Goal: Task Accomplishment & Management: Use online tool/utility

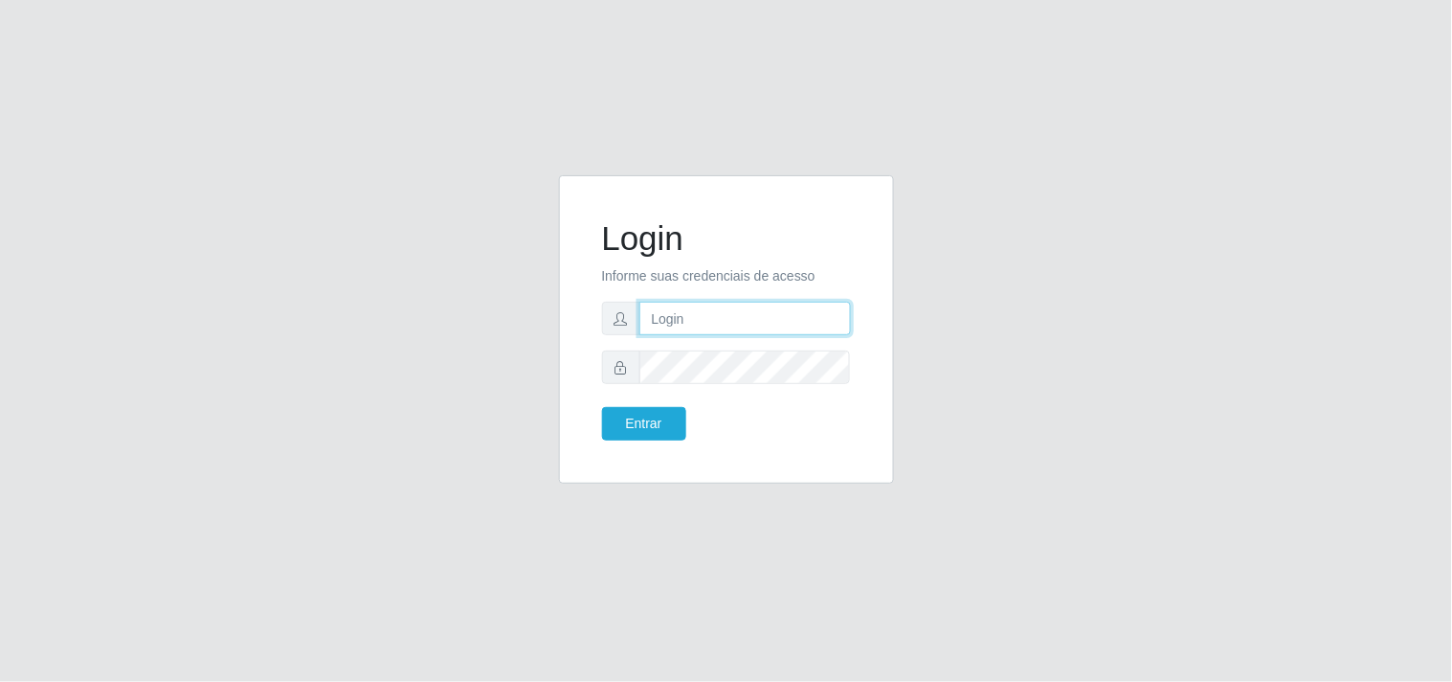
click at [708, 329] on input "text" at bounding box center [746, 319] width 212 height 34
type input "biatriz@comprebem"
click at [602, 407] on button "Entrar" at bounding box center [644, 424] width 84 height 34
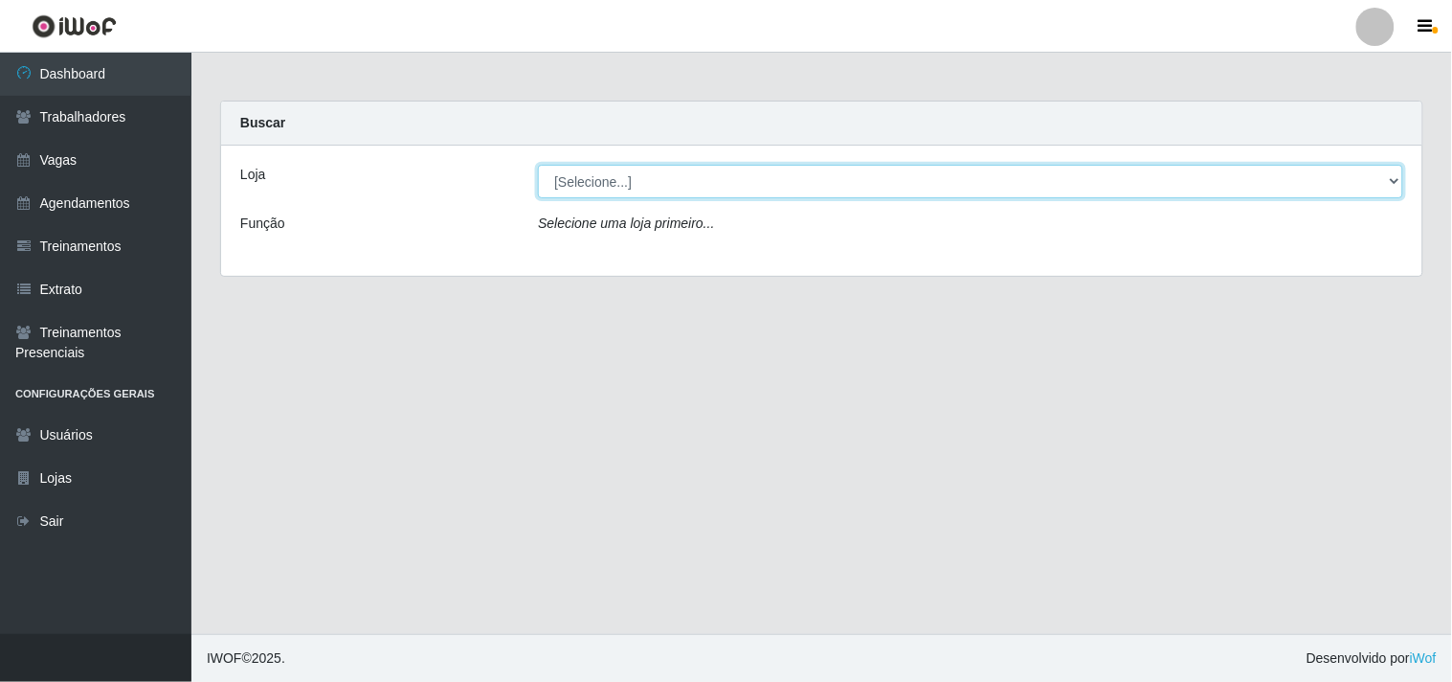
click at [703, 183] on select "[Selecione...] Supermercado Compre Bem - Itabaiana" at bounding box center [970, 182] width 865 height 34
click at [582, 193] on select "[Selecione...] Supermercado Compre Bem - Itabaiana" at bounding box center [970, 182] width 865 height 34
select select "264"
click at [538, 165] on select "[Selecione...] Supermercado Compre Bem - Itabaiana" at bounding box center [970, 182] width 865 height 34
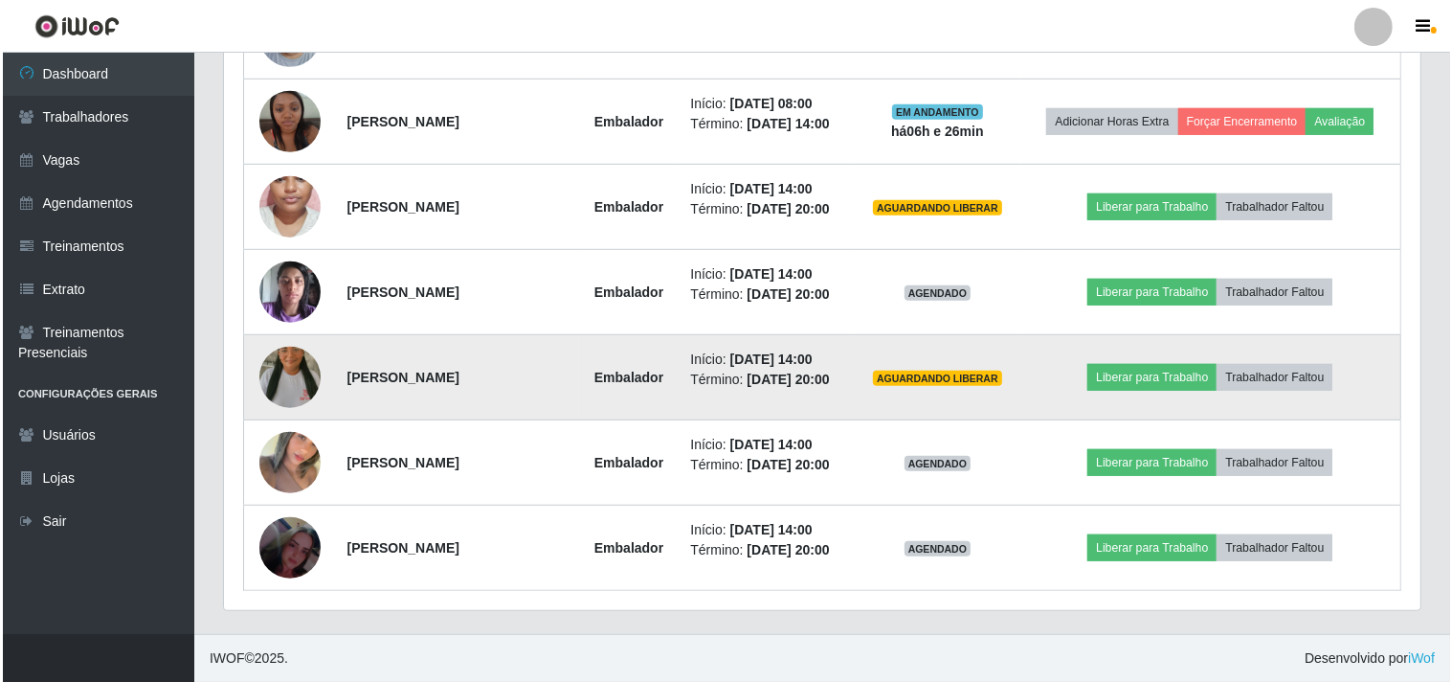
scroll to position [570, 0]
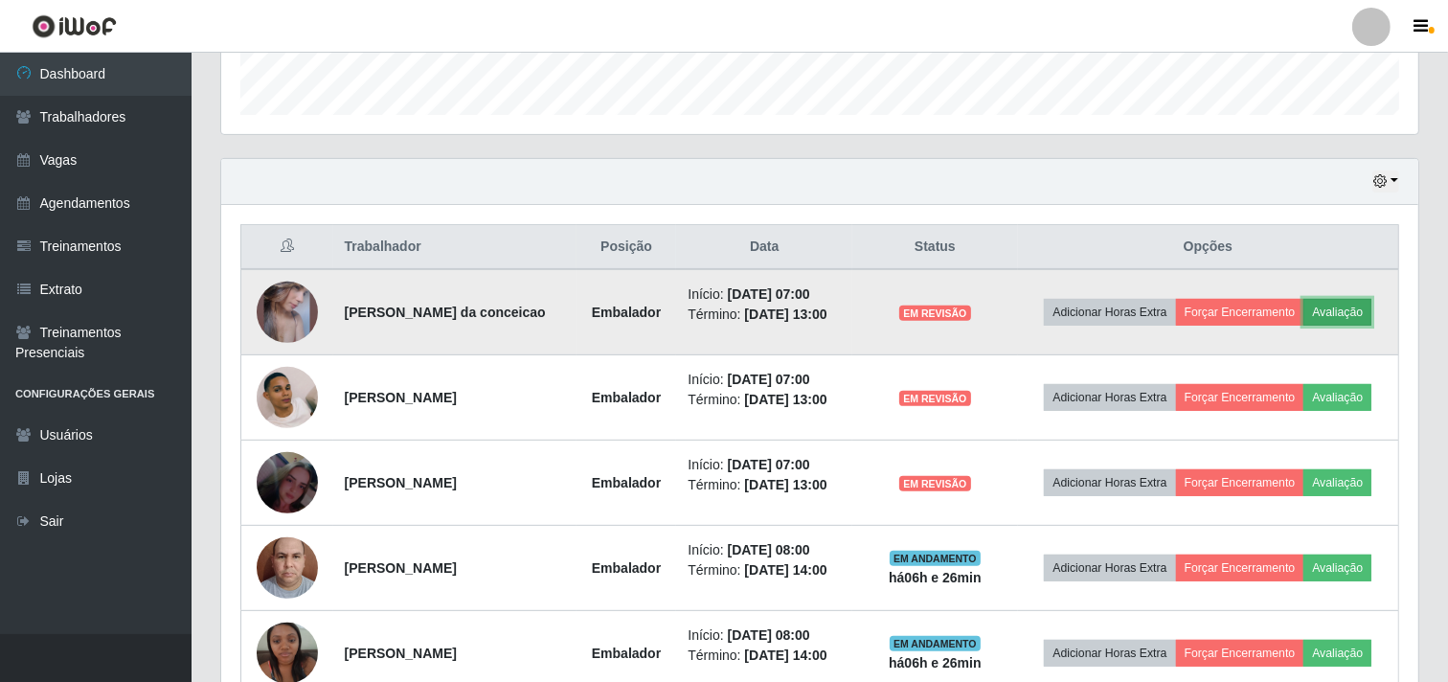
click at [1370, 299] on button "Avaliação" at bounding box center [1337, 312] width 68 height 27
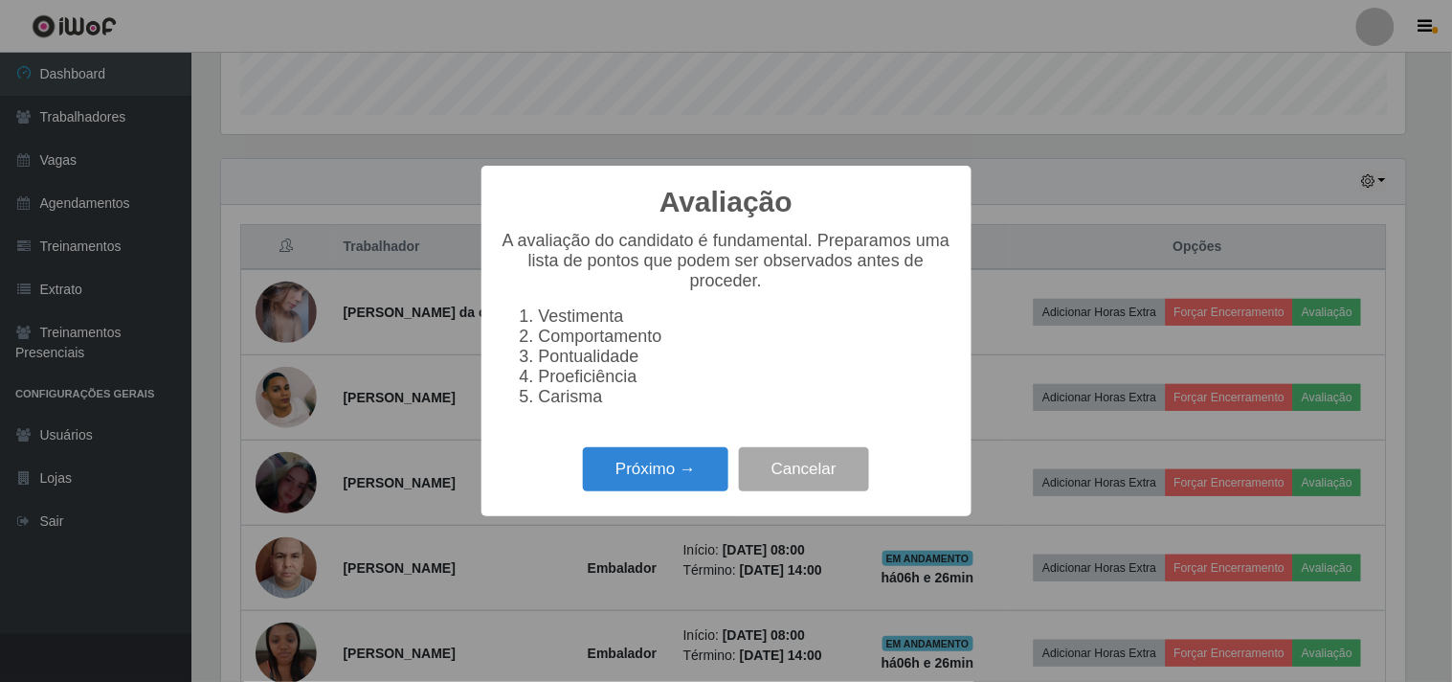
scroll to position [396, 1184]
drag, startPoint x: 611, startPoint y: 496, endPoint x: 623, endPoint y: 490, distance: 13.7
click at [623, 490] on button "Próximo →" at bounding box center [656, 469] width 146 height 45
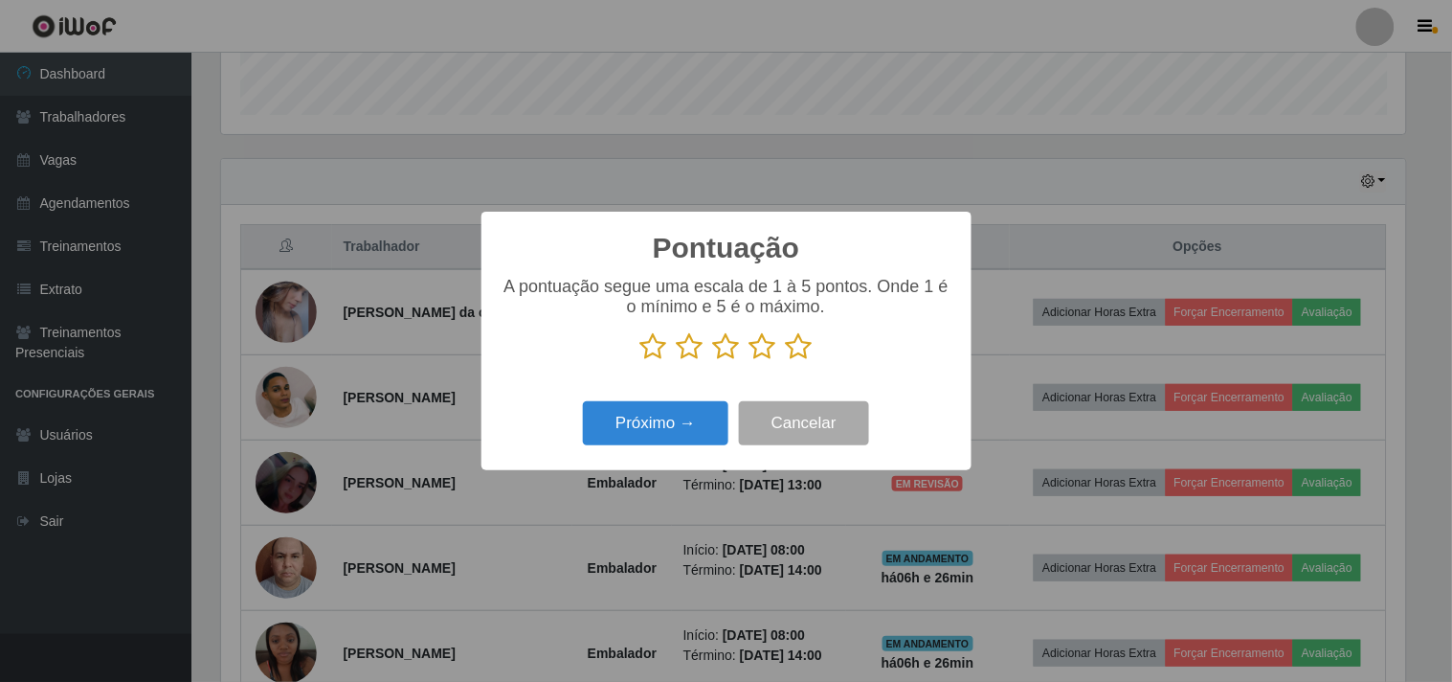
click at [768, 359] on icon at bounding box center [763, 346] width 27 height 29
click at [750, 361] on input "radio" at bounding box center [750, 361] width 0 height 0
click at [678, 454] on div "Pontuação × A pontuação segue uma escala de 1 à 5 pontos. Onde 1 é o mínimo e 5…" at bounding box center [727, 341] width 490 height 258
click at [672, 423] on button "Próximo →" at bounding box center [656, 423] width 146 height 45
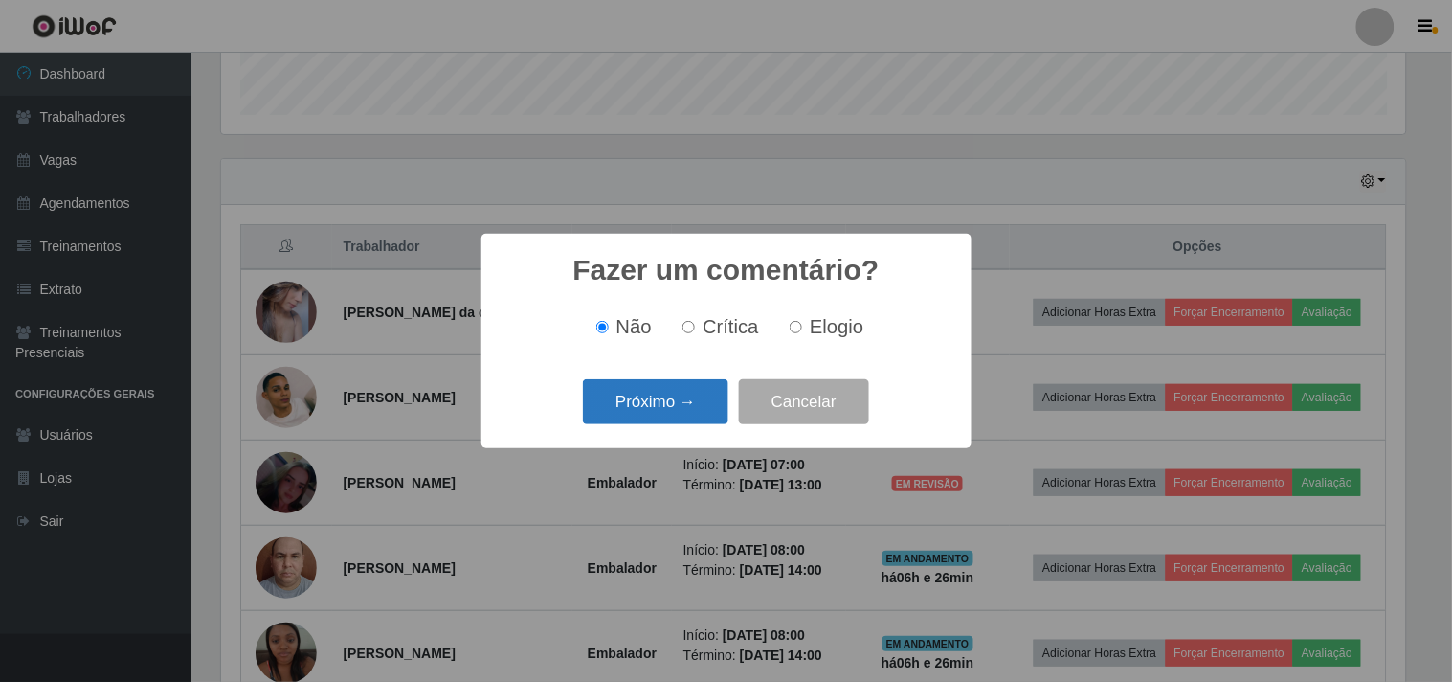
click at [673, 399] on button "Próximo →" at bounding box center [656, 401] width 146 height 45
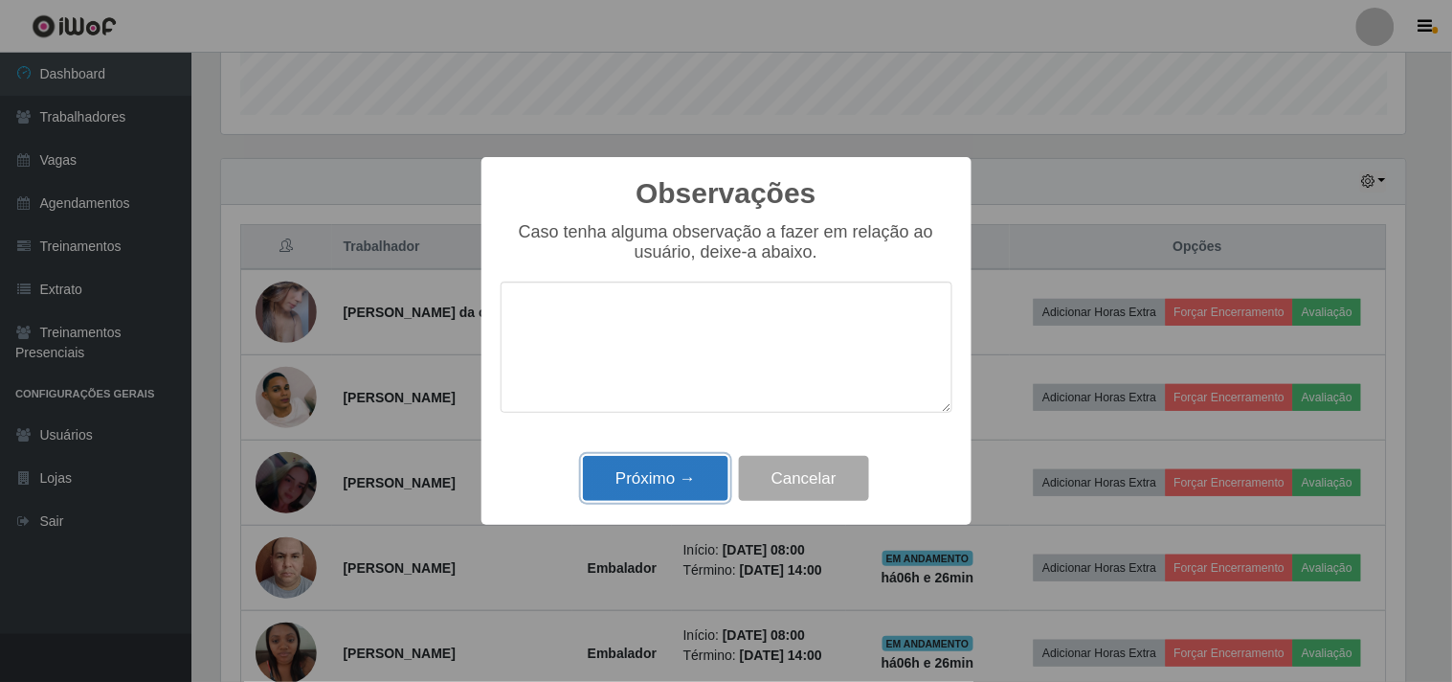
click at [665, 499] on button "Próximo →" at bounding box center [656, 478] width 146 height 45
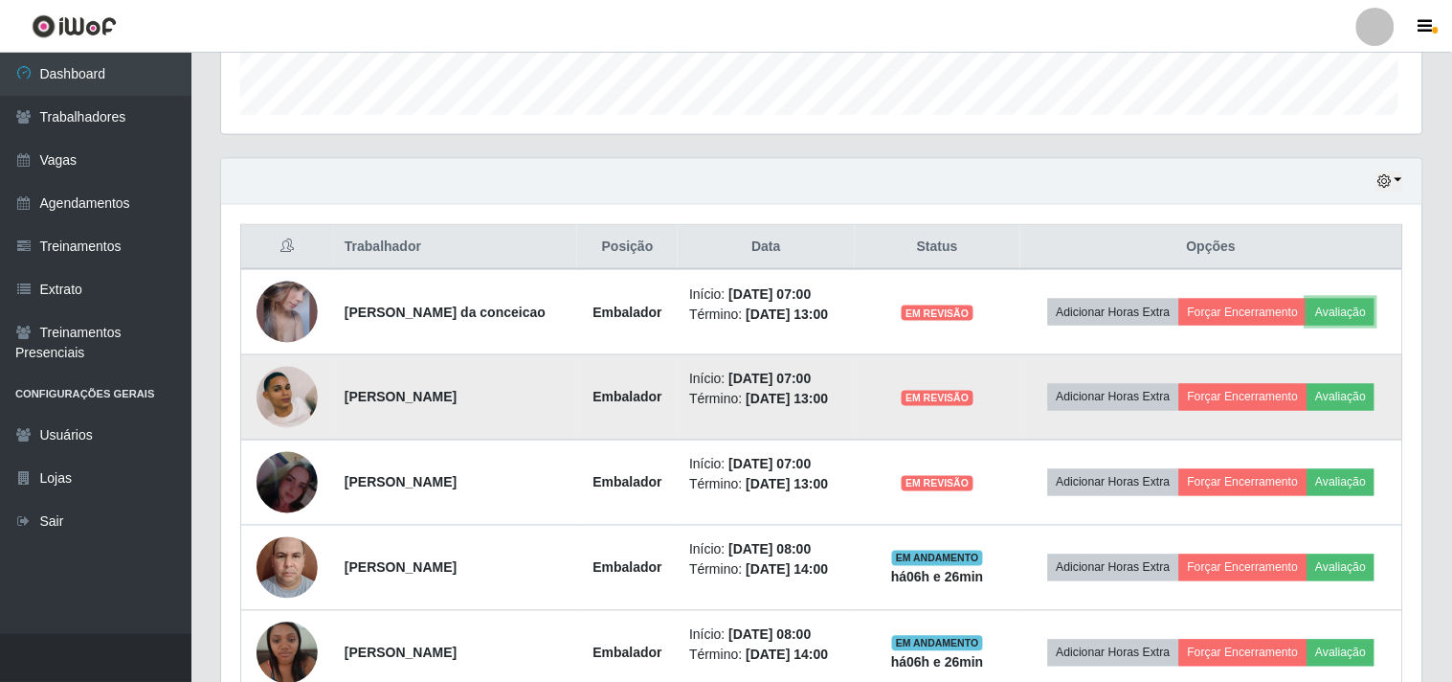
scroll to position [396, 1197]
click at [1317, 379] on td "Adicionar Horas Extra Forçar Encerramento Avaliação" at bounding box center [1208, 397] width 381 height 85
click at [1337, 393] on button "Avaliação" at bounding box center [1337, 397] width 68 height 27
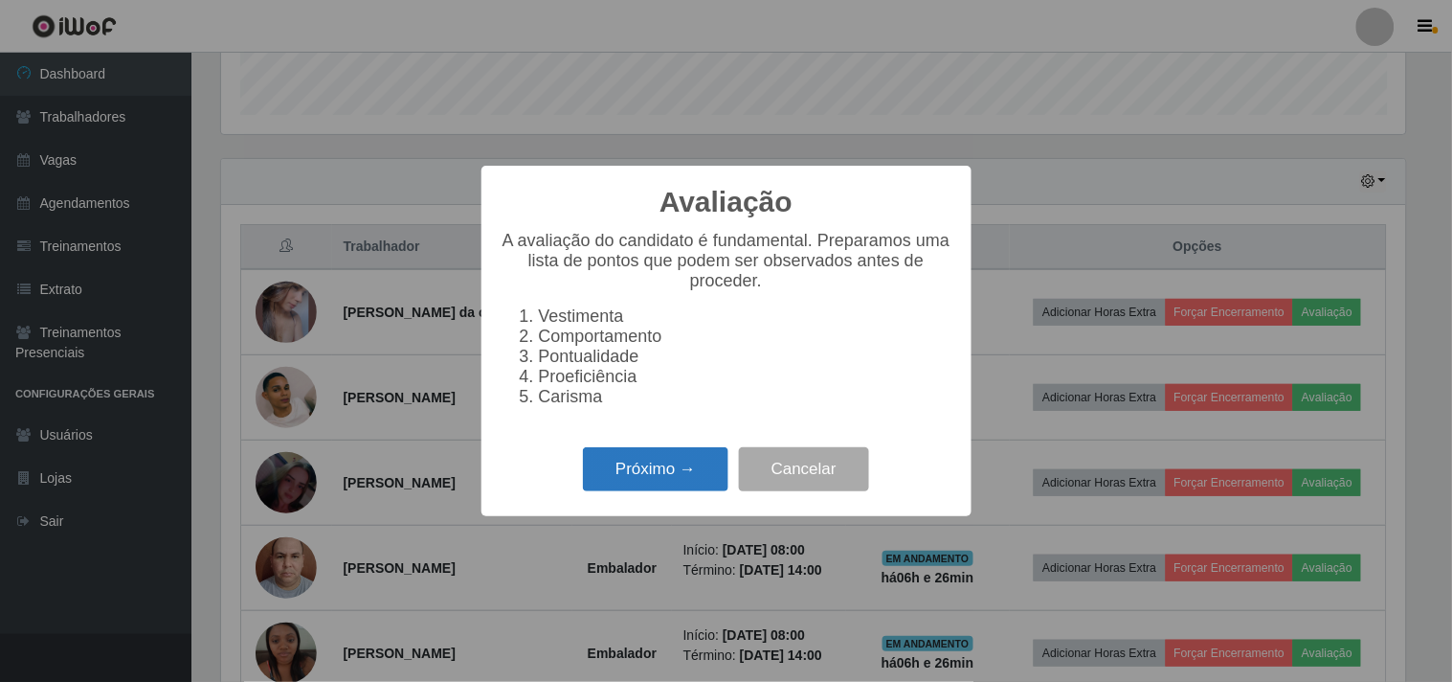
click at [648, 484] on button "Próximo →" at bounding box center [656, 469] width 146 height 45
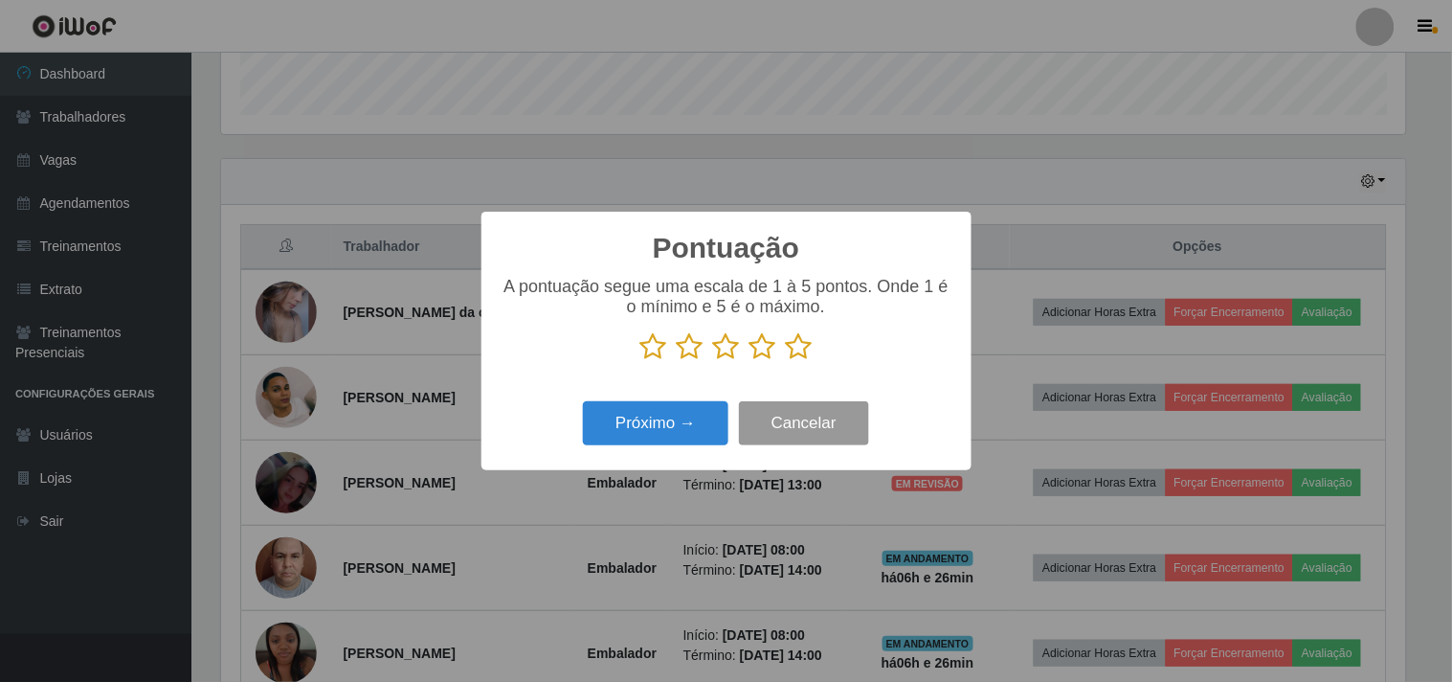
scroll to position [957000, 956212]
click at [791, 348] on icon at bounding box center [799, 346] width 27 height 29
click at [786, 361] on input "radio" at bounding box center [786, 361] width 0 height 0
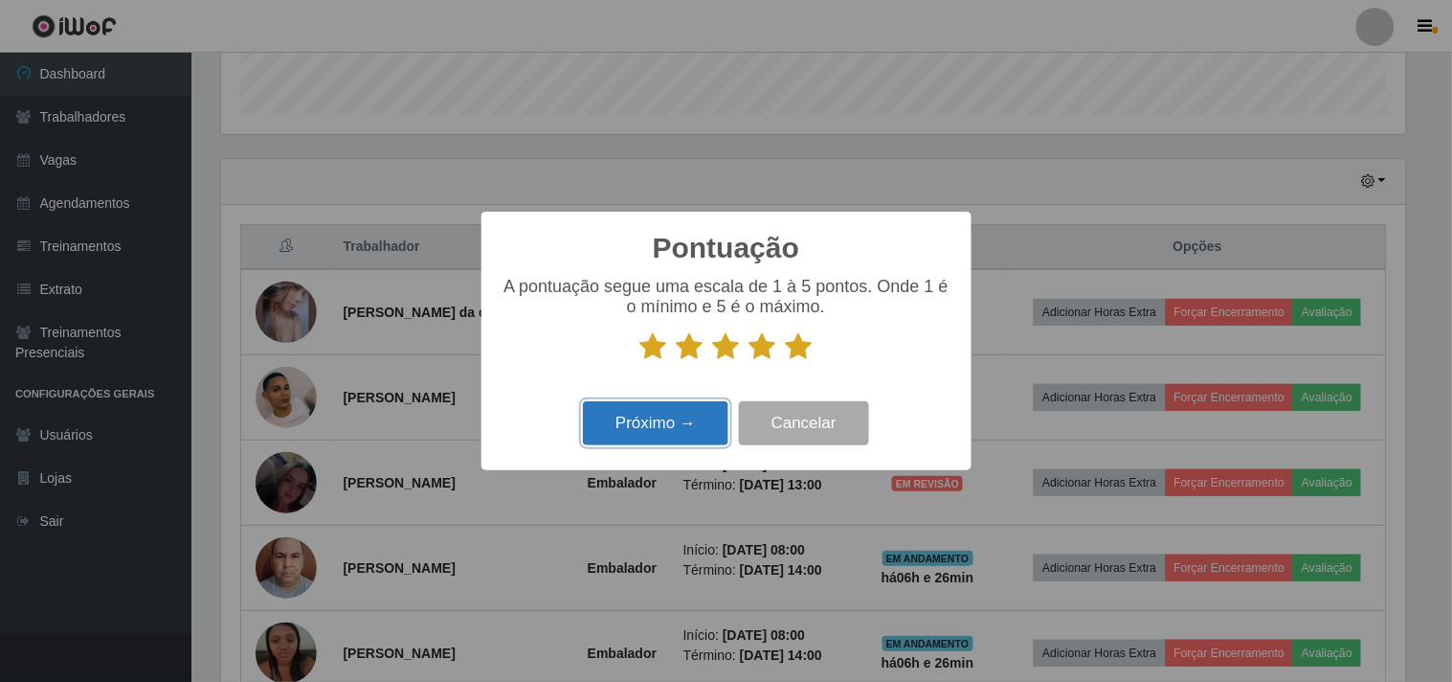
click at [713, 410] on button "Próximo →" at bounding box center [656, 423] width 146 height 45
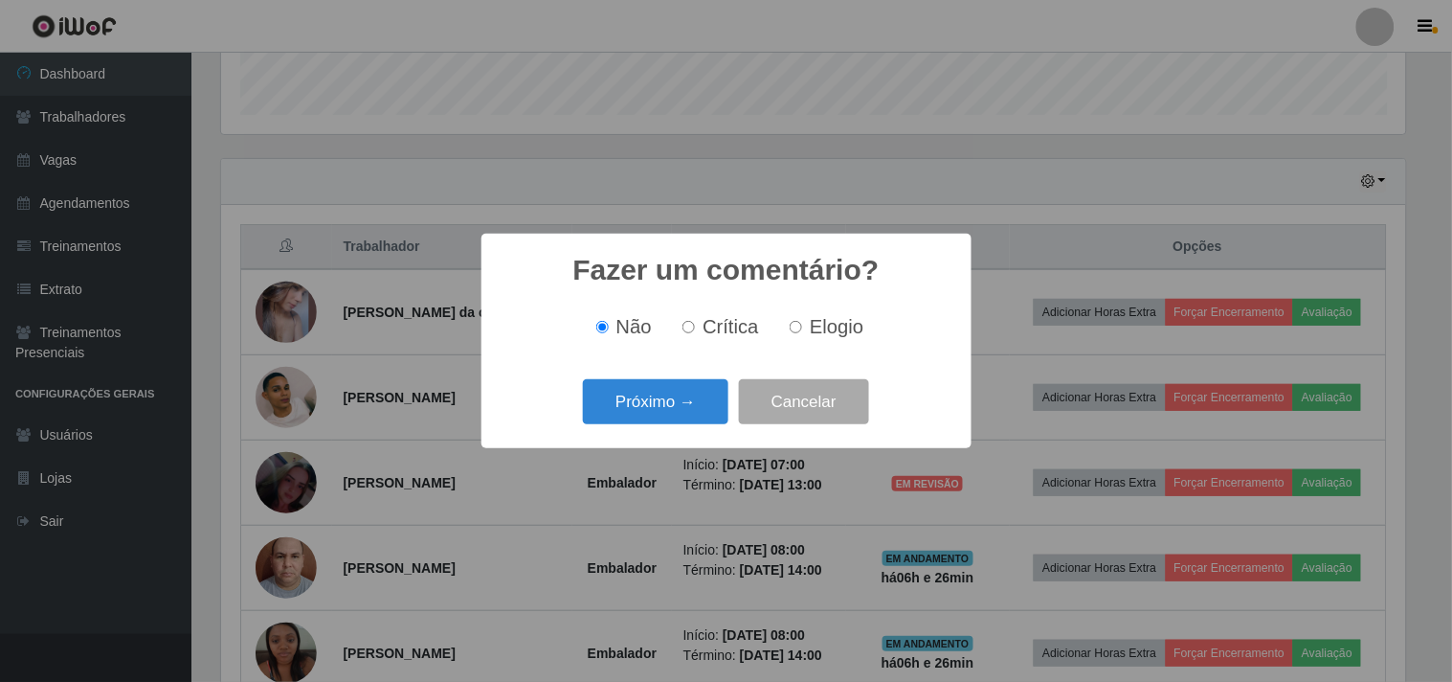
click at [697, 425] on div "Próximo → Cancelar" at bounding box center [727, 401] width 452 height 55
click at [667, 398] on button "Próximo →" at bounding box center [656, 401] width 146 height 45
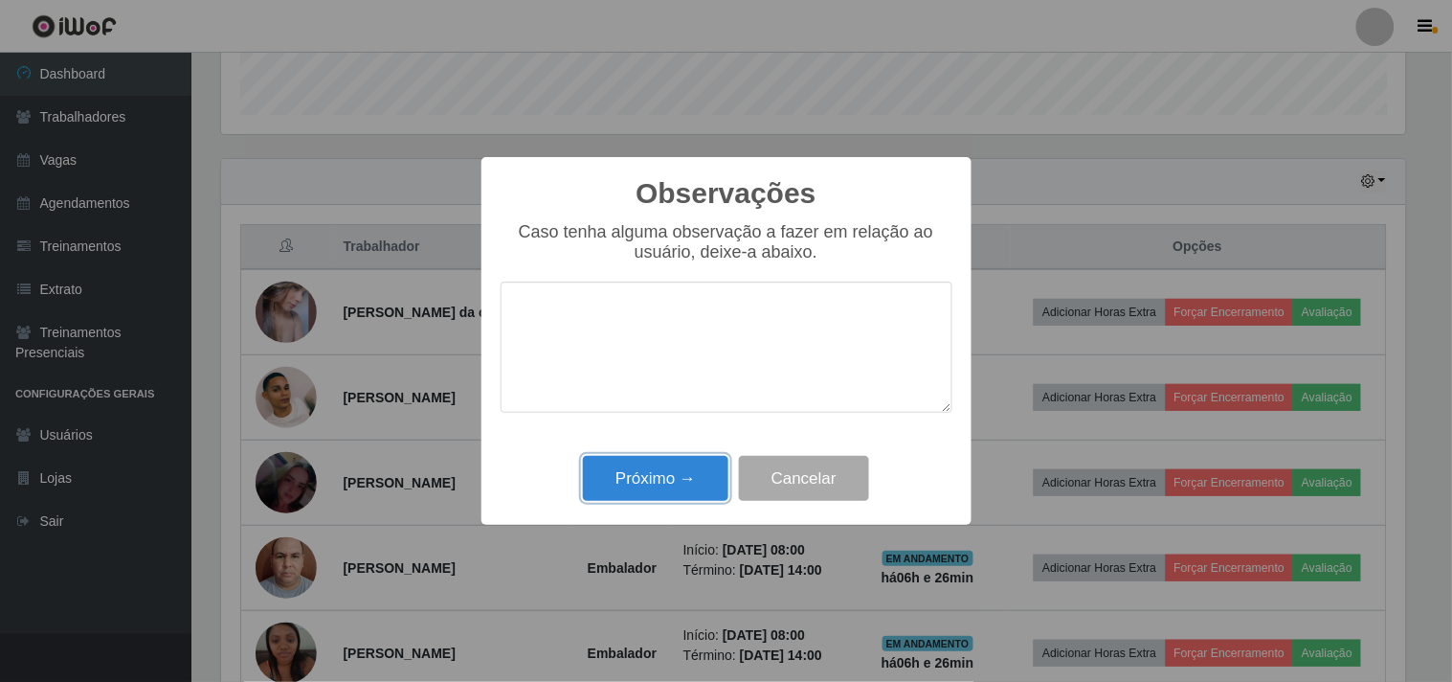
drag, startPoint x: 686, startPoint y: 502, endPoint x: 787, endPoint y: 485, distance: 101.8
click at [686, 500] on button "Próximo →" at bounding box center [656, 478] width 146 height 45
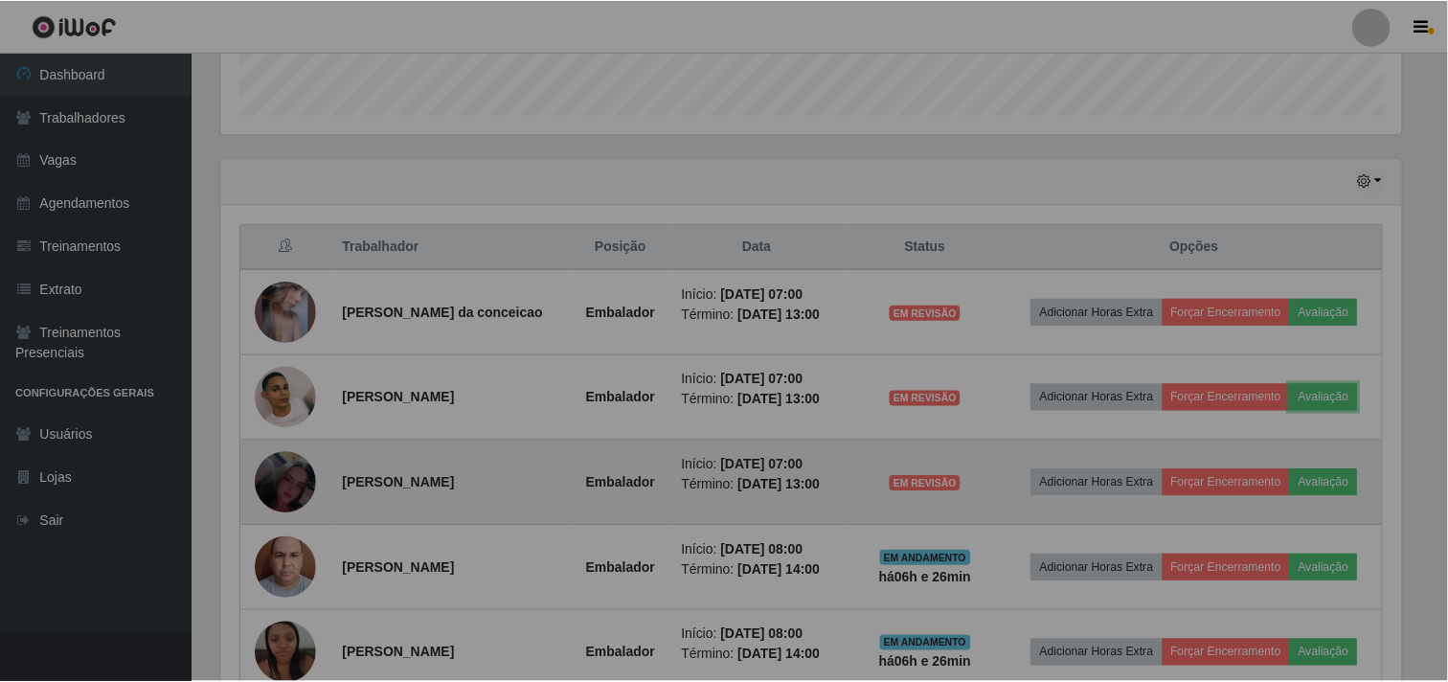
scroll to position [396, 1197]
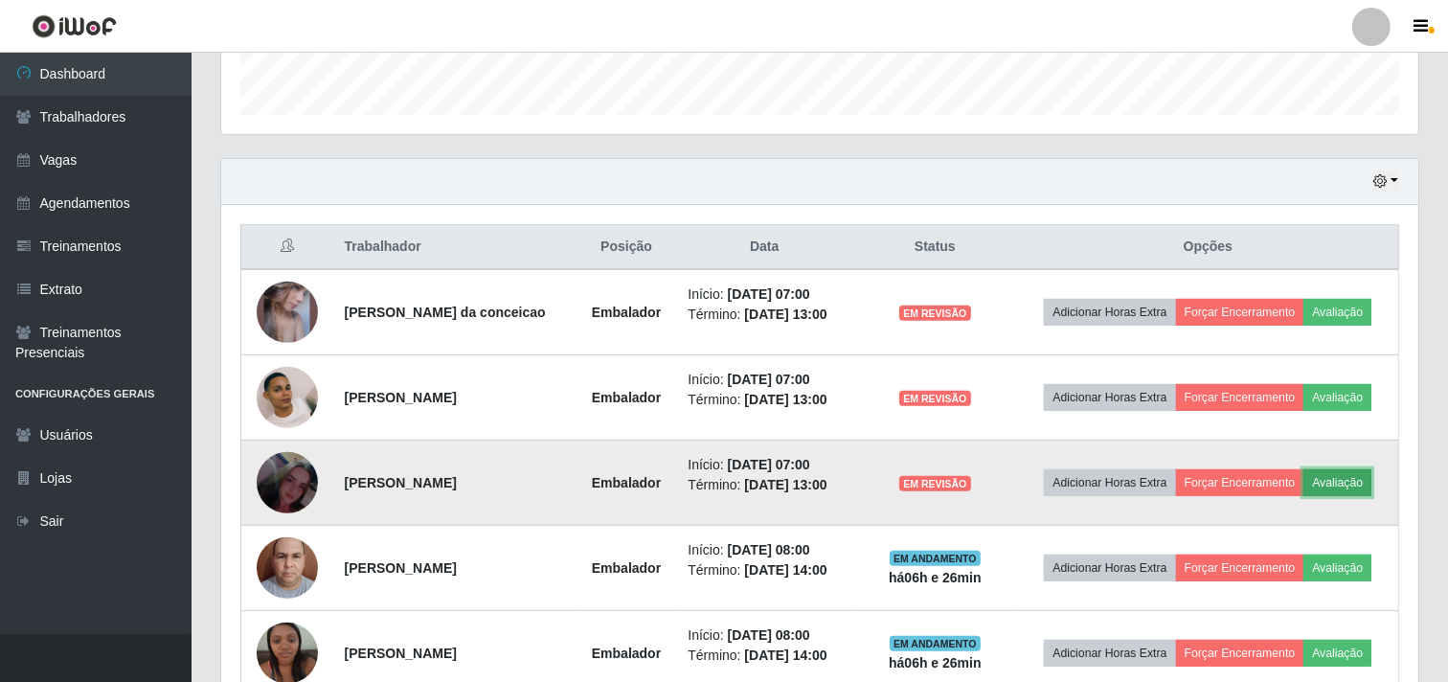
click at [1363, 483] on button "Avaliação" at bounding box center [1337, 482] width 68 height 27
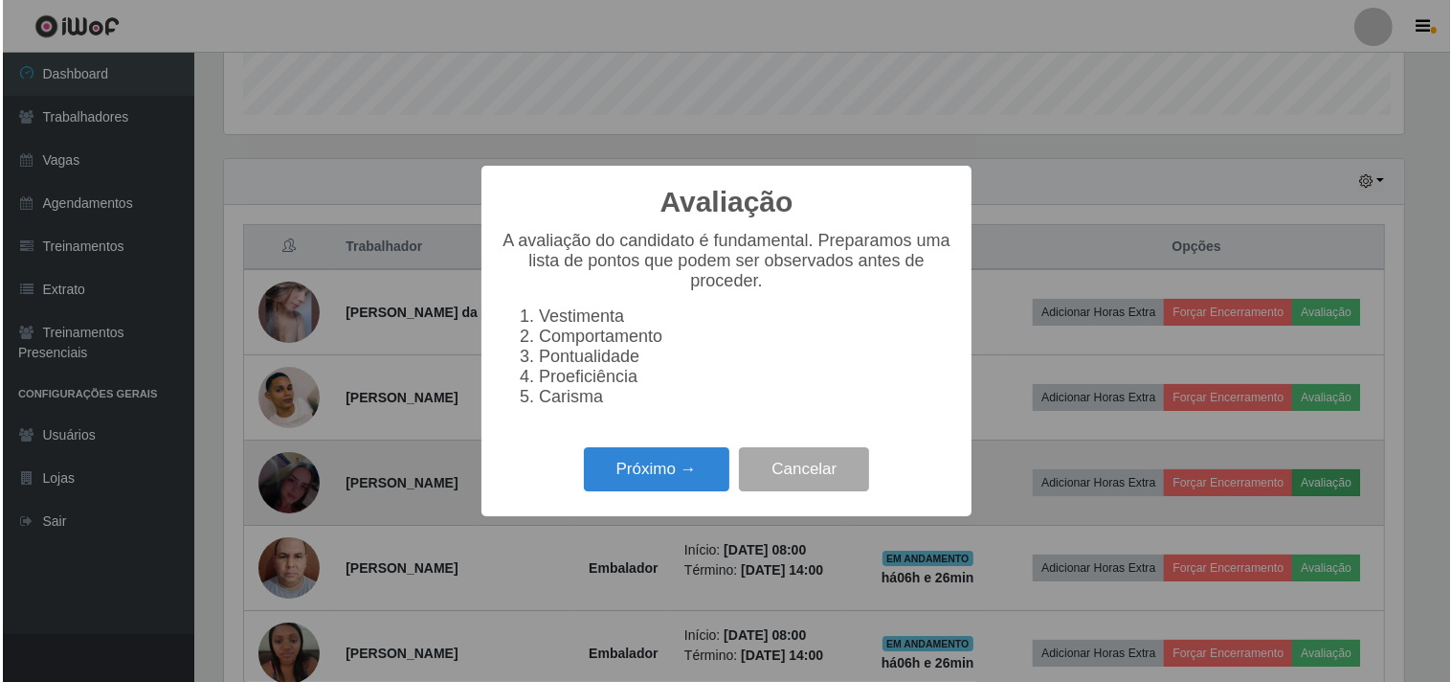
scroll to position [396, 1184]
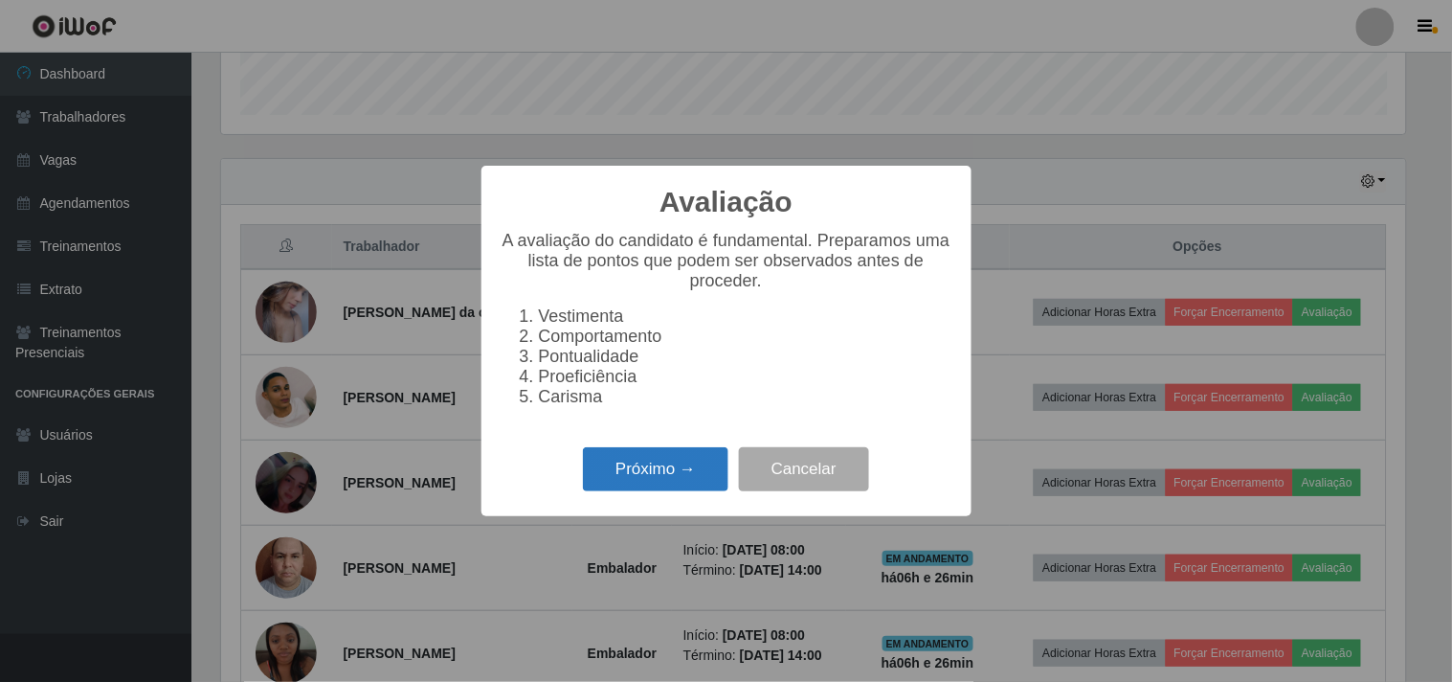
click at [648, 467] on button "Próximo →" at bounding box center [656, 469] width 146 height 45
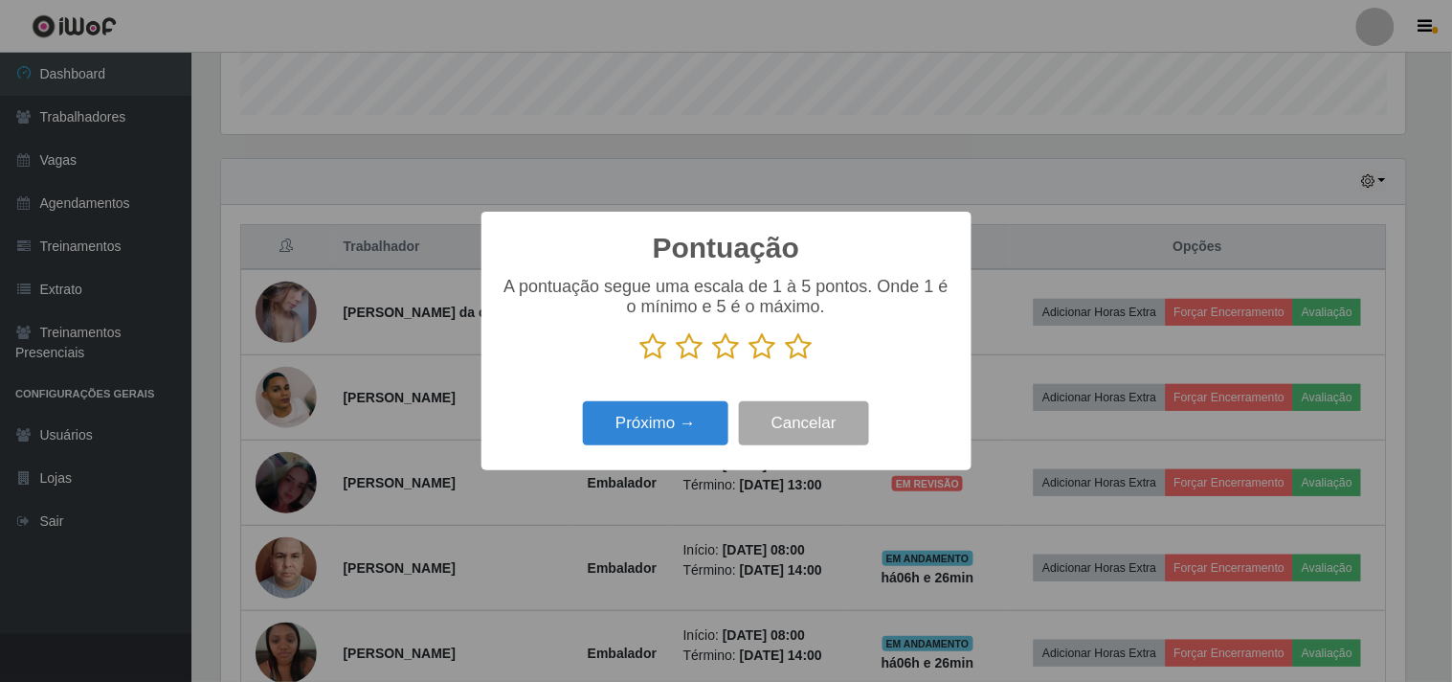
scroll to position [957000, 956212]
drag, startPoint x: 796, startPoint y: 341, endPoint x: 771, endPoint y: 381, distance: 47.3
click at [792, 354] on icon at bounding box center [799, 346] width 27 height 29
click at [786, 361] on input "radio" at bounding box center [786, 361] width 0 height 0
click at [666, 418] on button "Próximo →" at bounding box center [656, 423] width 146 height 45
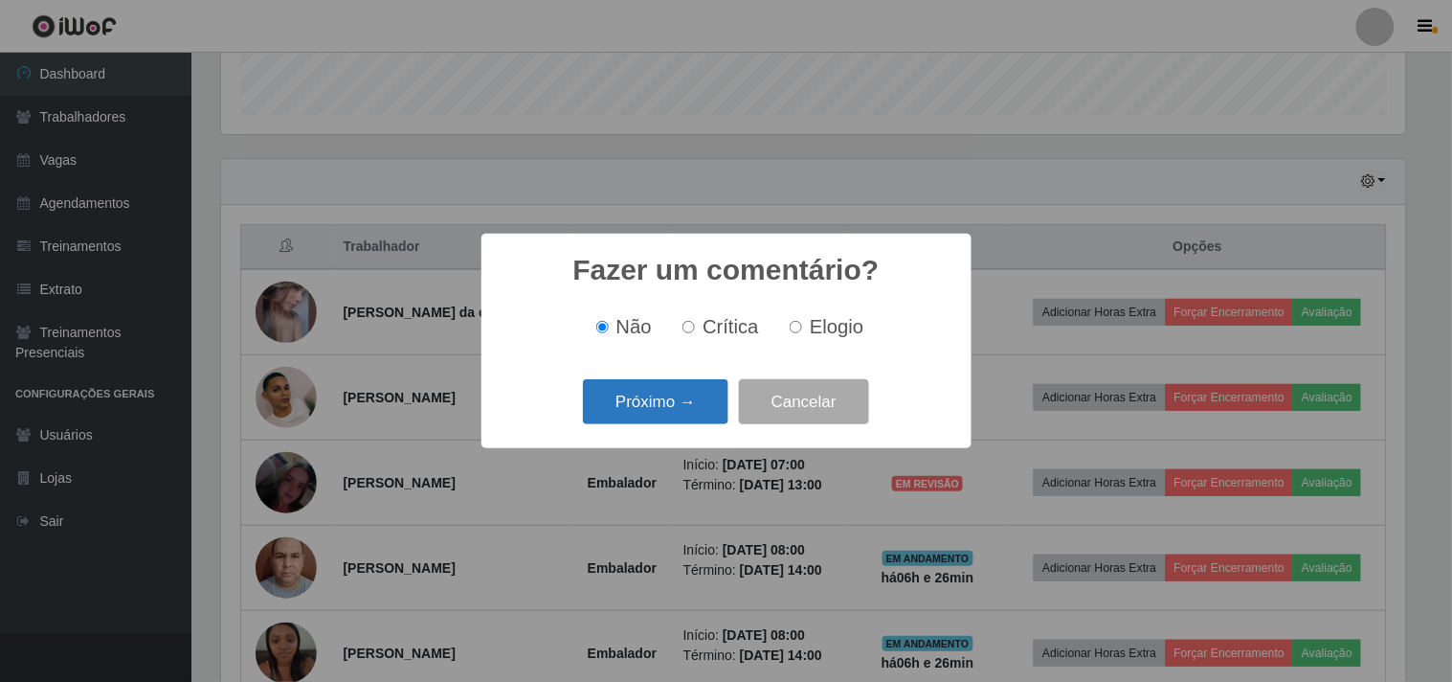
click at [659, 396] on button "Próximo →" at bounding box center [656, 401] width 146 height 45
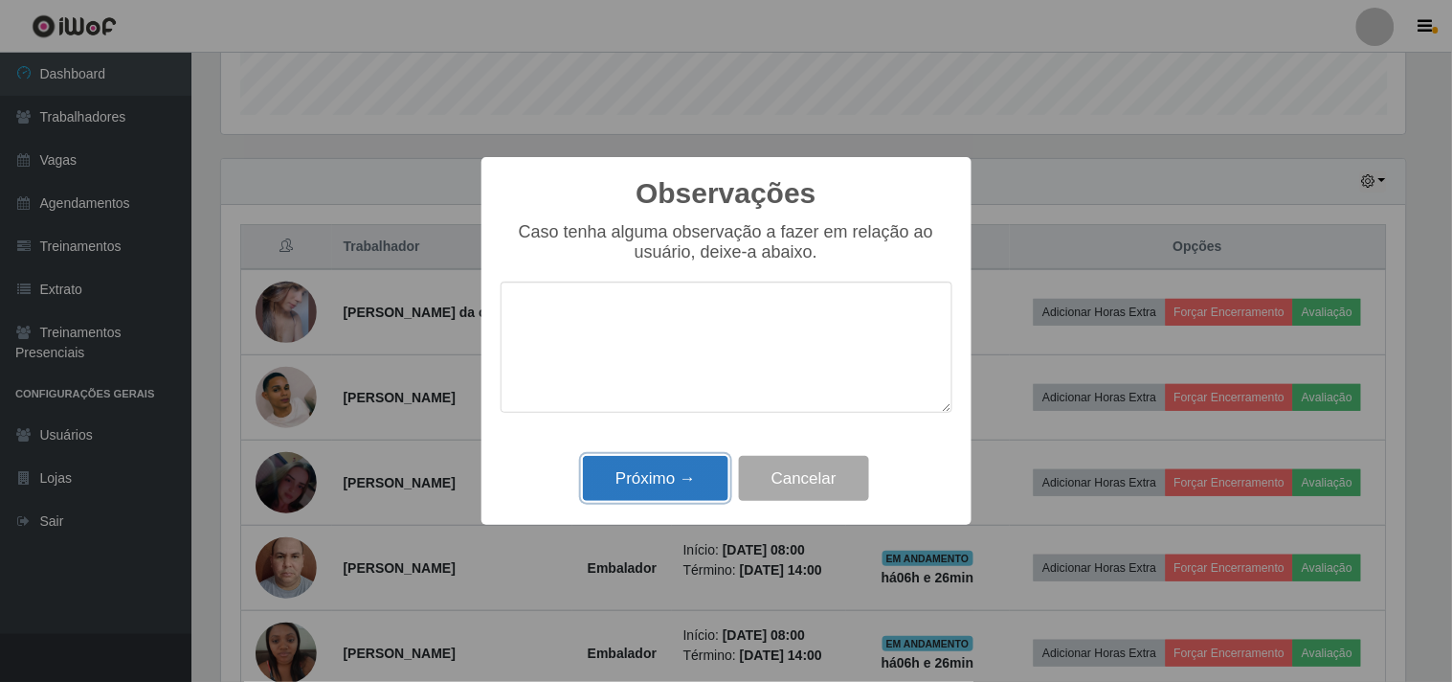
click at [694, 483] on button "Próximo →" at bounding box center [656, 478] width 146 height 45
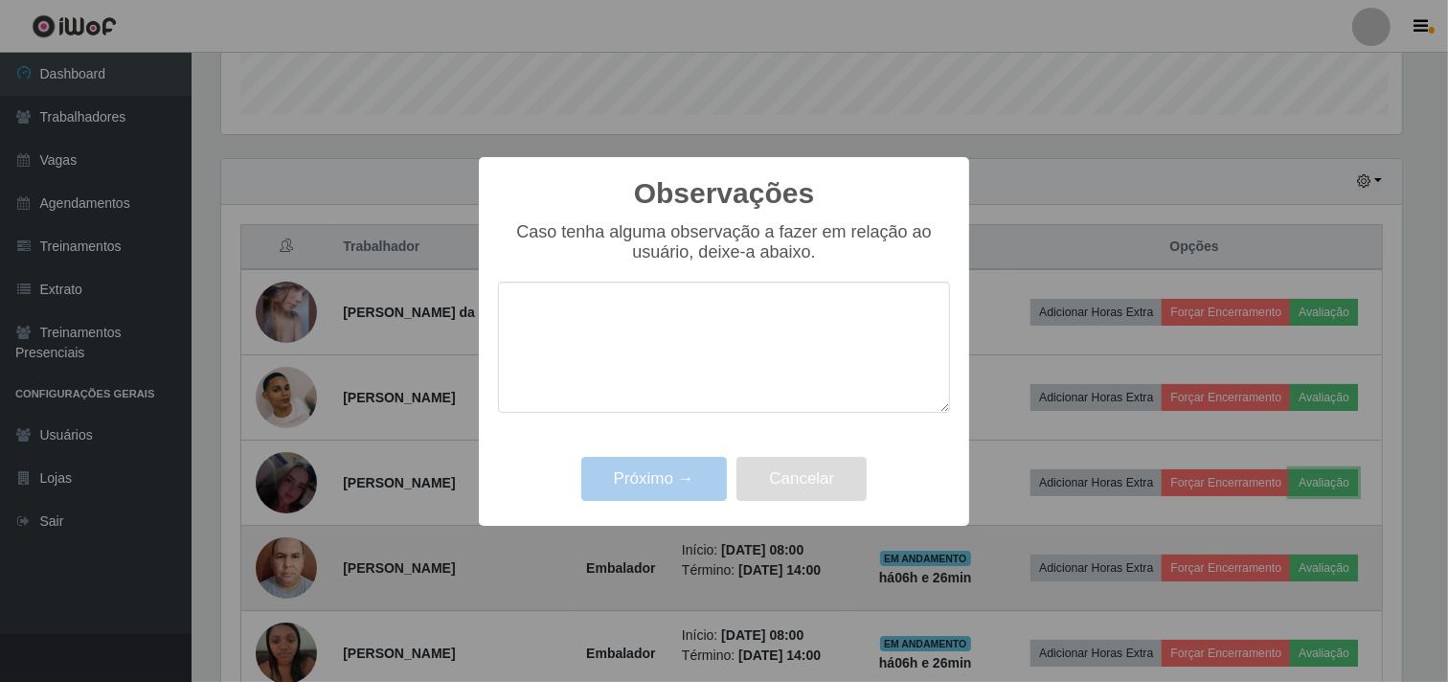
scroll to position [396, 1197]
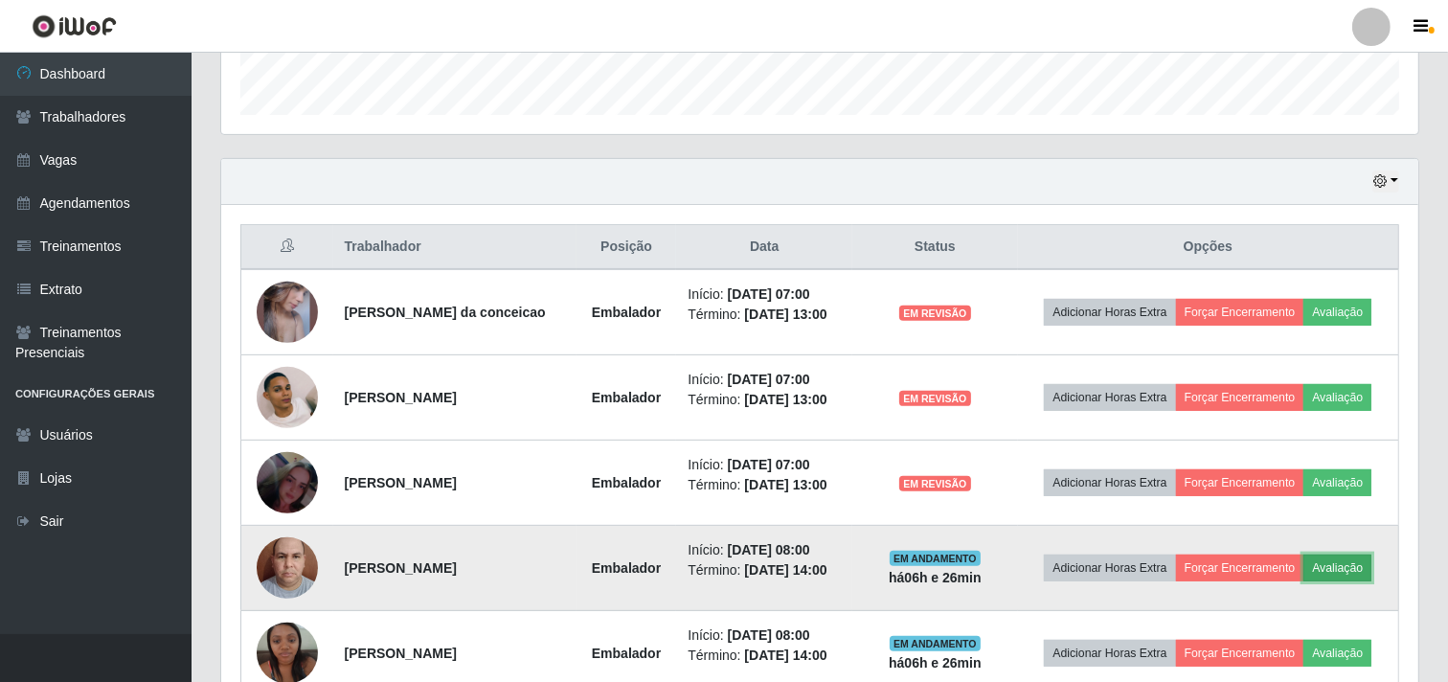
click at [1352, 568] on button "Avaliação" at bounding box center [1337, 567] width 68 height 27
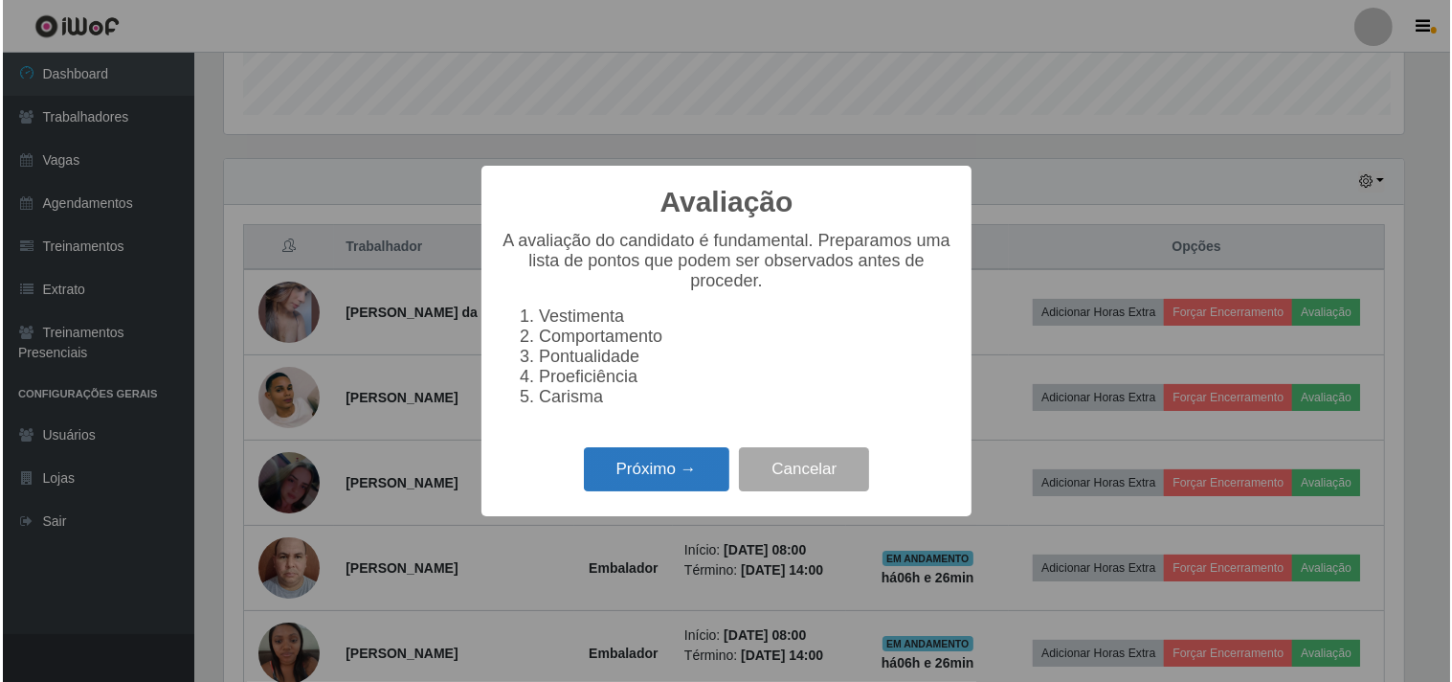
scroll to position [396, 1184]
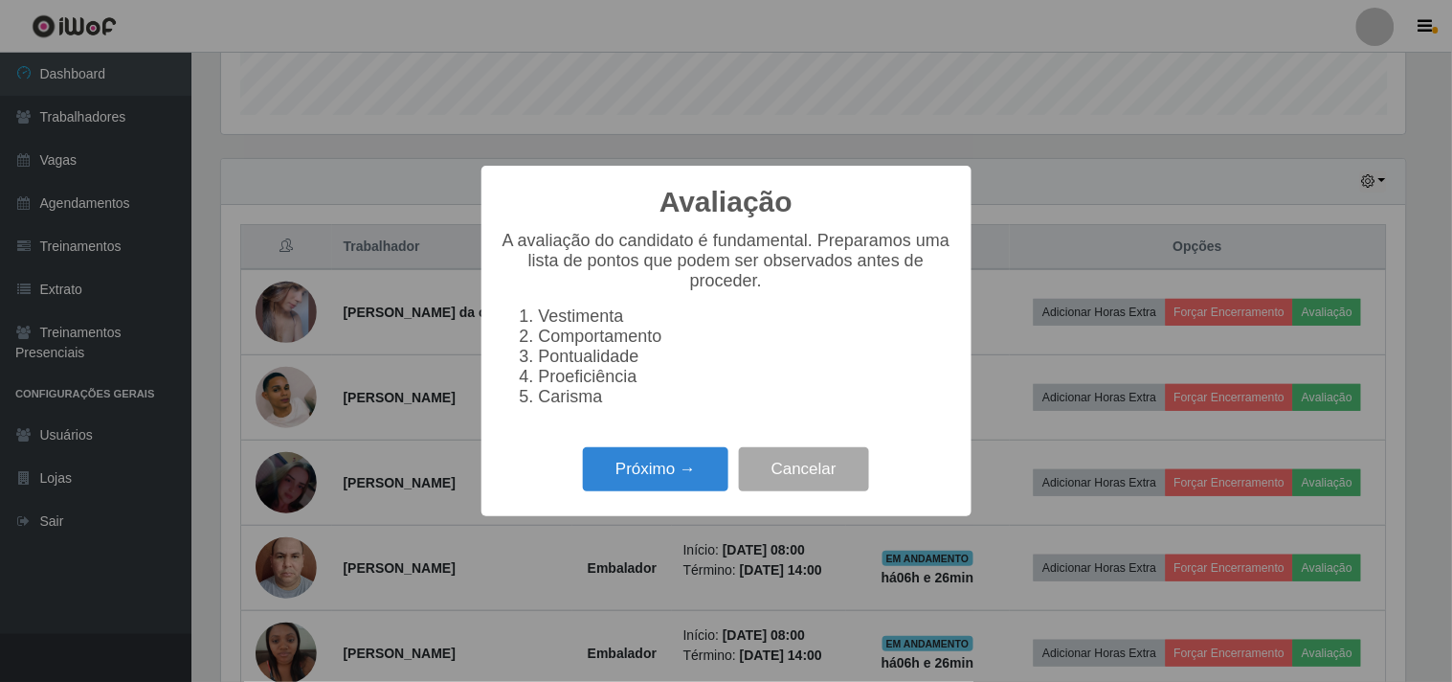
drag, startPoint x: 632, startPoint y: 461, endPoint x: 840, endPoint y: 391, distance: 219.5
click at [685, 448] on div "Avaliação × A avaliação do candidato é fundamental. Preparamos uma lista de pon…" at bounding box center [727, 340] width 490 height 349
click at [728, 473] on button "Próximo →" at bounding box center [656, 469] width 146 height 45
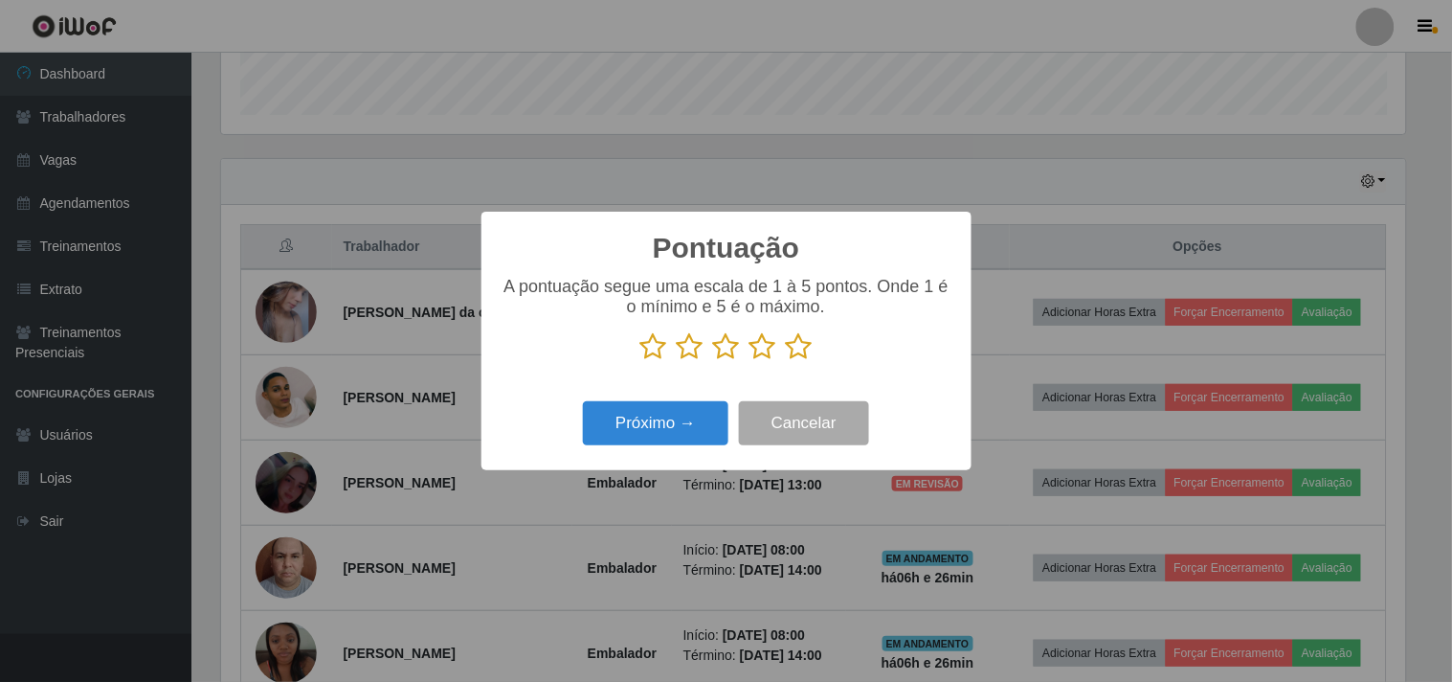
drag, startPoint x: 774, startPoint y: 361, endPoint x: 783, endPoint y: 358, distance: 10.0
click at [774, 361] on icon at bounding box center [763, 346] width 27 height 29
click at [750, 361] on input "radio" at bounding box center [750, 361] width 0 height 0
click at [790, 350] on icon at bounding box center [799, 346] width 27 height 29
click at [786, 361] on input "radio" at bounding box center [786, 361] width 0 height 0
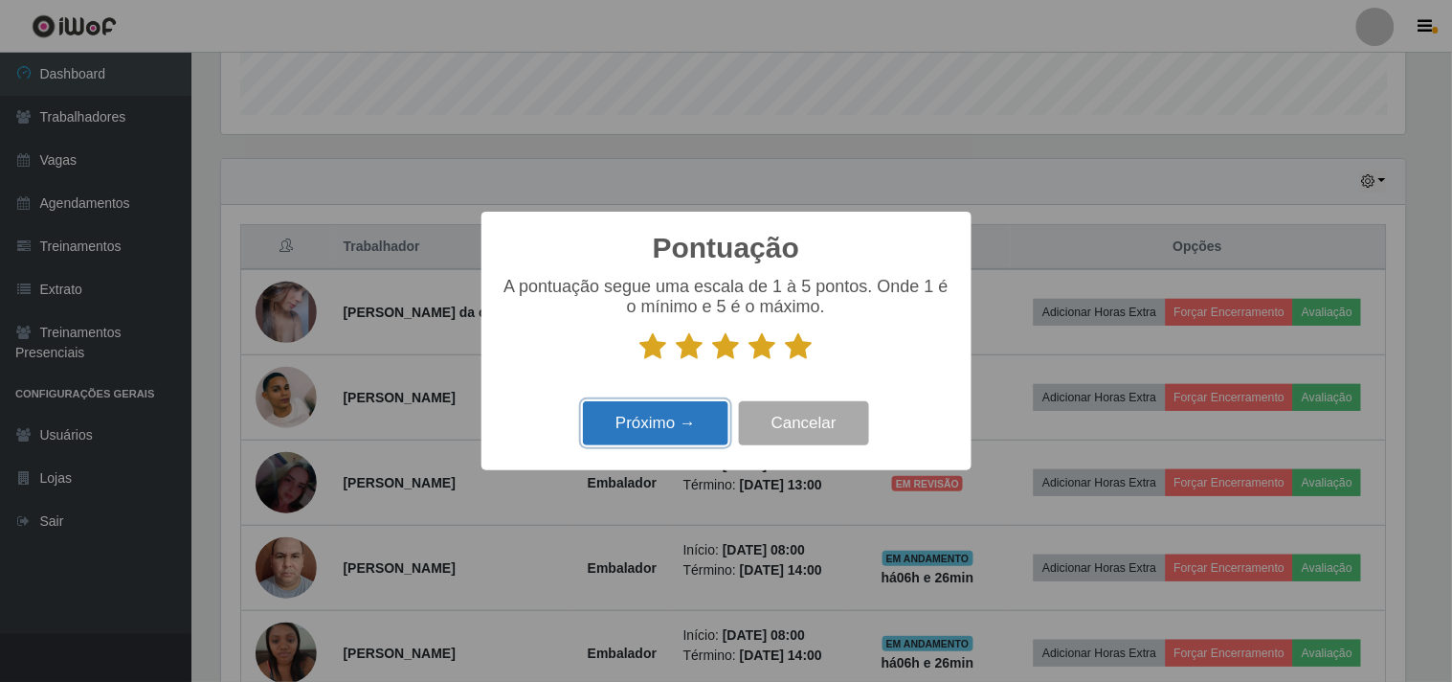
click at [672, 441] on button "Próximo →" at bounding box center [656, 423] width 146 height 45
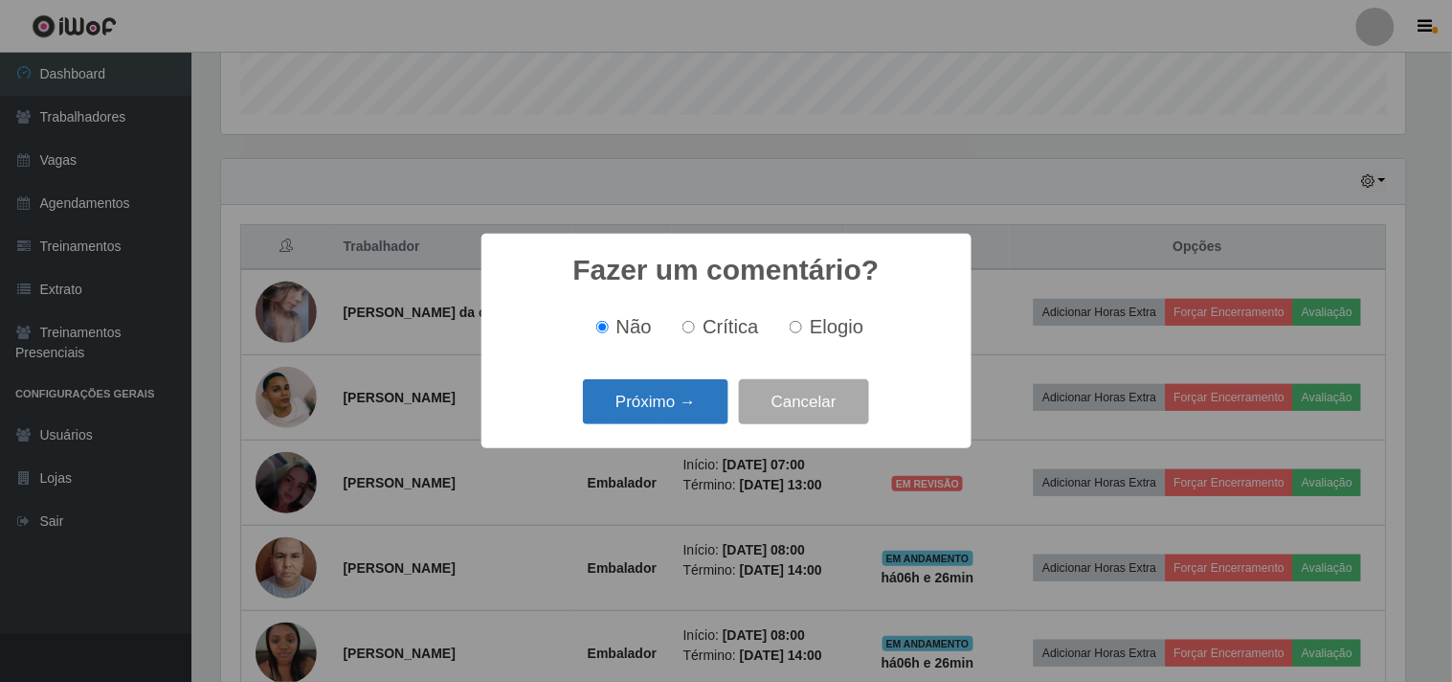
click at [680, 397] on button "Próximo →" at bounding box center [656, 401] width 146 height 45
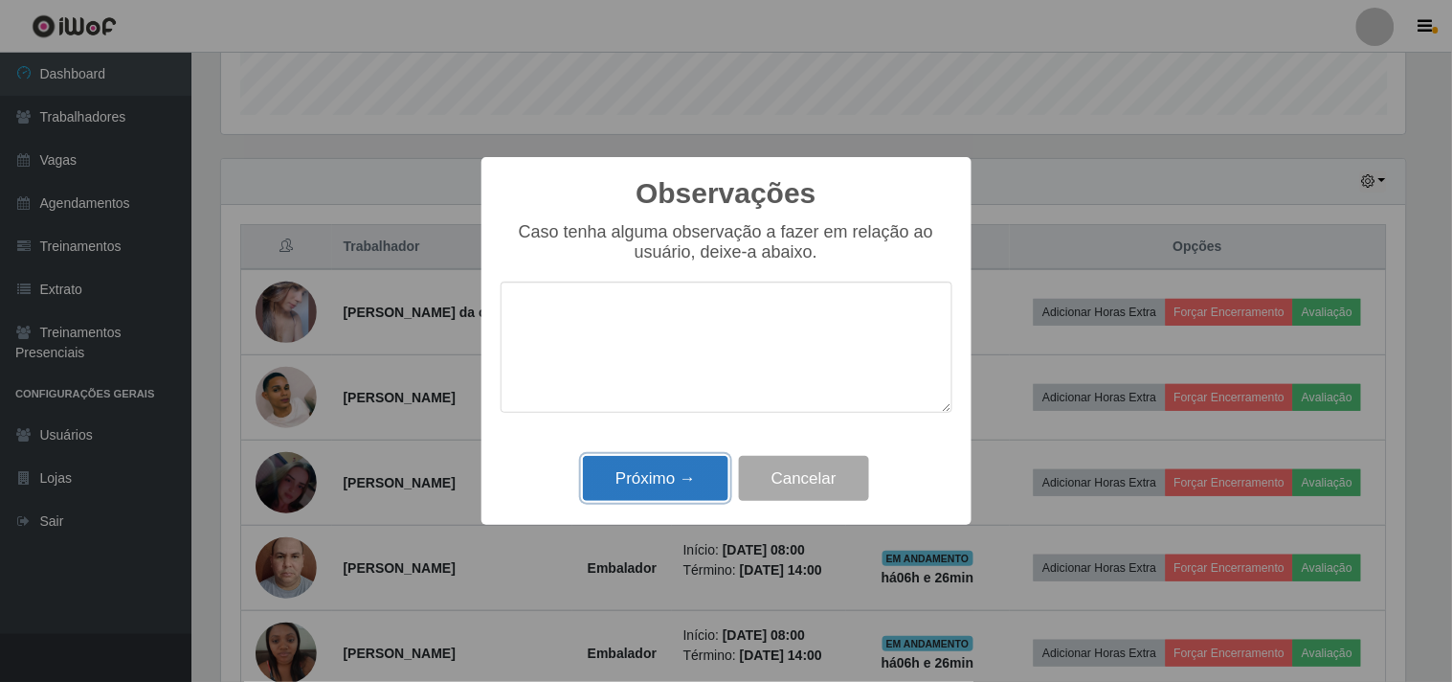
drag, startPoint x: 692, startPoint y: 482, endPoint x: 708, endPoint y: 494, distance: 20.5
click at [695, 483] on button "Próximo →" at bounding box center [656, 478] width 146 height 45
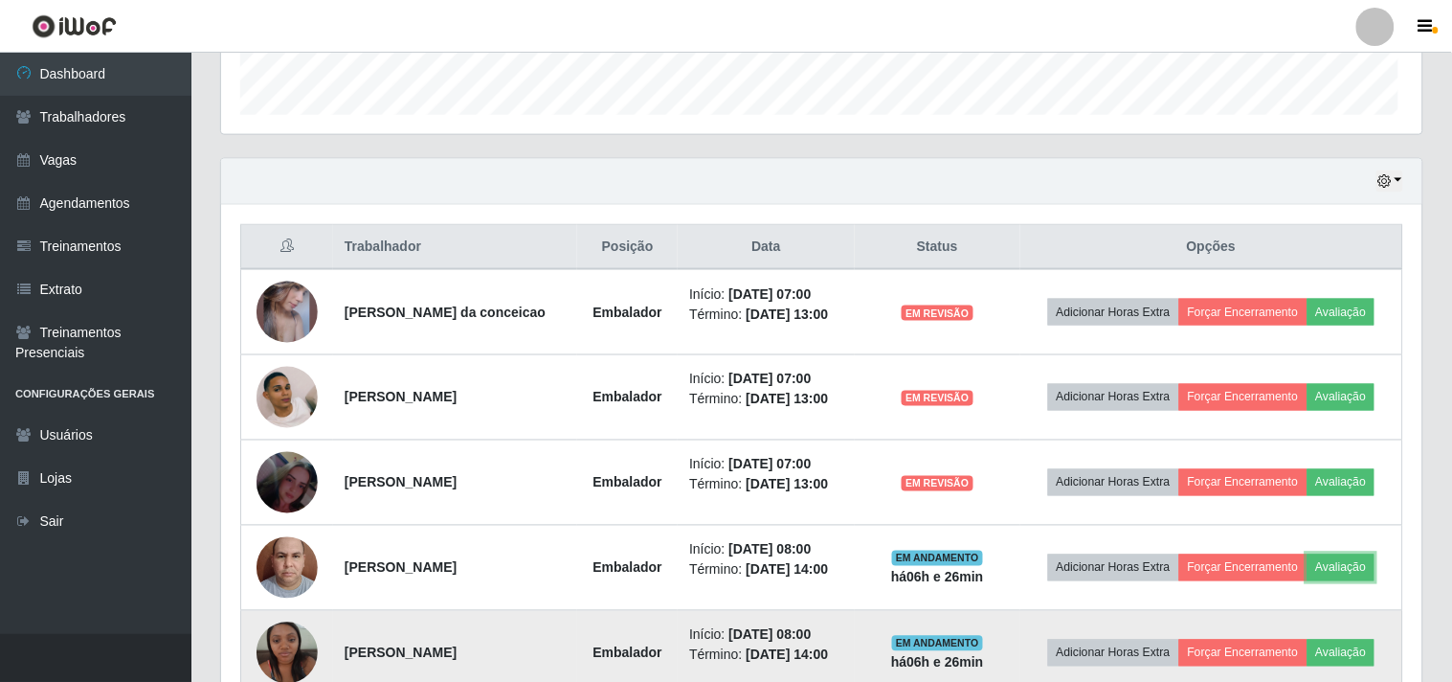
scroll to position [396, 1197]
click at [1363, 651] on button "Avaliação" at bounding box center [1337, 653] width 68 height 27
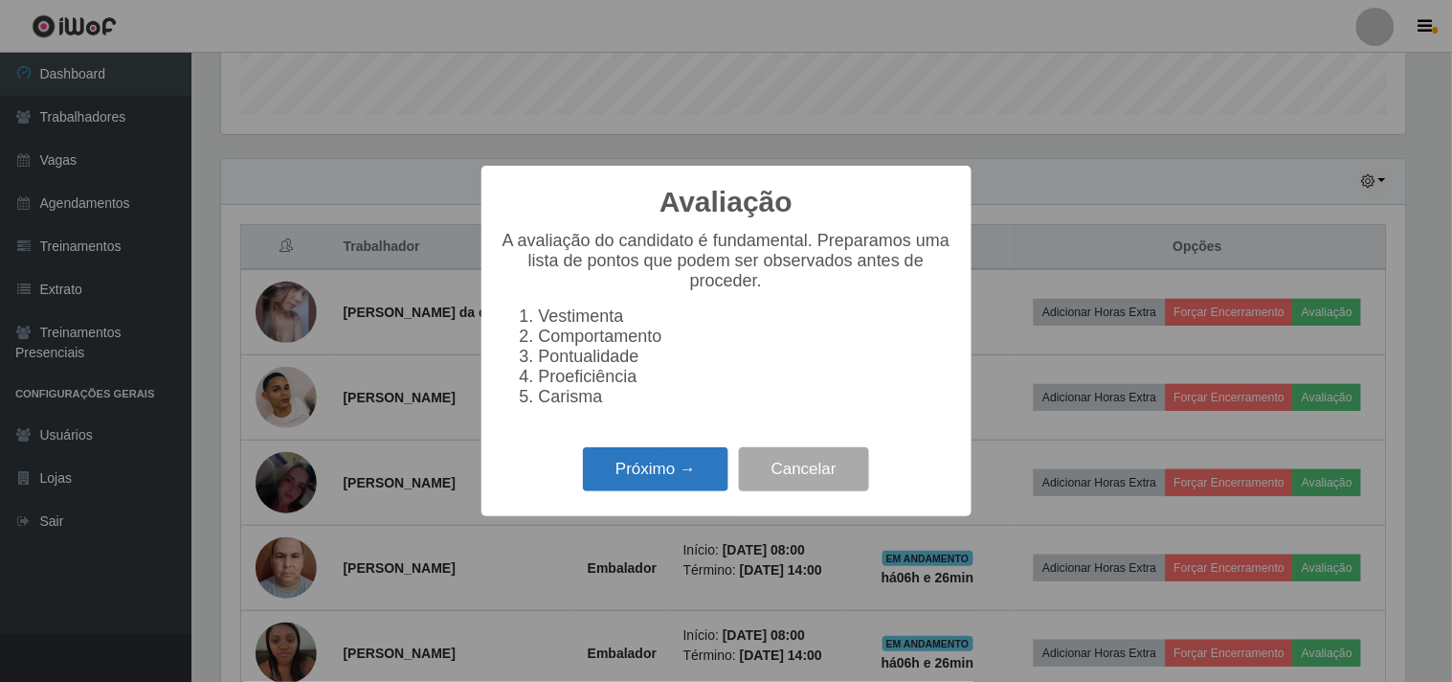
click at [680, 480] on button "Próximo →" at bounding box center [656, 469] width 146 height 45
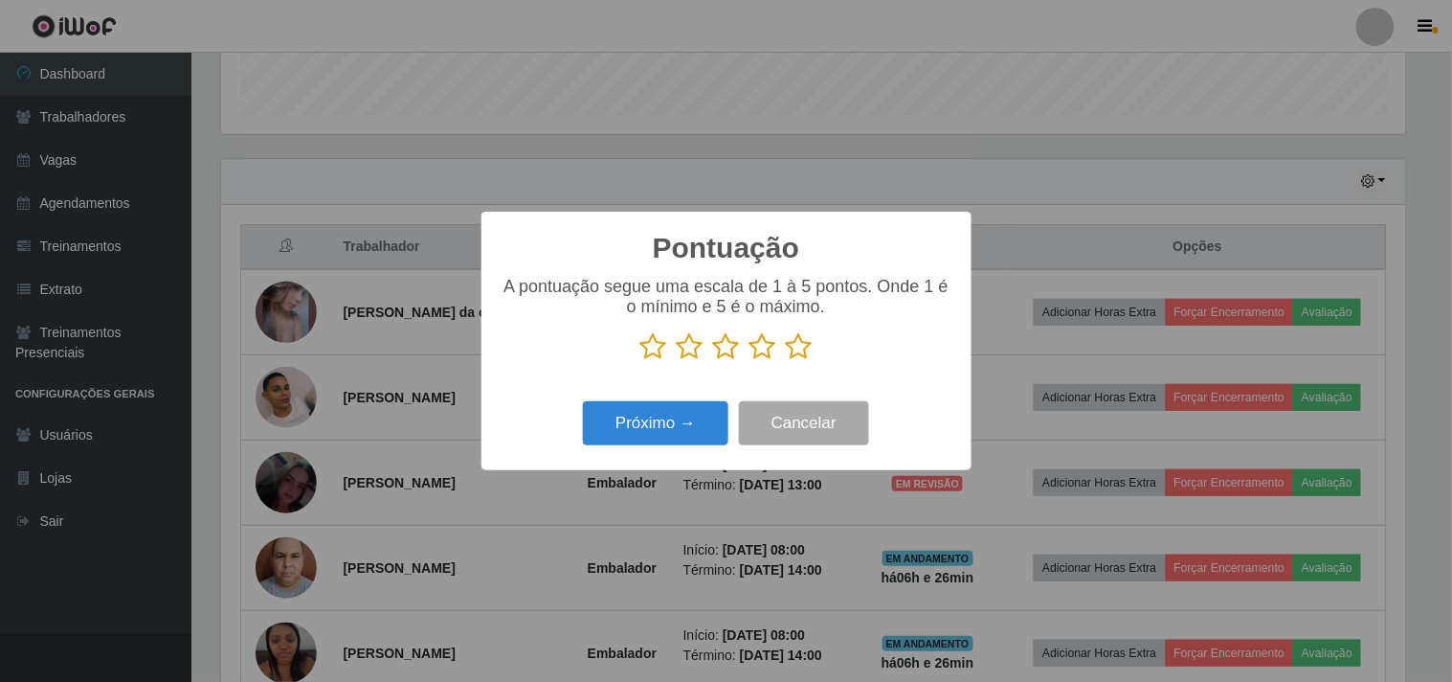
scroll to position [957000, 956212]
click at [789, 339] on icon at bounding box center [799, 346] width 27 height 29
click at [786, 361] on input "radio" at bounding box center [786, 361] width 0 height 0
drag, startPoint x: 691, startPoint y: 394, endPoint x: 681, endPoint y: 427, distance: 34.2
click at [686, 408] on div "Pontuação × A pontuação segue uma escala de 1 à 5 pontos. Onde 1 é o mínimo e 5…" at bounding box center [727, 341] width 490 height 258
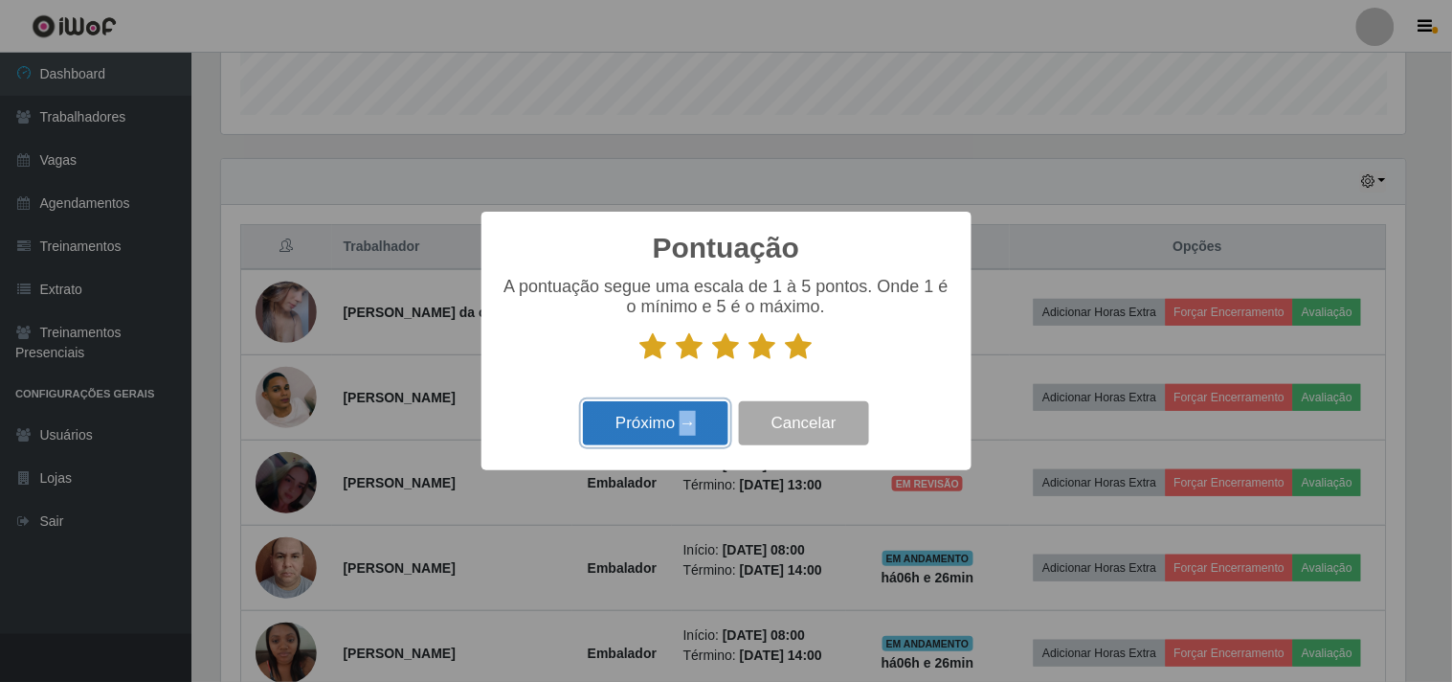
click at [681, 427] on button "Próximo →" at bounding box center [656, 423] width 146 height 45
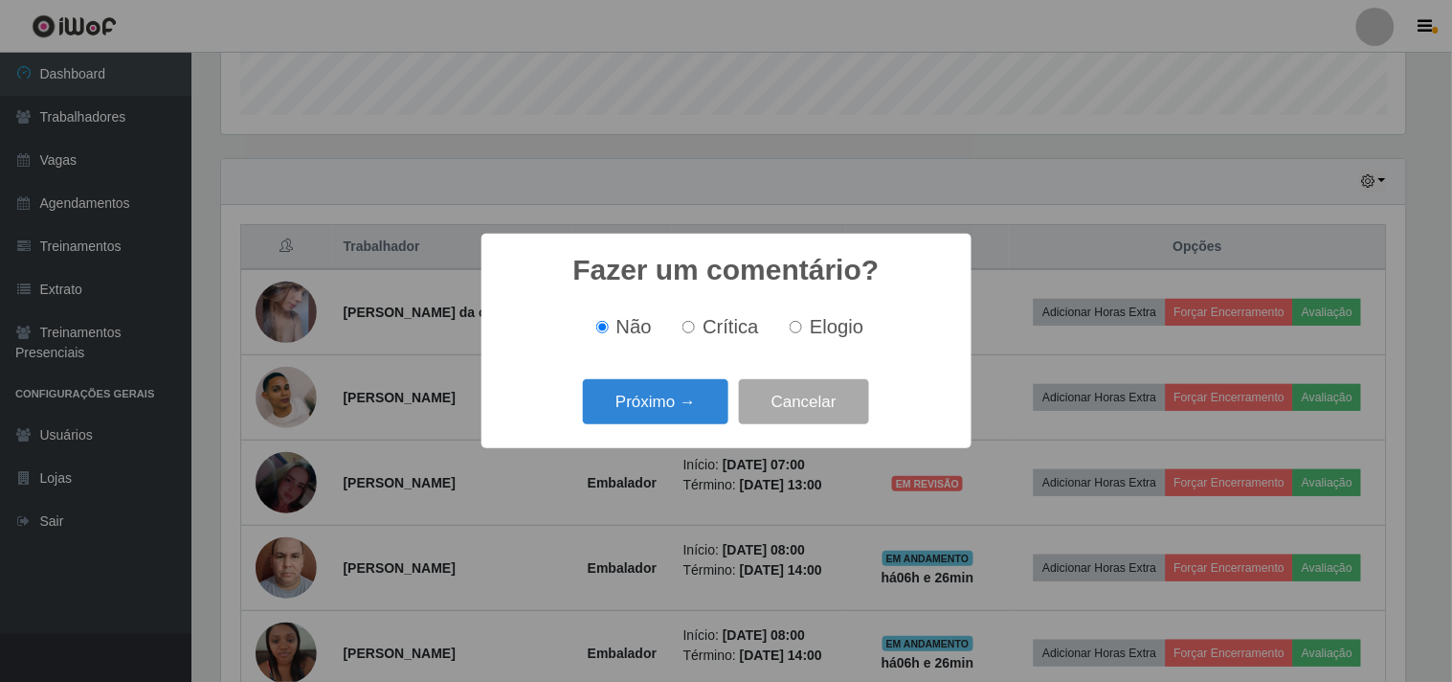
click at [676, 394] on button "Próximo →" at bounding box center [656, 401] width 146 height 45
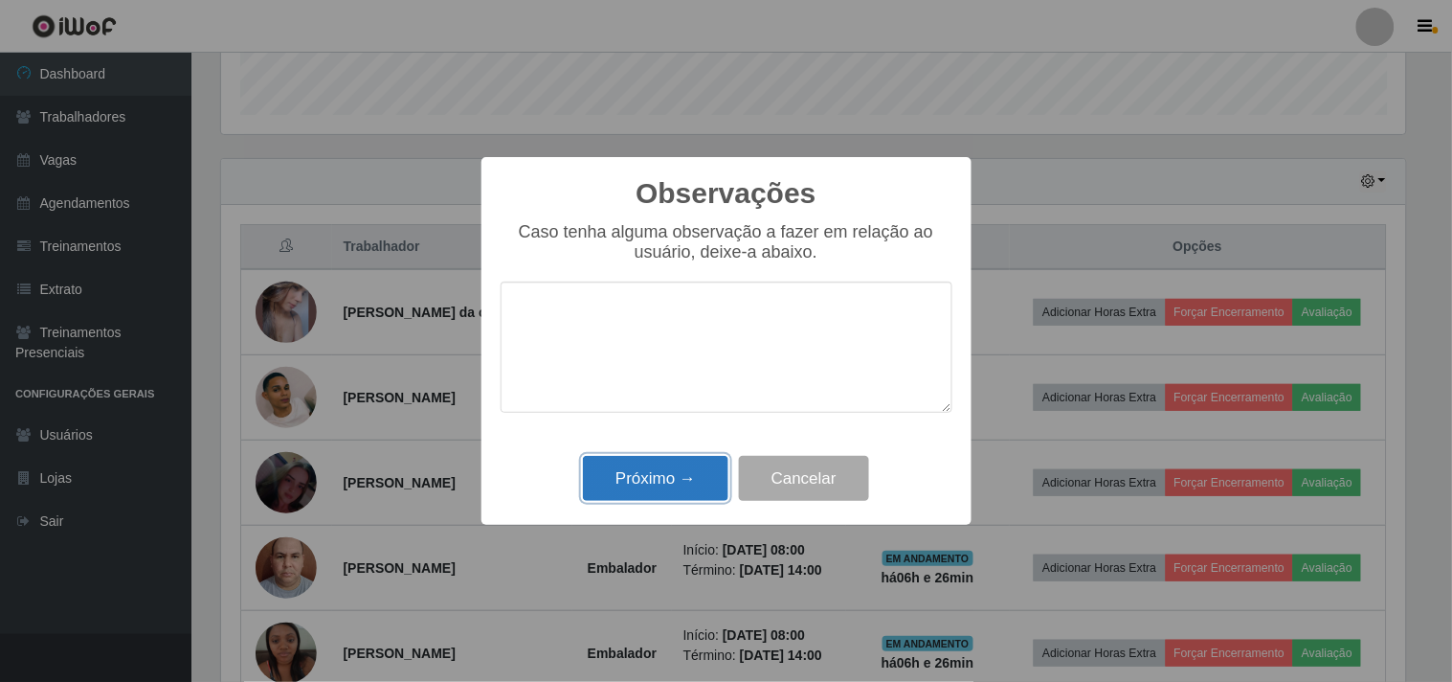
click at [659, 473] on button "Próximo →" at bounding box center [656, 478] width 146 height 45
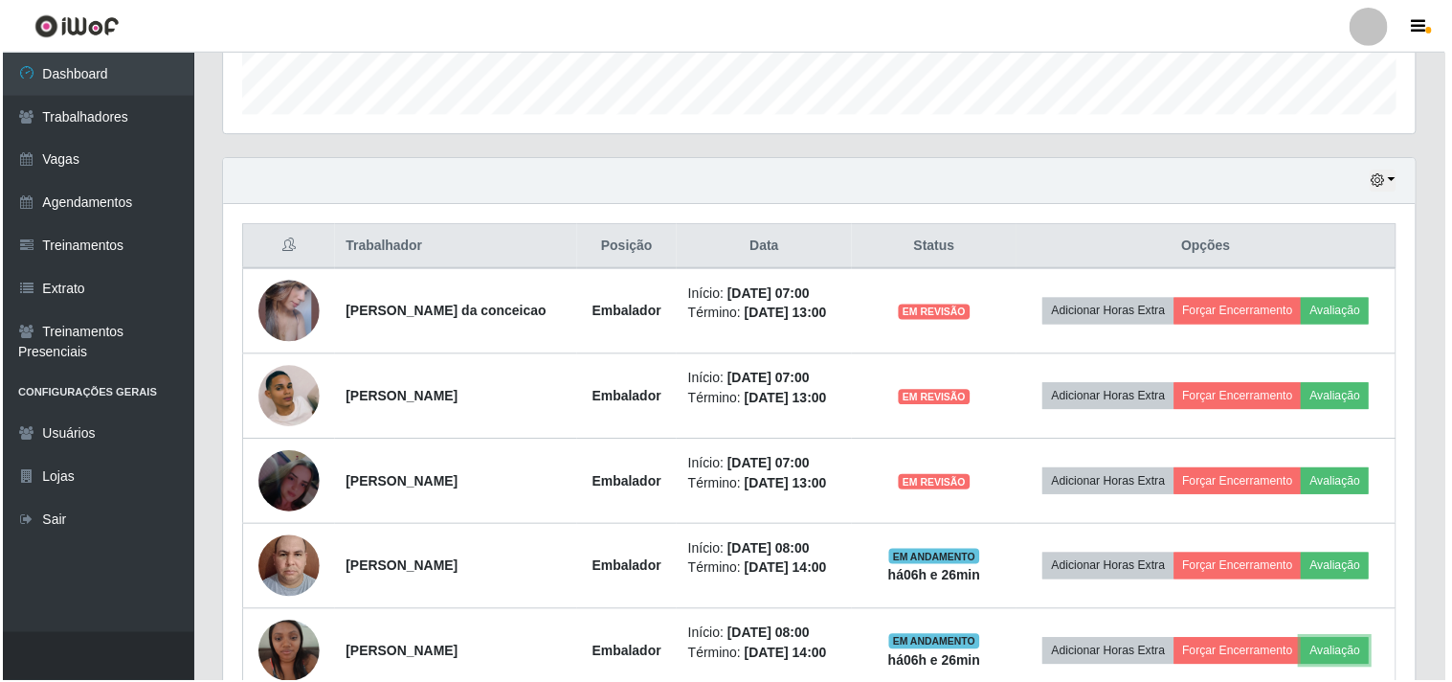
scroll to position [396, 1197]
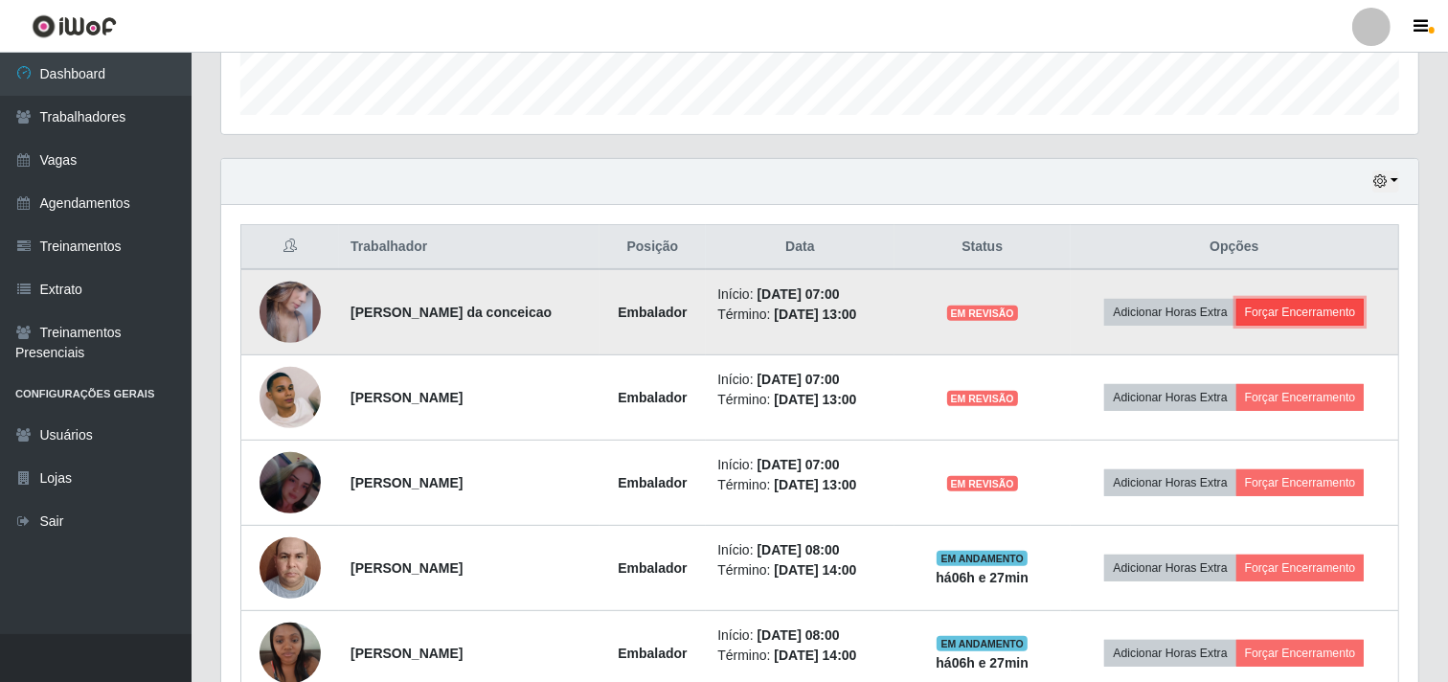
click at [1363, 311] on button "Forçar Encerramento" at bounding box center [1300, 312] width 128 height 27
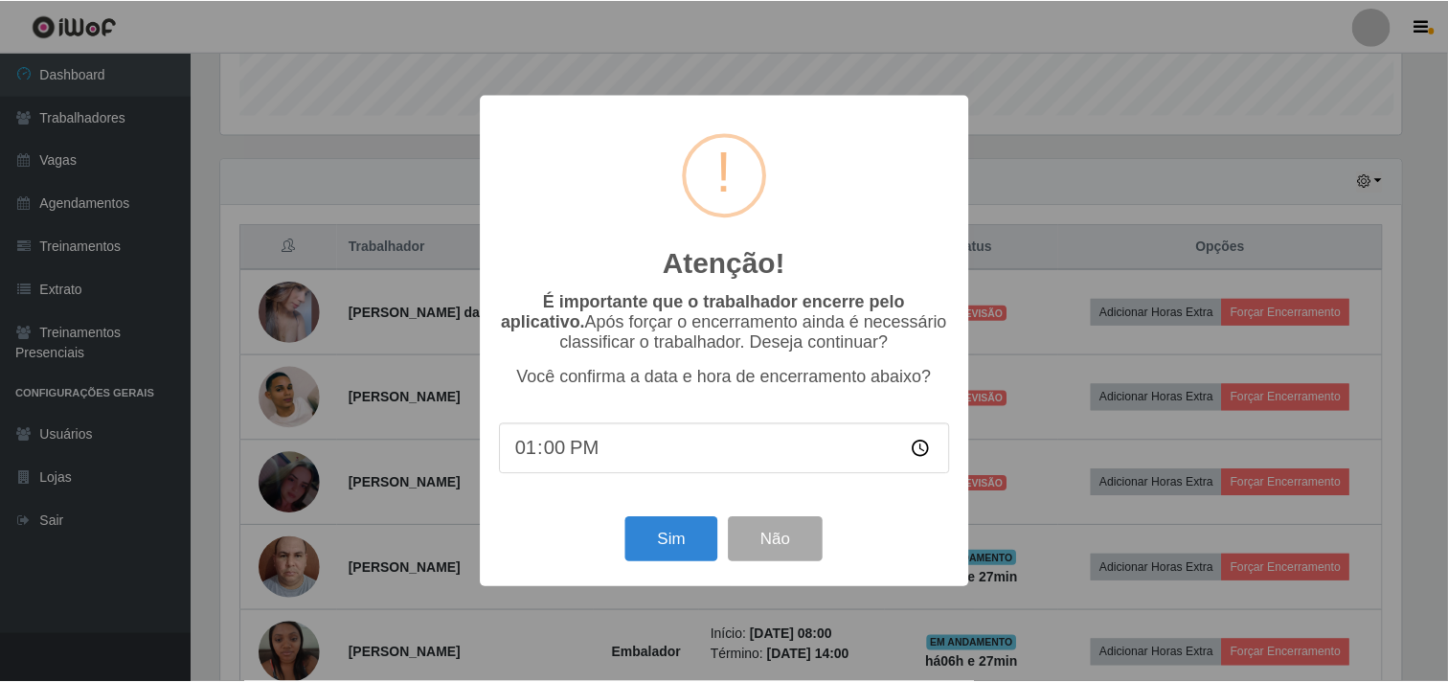
scroll to position [0, 0]
drag, startPoint x: 663, startPoint y: 524, endPoint x: 671, endPoint y: 540, distance: 18.0
click at [665, 528] on button "Sim" at bounding box center [673, 539] width 93 height 45
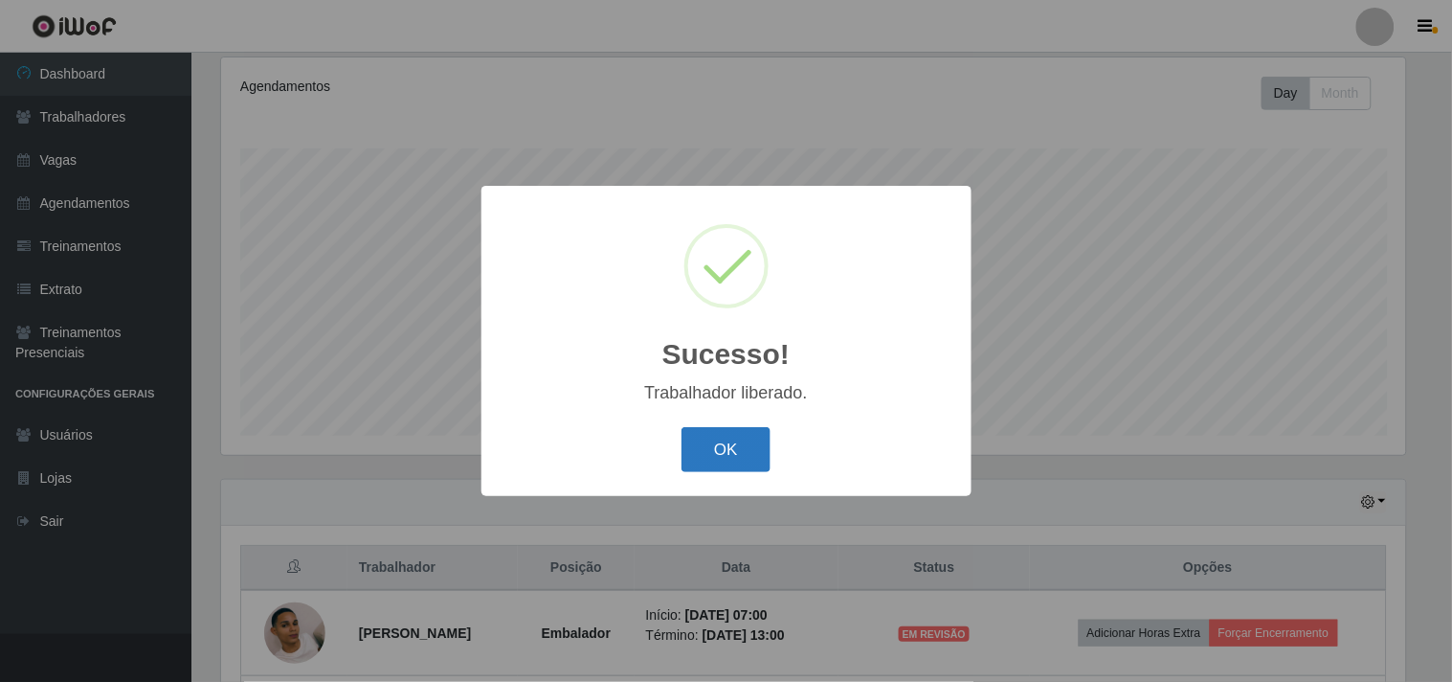
click at [723, 454] on button "OK" at bounding box center [726, 449] width 89 height 45
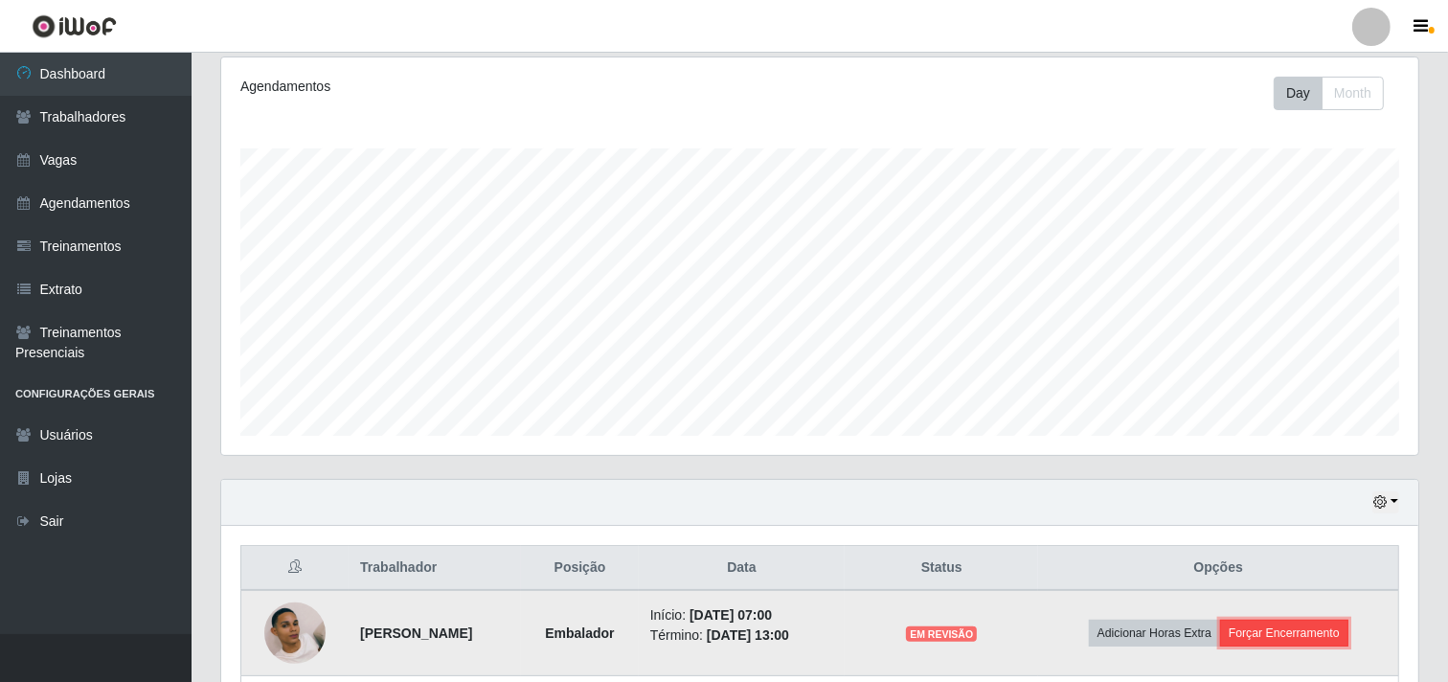
click at [1291, 637] on button "Forçar Encerramento" at bounding box center [1284, 632] width 128 height 27
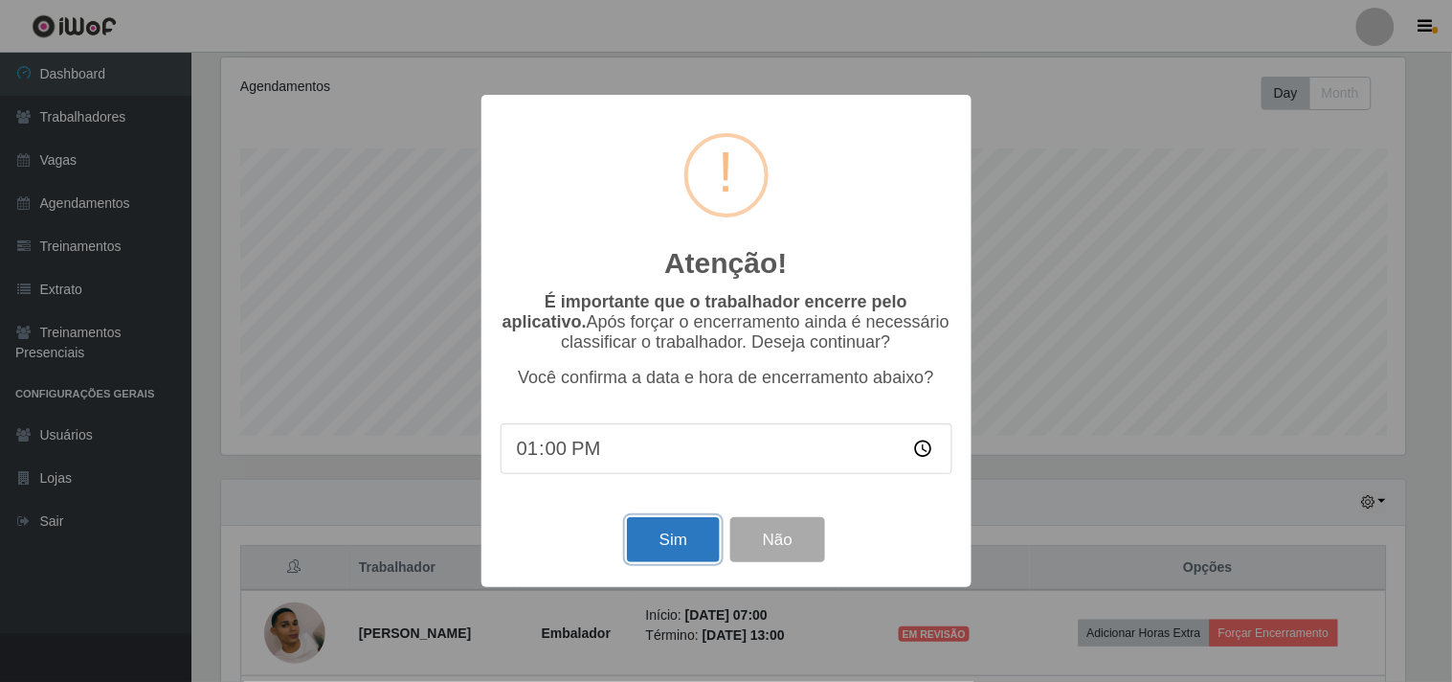
click at [682, 539] on button "Sim" at bounding box center [673, 539] width 93 height 45
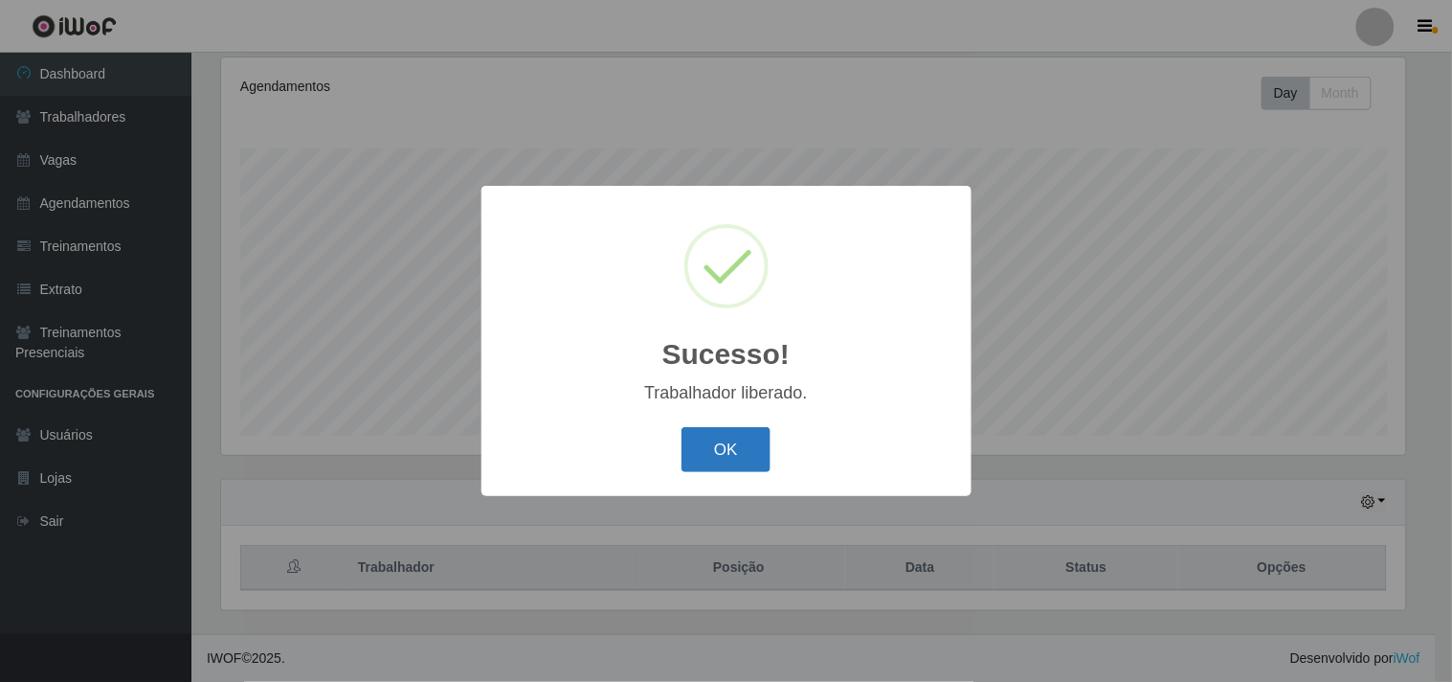
click at [707, 428] on button "OK" at bounding box center [726, 449] width 89 height 45
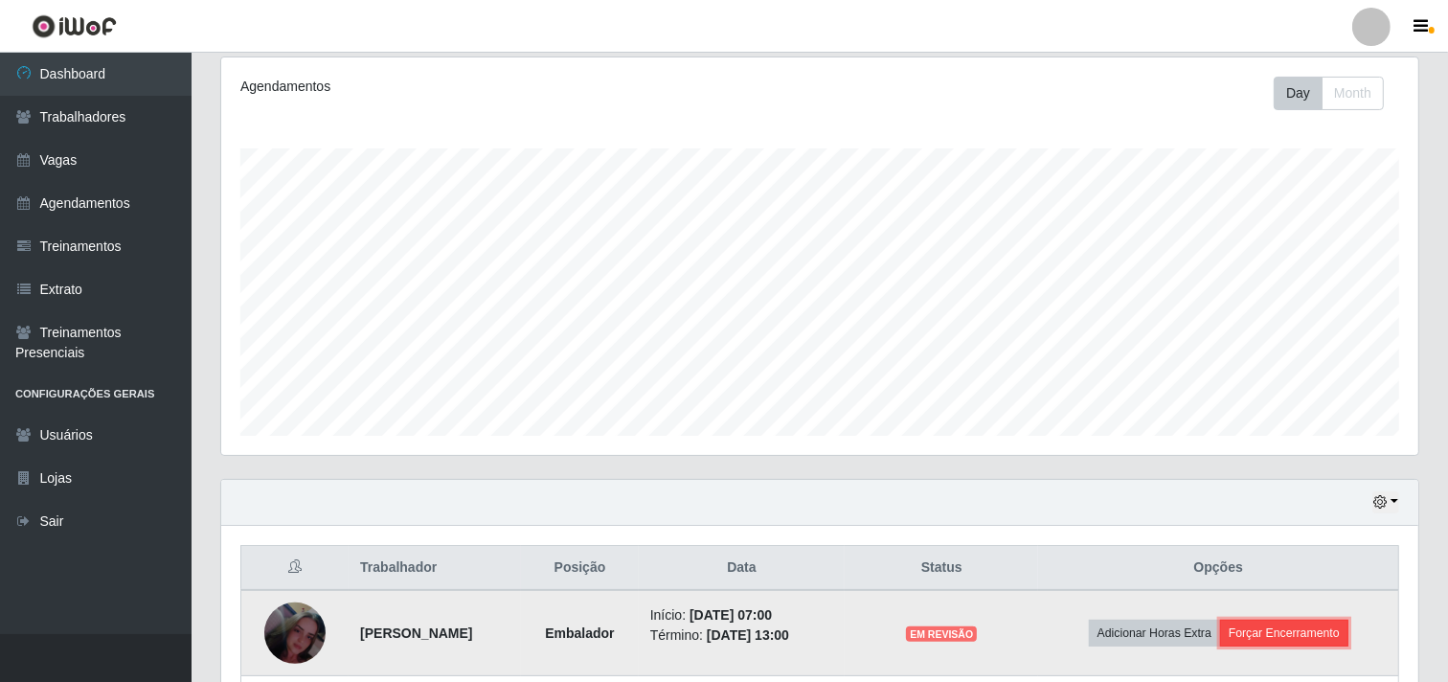
click at [1307, 641] on button "Forçar Encerramento" at bounding box center [1284, 632] width 128 height 27
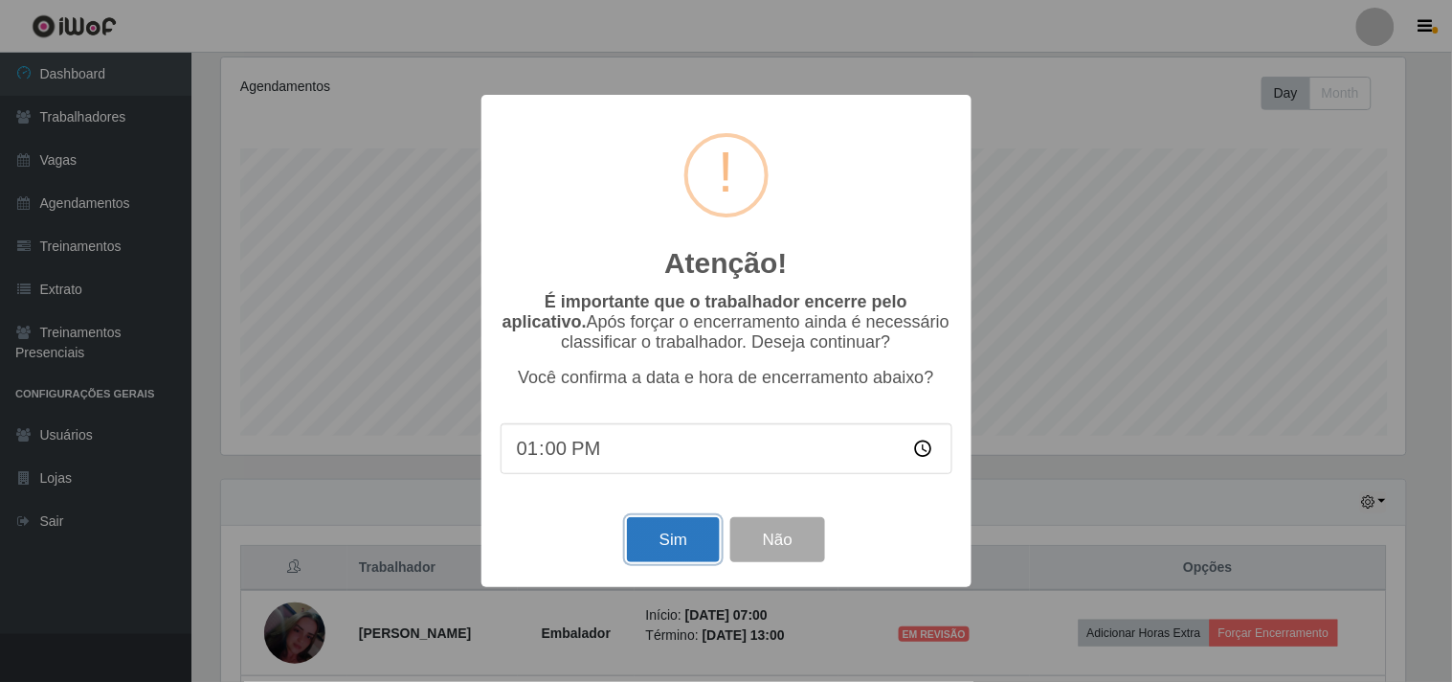
click at [637, 542] on button "Sim" at bounding box center [673, 539] width 93 height 45
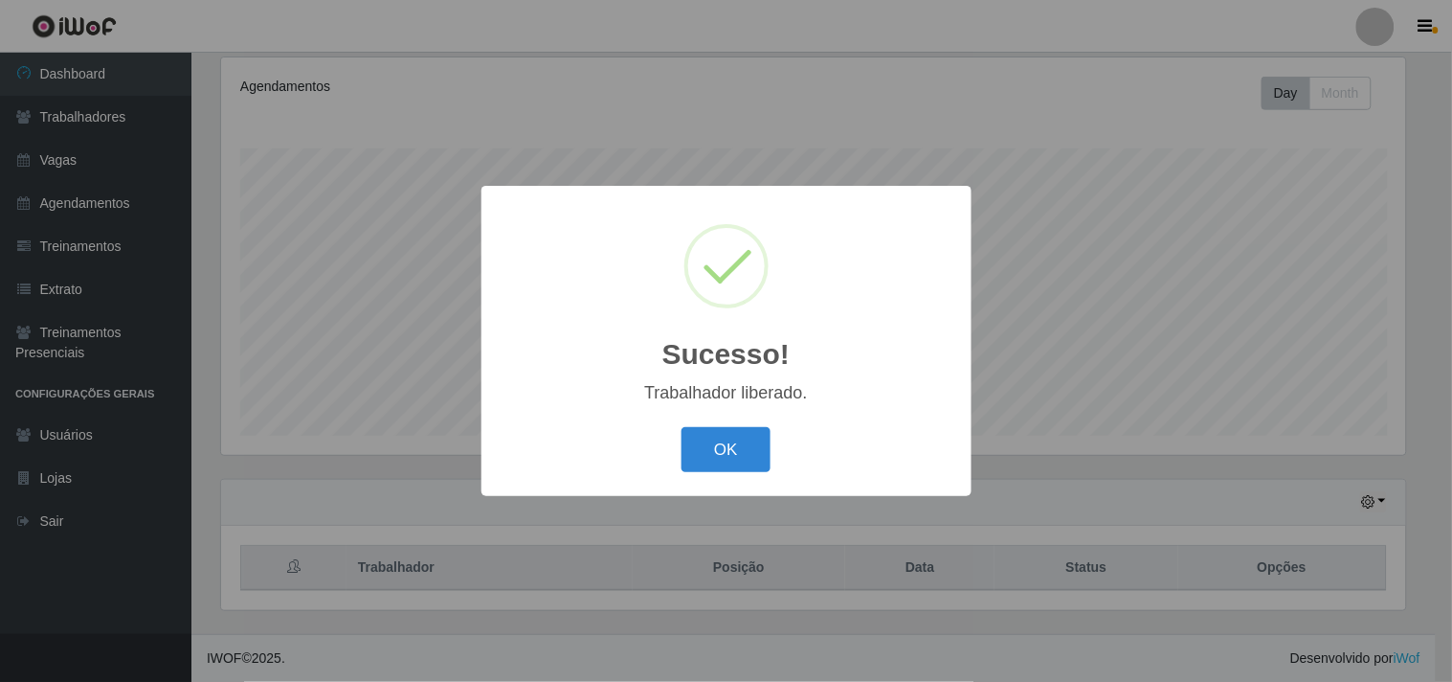
click at [691, 427] on button "OK" at bounding box center [726, 449] width 89 height 45
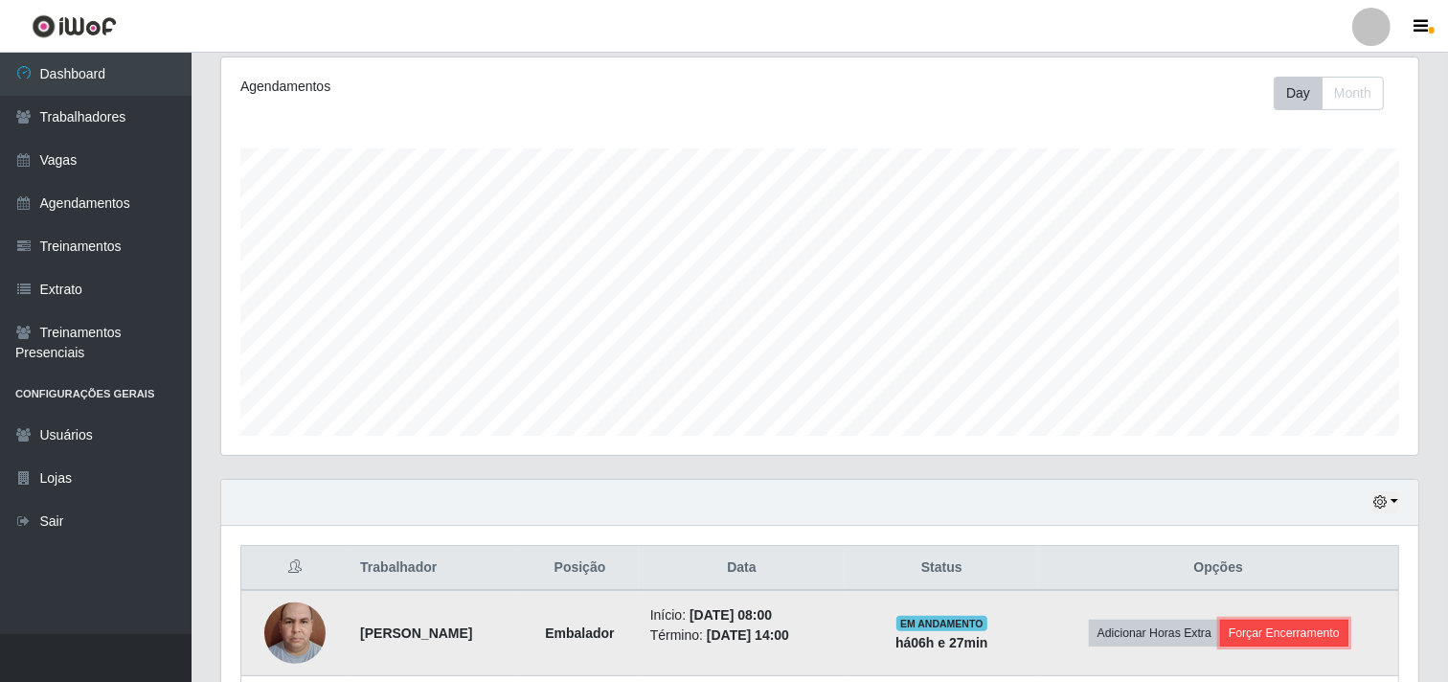
click at [1293, 625] on button "Forçar Encerramento" at bounding box center [1284, 632] width 128 height 27
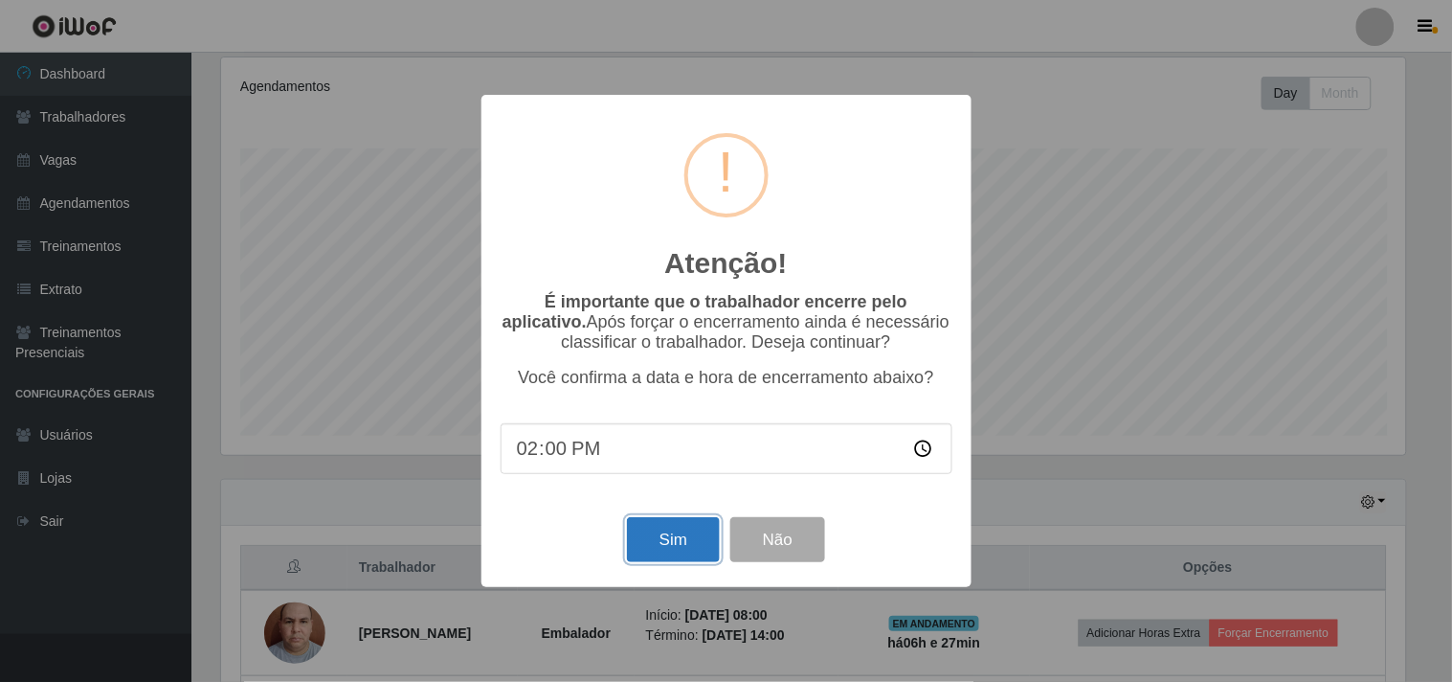
click at [649, 547] on button "Sim" at bounding box center [673, 539] width 93 height 45
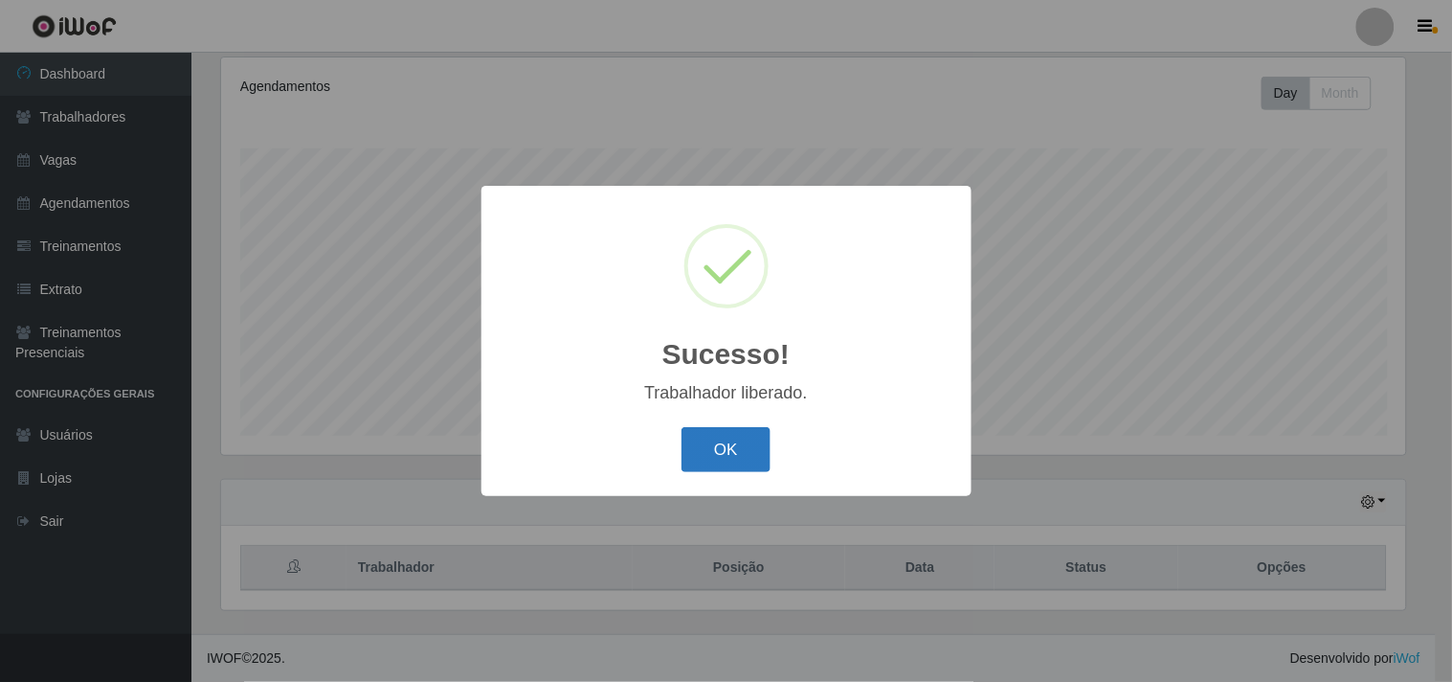
click at [725, 434] on button "OK" at bounding box center [726, 449] width 89 height 45
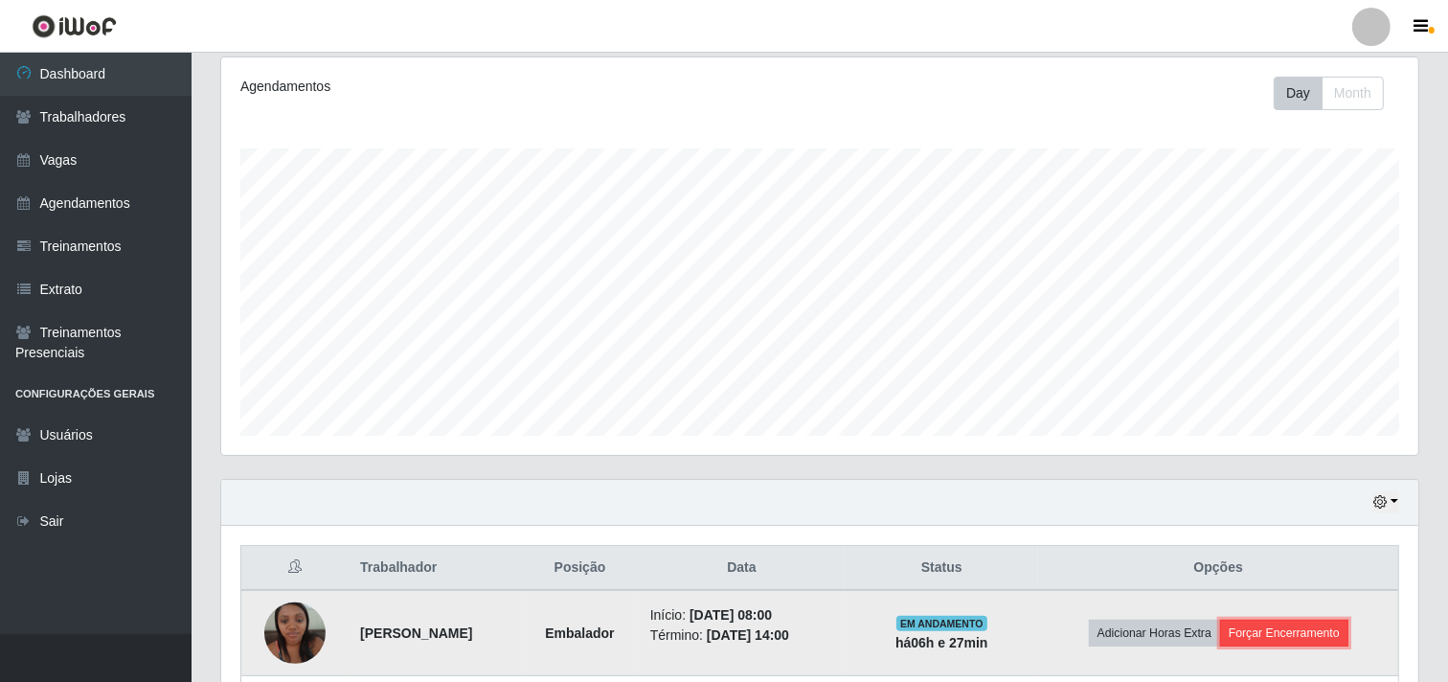
click at [1283, 629] on button "Forçar Encerramento" at bounding box center [1284, 632] width 128 height 27
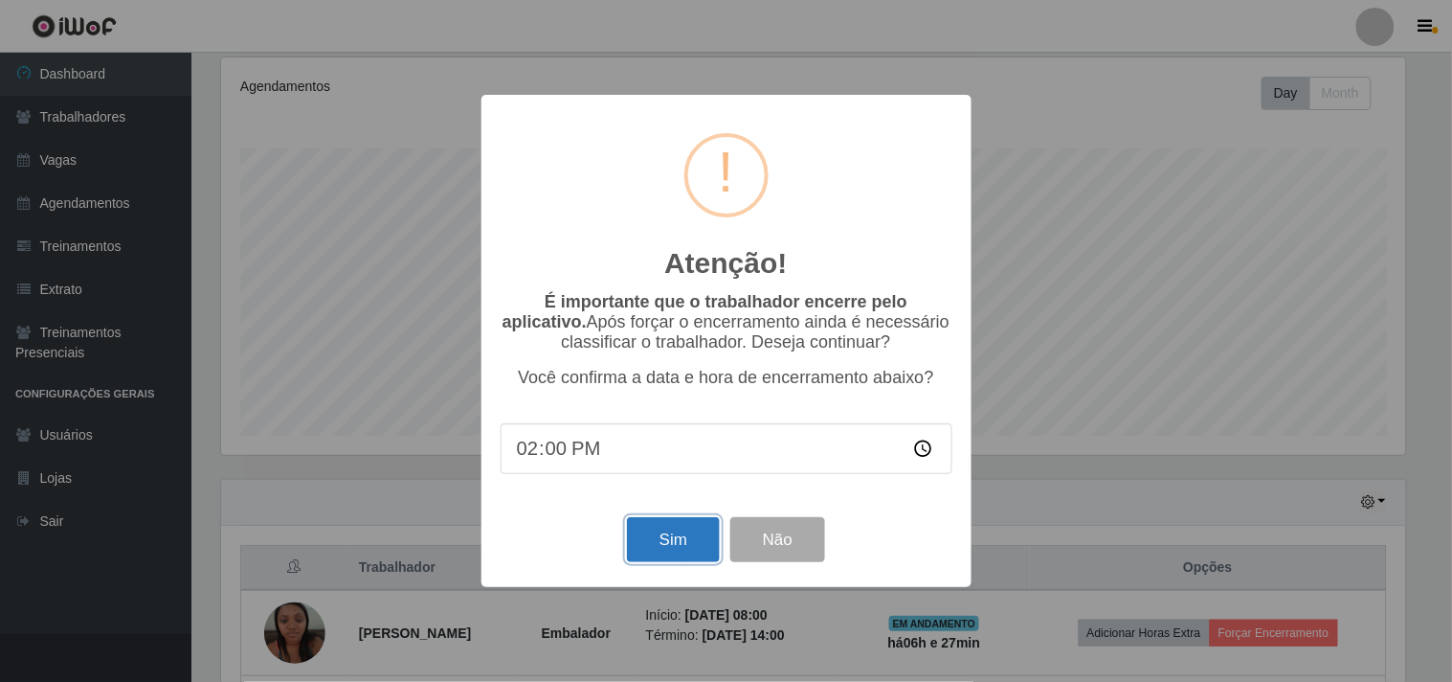
click at [657, 546] on button "Sim" at bounding box center [673, 539] width 93 height 45
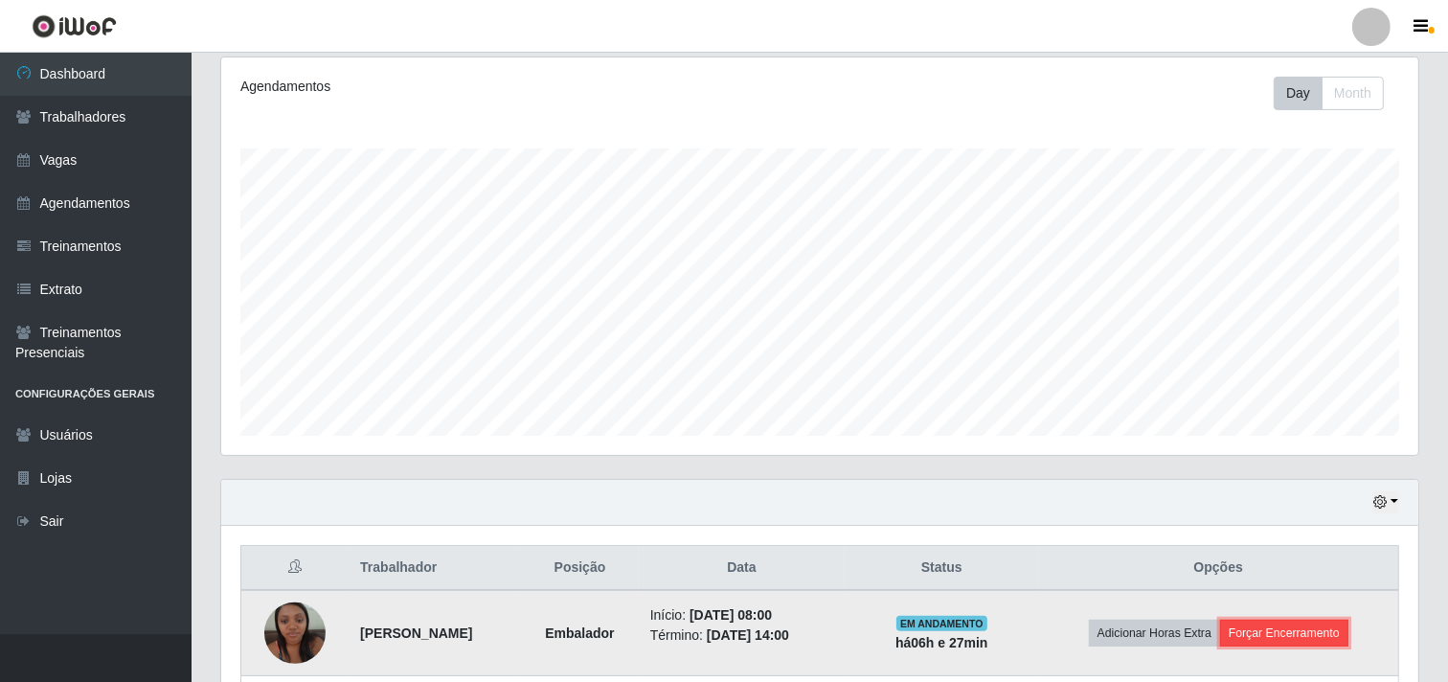
click at [1303, 630] on button "Forçar Encerramento" at bounding box center [1284, 632] width 128 height 27
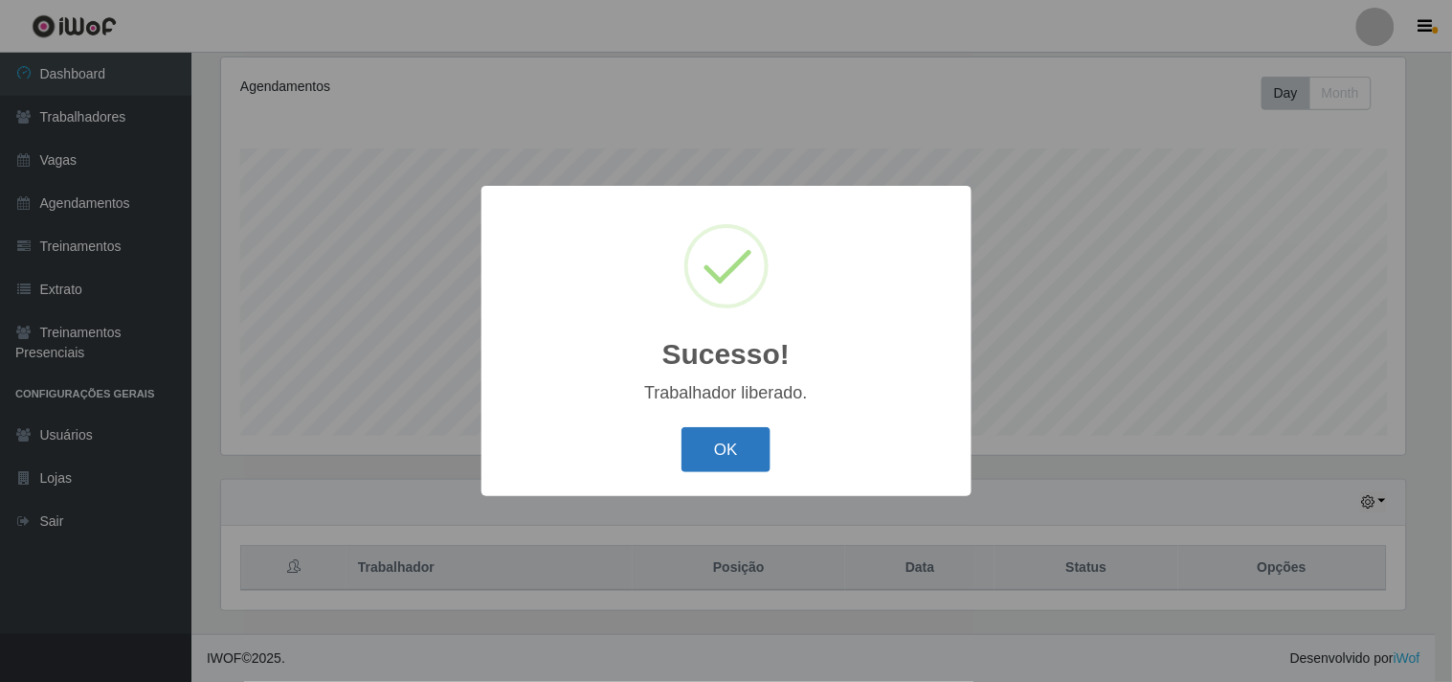
click at [706, 443] on button "OK" at bounding box center [726, 449] width 89 height 45
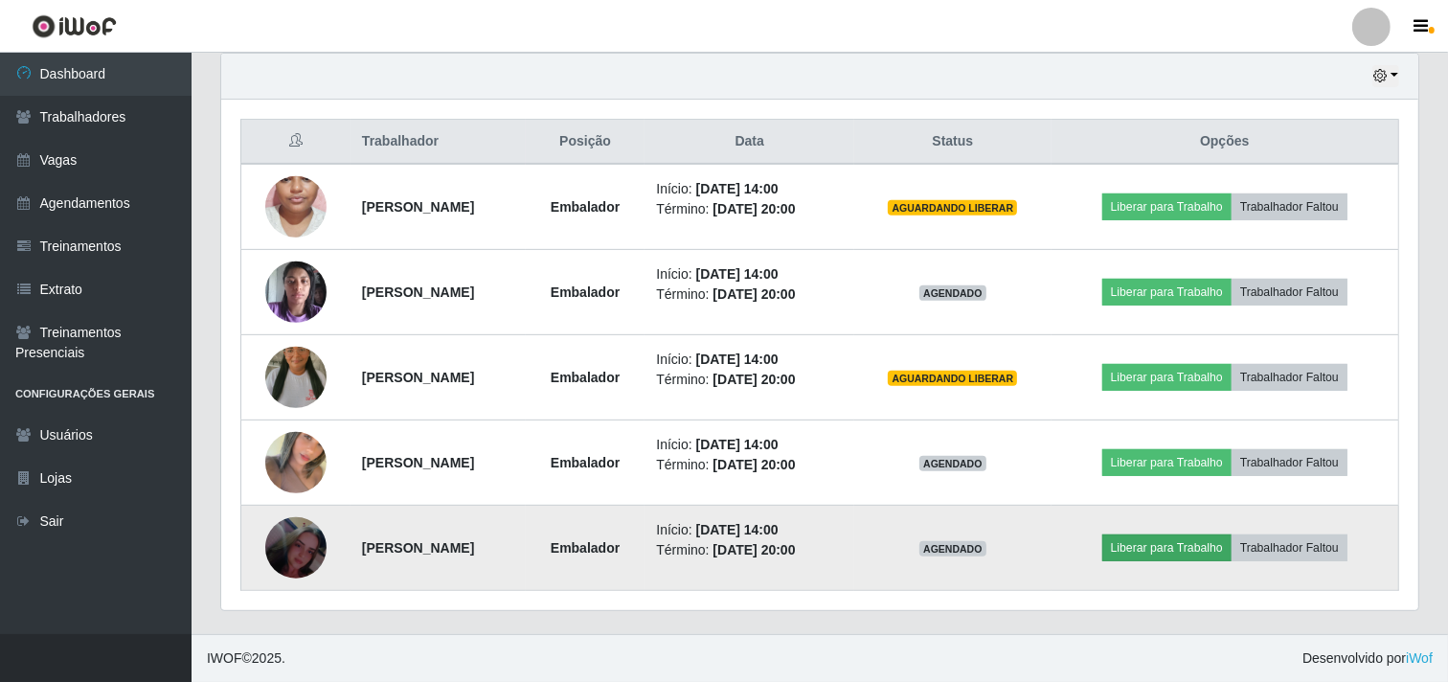
click at [1187, 560] on td "Liberar para Trabalho Trabalhador Faltou" at bounding box center [1225, 548] width 348 height 85
click at [1209, 560] on button "Liberar para Trabalho" at bounding box center [1166, 547] width 129 height 27
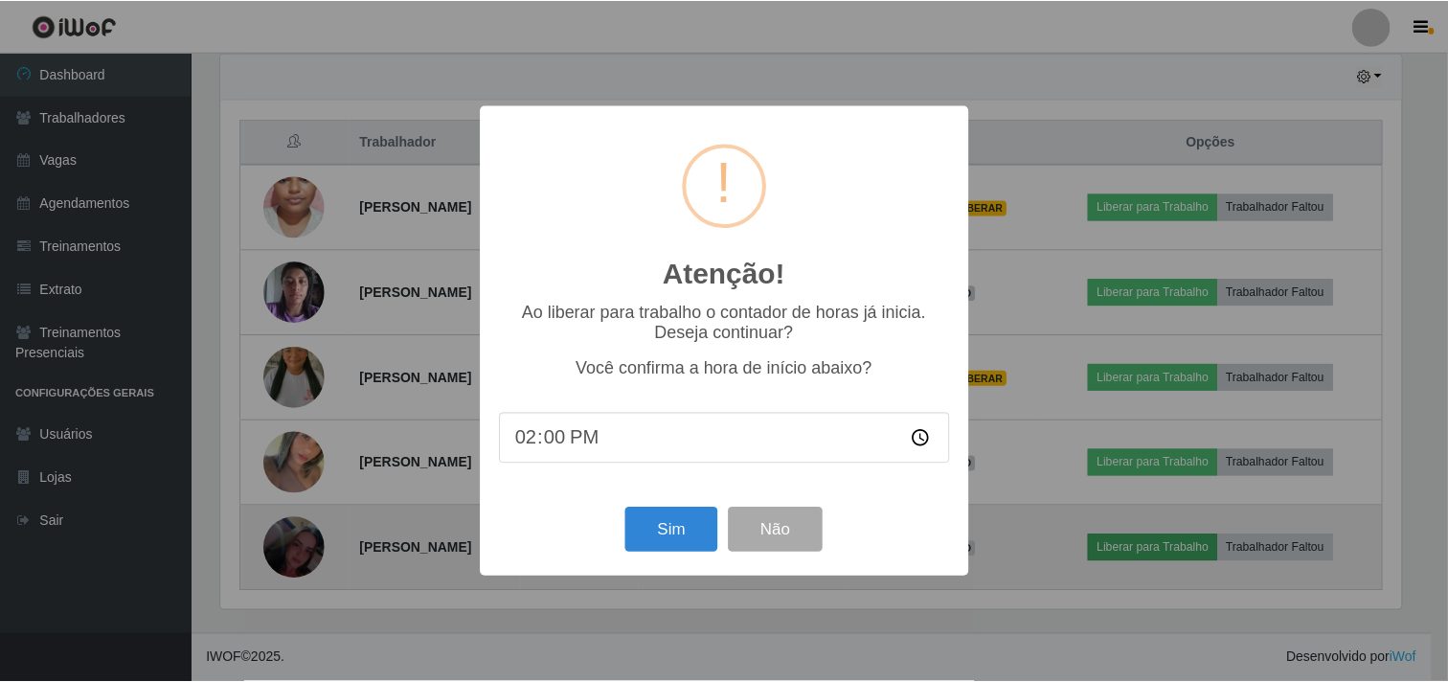
scroll to position [396, 1184]
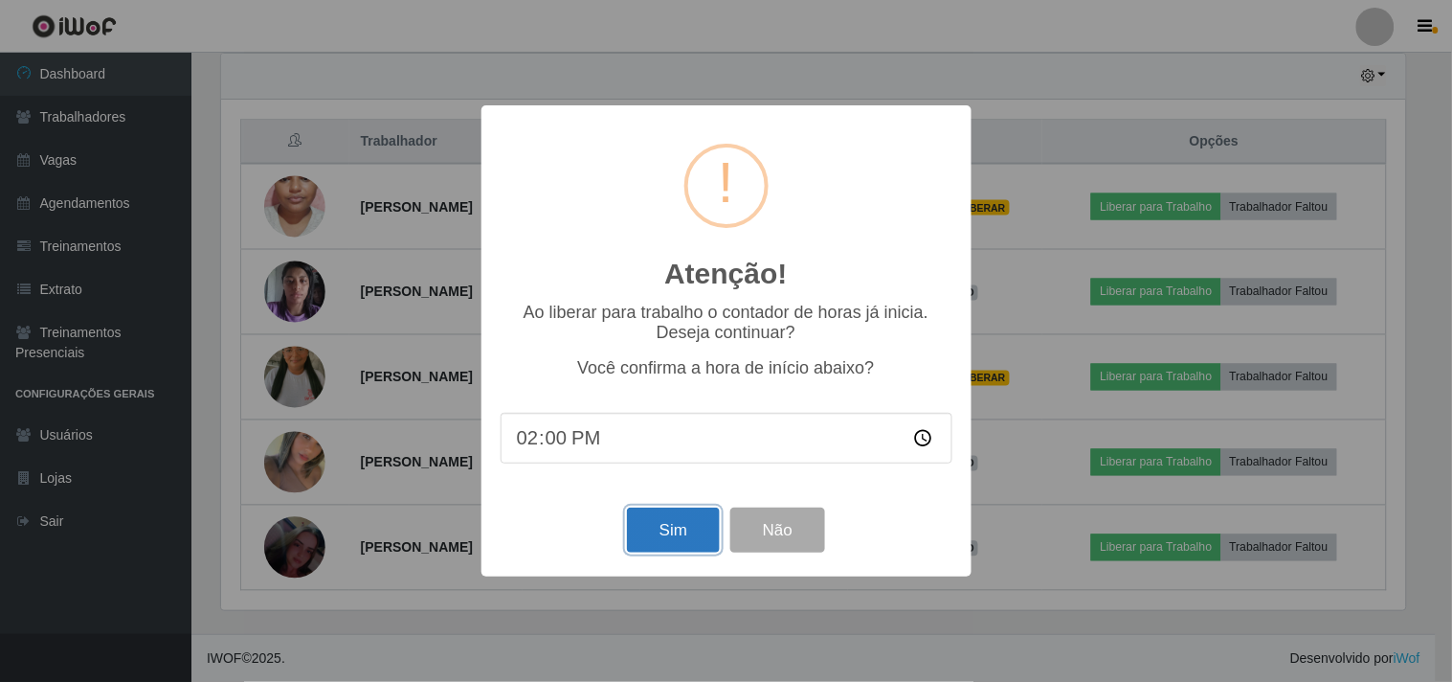
click at [640, 530] on button "Sim" at bounding box center [673, 529] width 93 height 45
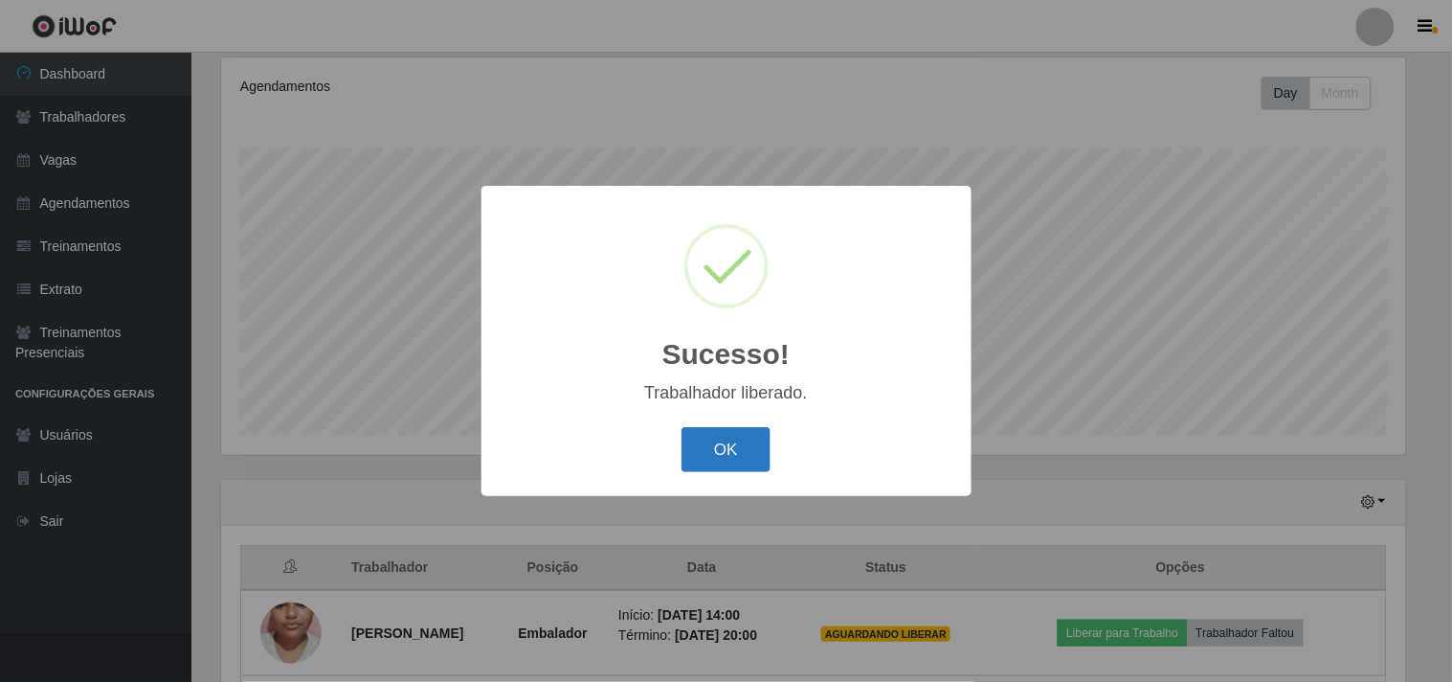
click at [704, 448] on button "OK" at bounding box center [726, 449] width 89 height 45
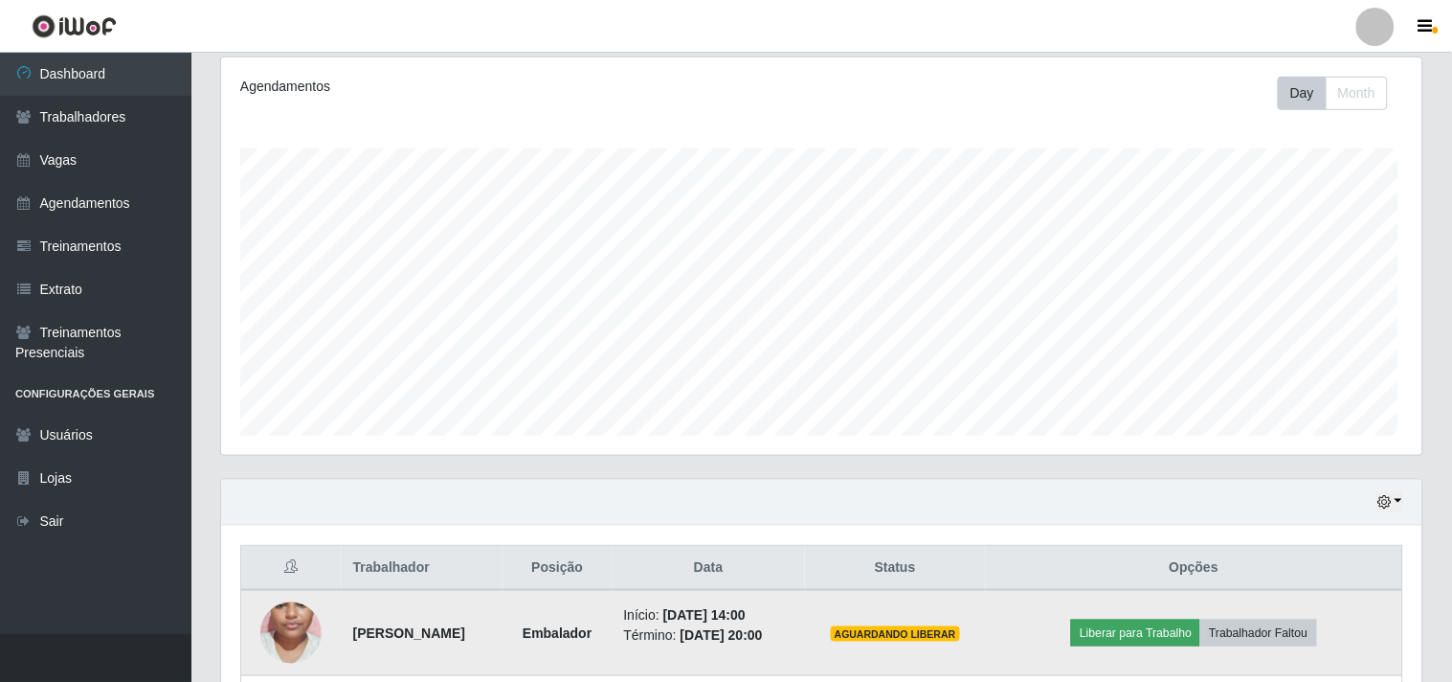
scroll to position [396, 1197]
click at [1173, 637] on button "Liberar para Trabalho" at bounding box center [1131, 632] width 129 height 27
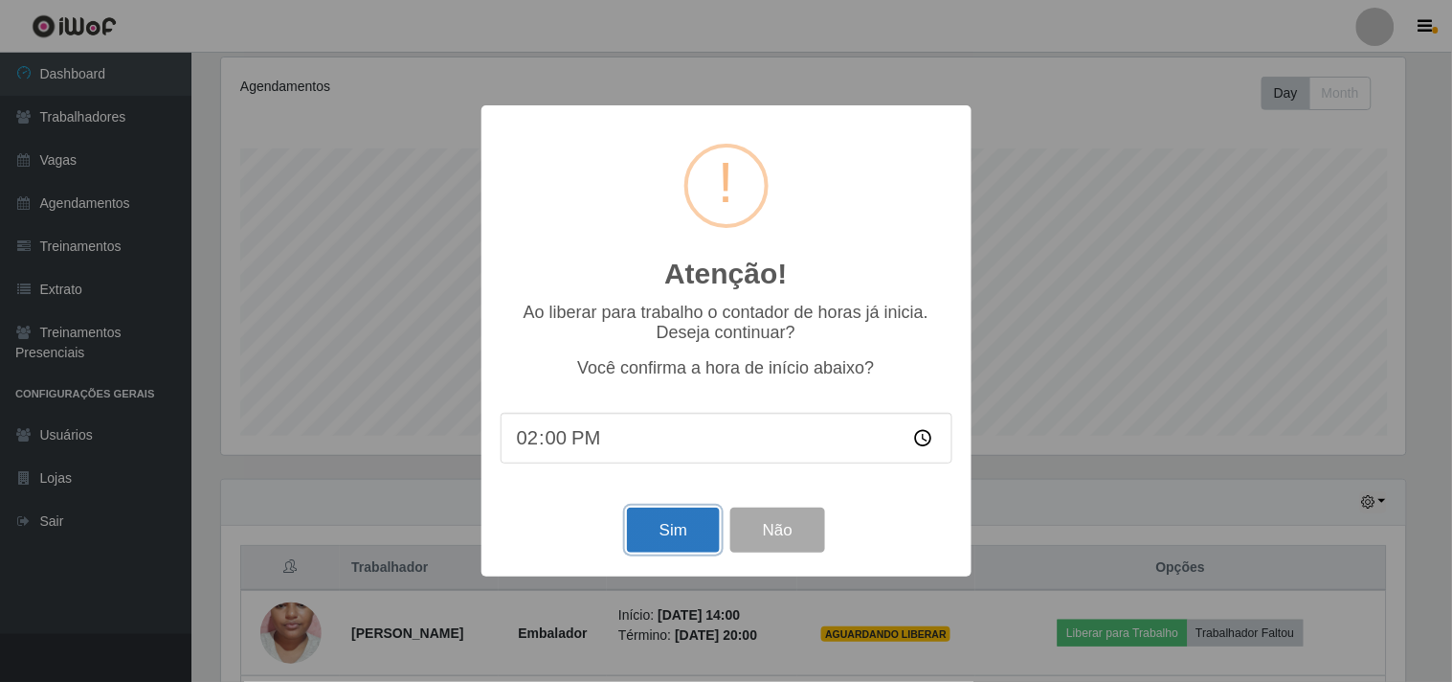
click at [671, 532] on button "Sim" at bounding box center [673, 529] width 93 height 45
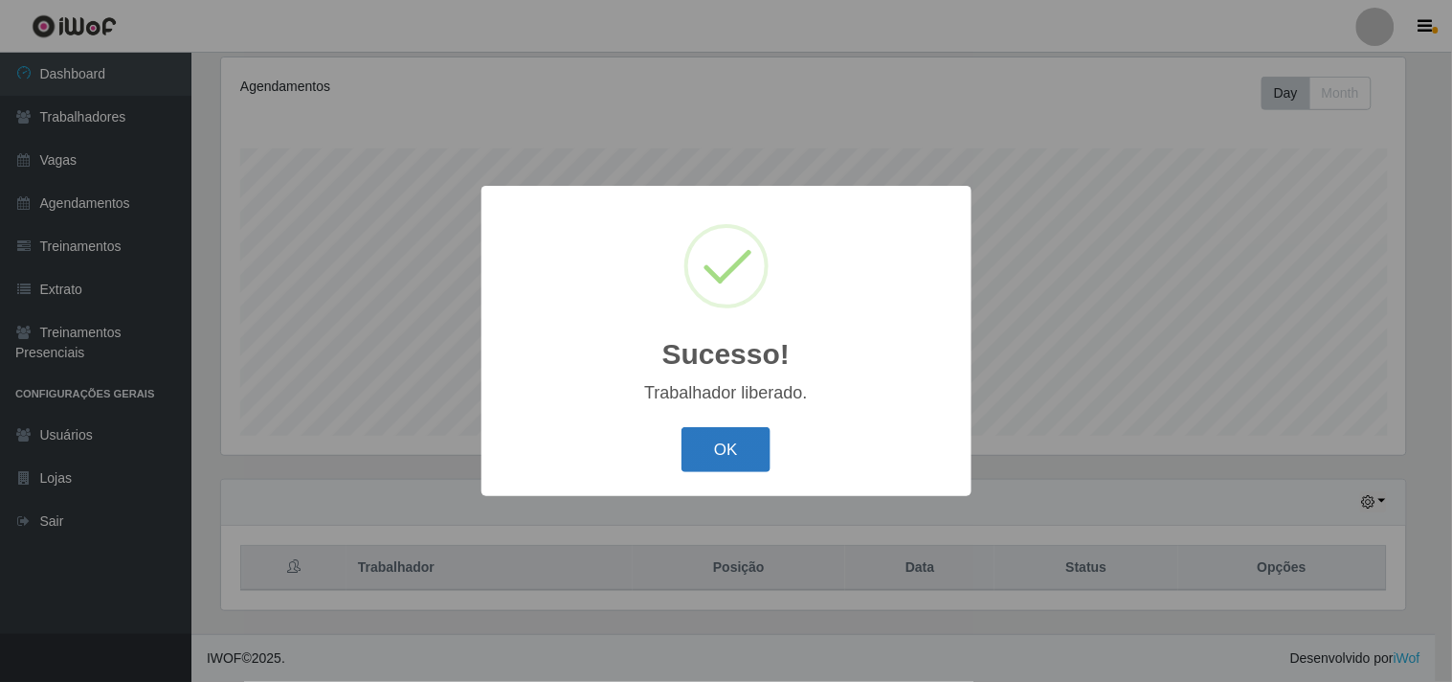
click at [710, 442] on button "OK" at bounding box center [726, 449] width 89 height 45
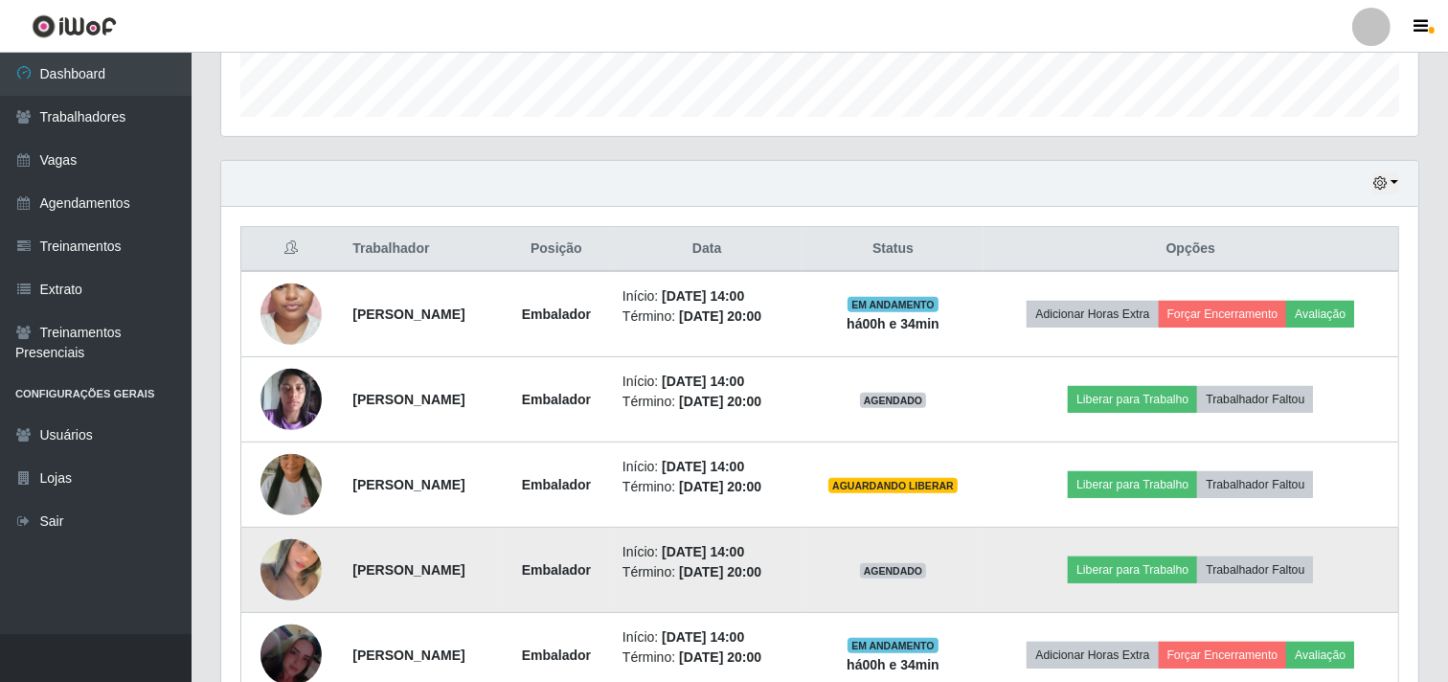
scroll to position [674, 0]
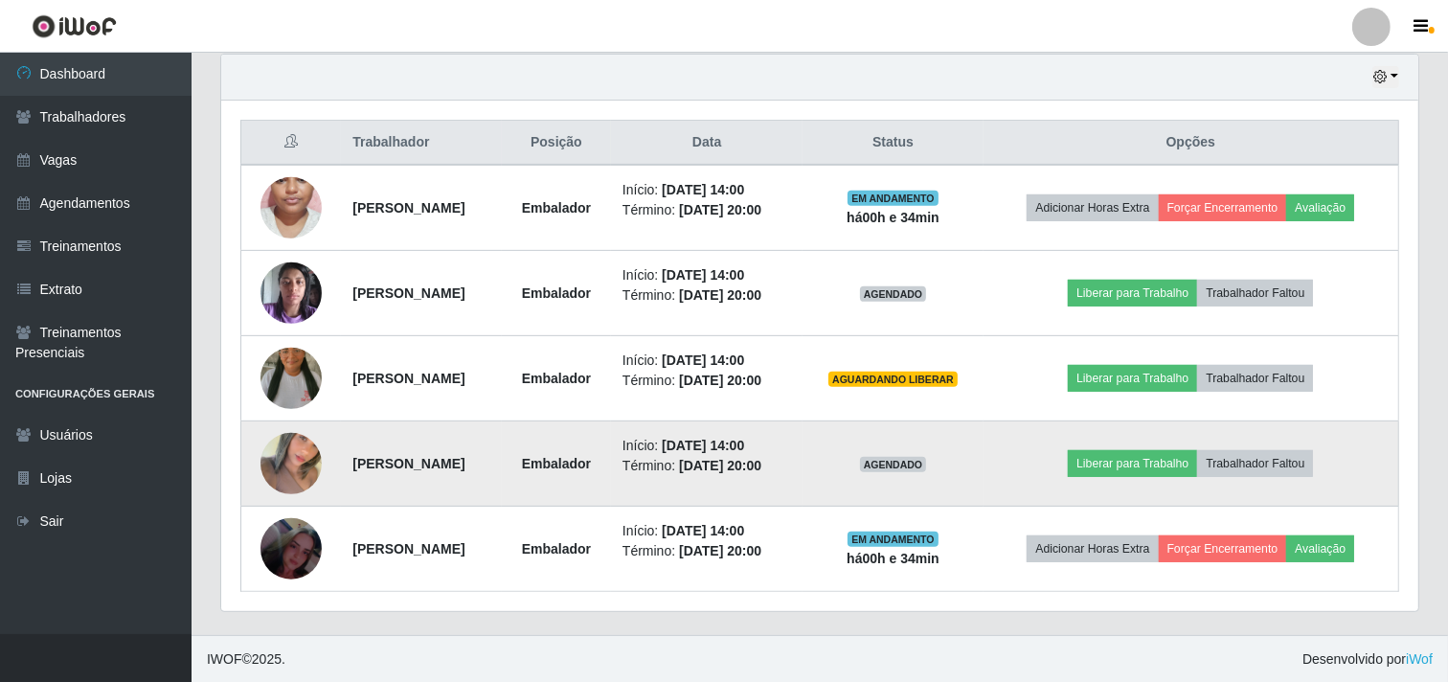
click at [1169, 426] on td "Liberar para Trabalho Trabalhador Faltou" at bounding box center [1191, 463] width 416 height 85
click at [1164, 461] on button "Liberar para Trabalho" at bounding box center [1131, 463] width 129 height 27
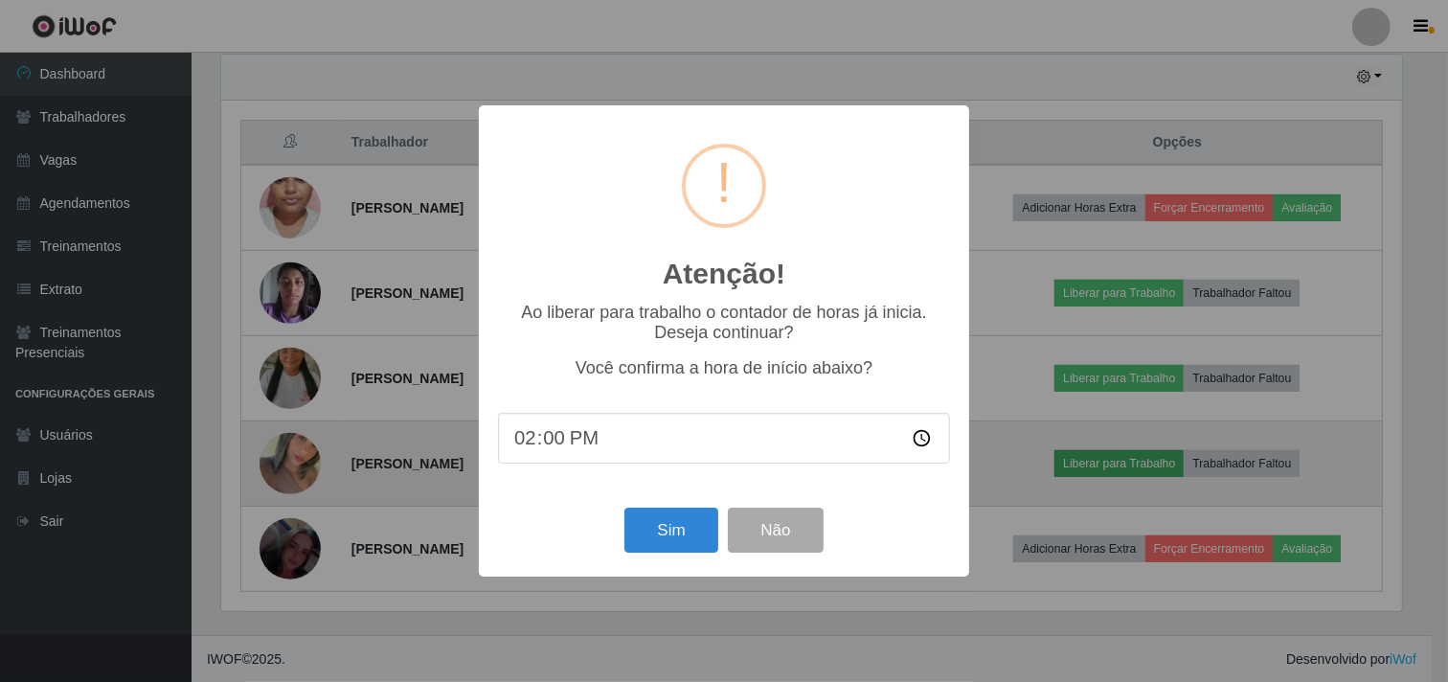
scroll to position [396, 1184]
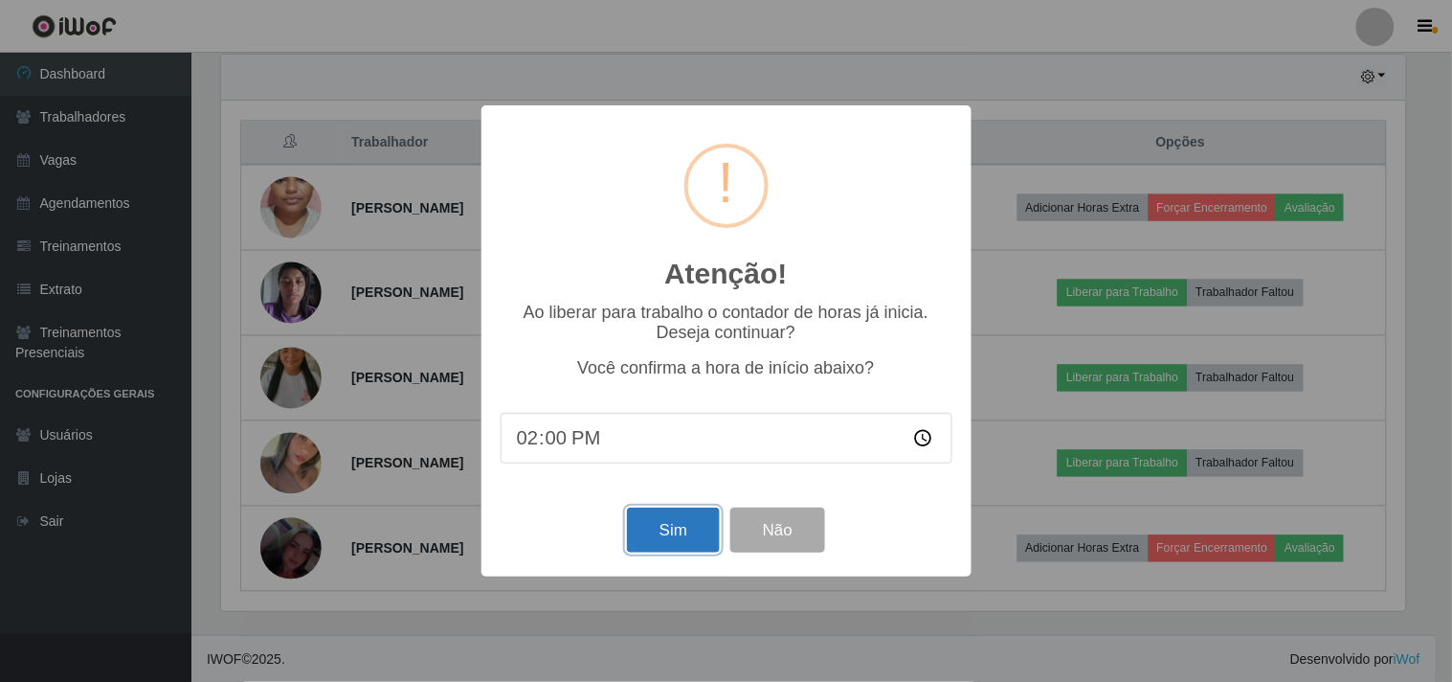
click at [655, 529] on button "Sim" at bounding box center [673, 529] width 93 height 45
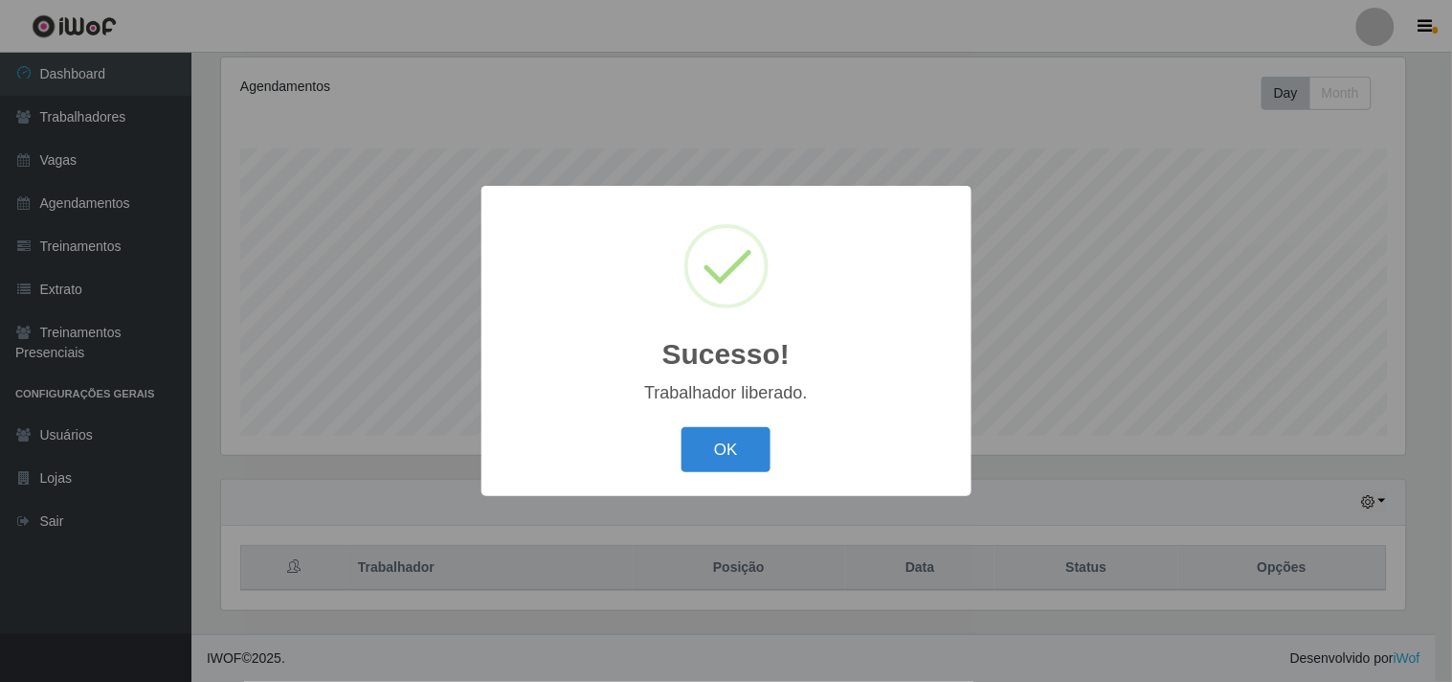
click at [682, 452] on button "OK" at bounding box center [726, 449] width 89 height 45
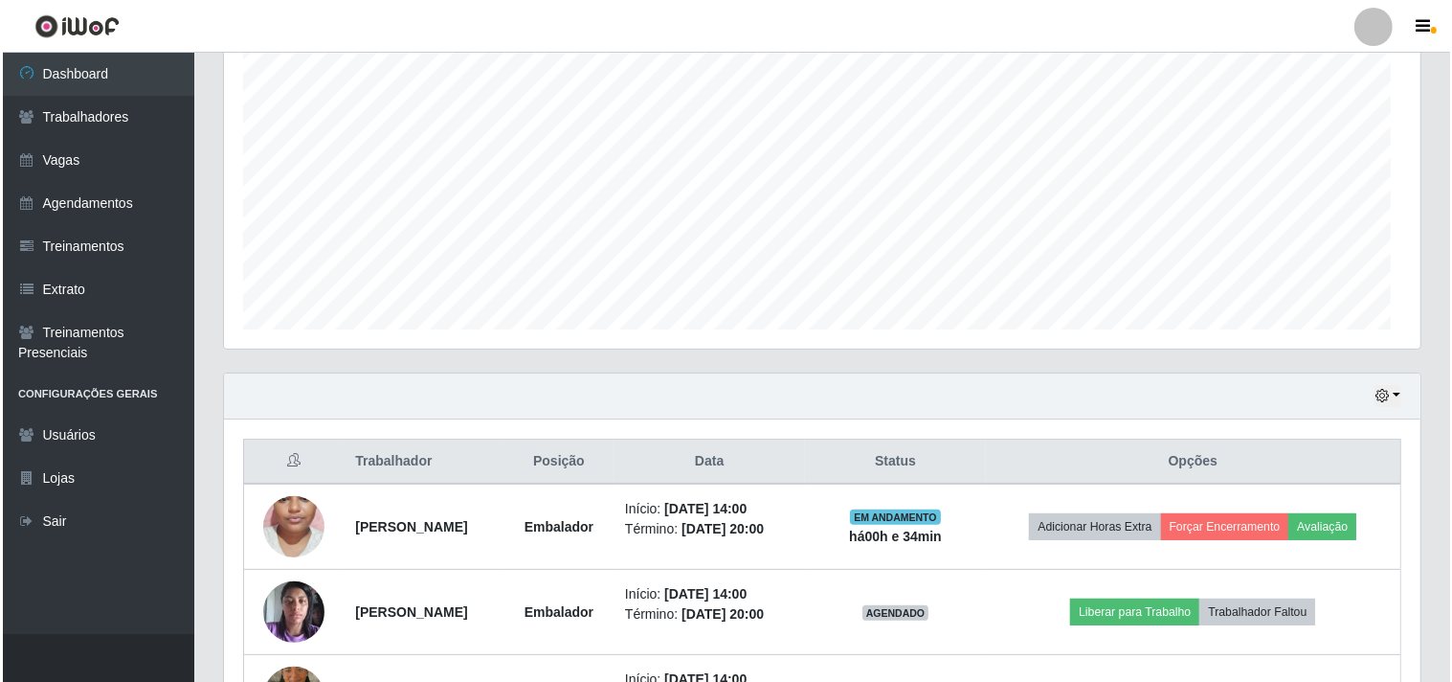
scroll to position [674, 0]
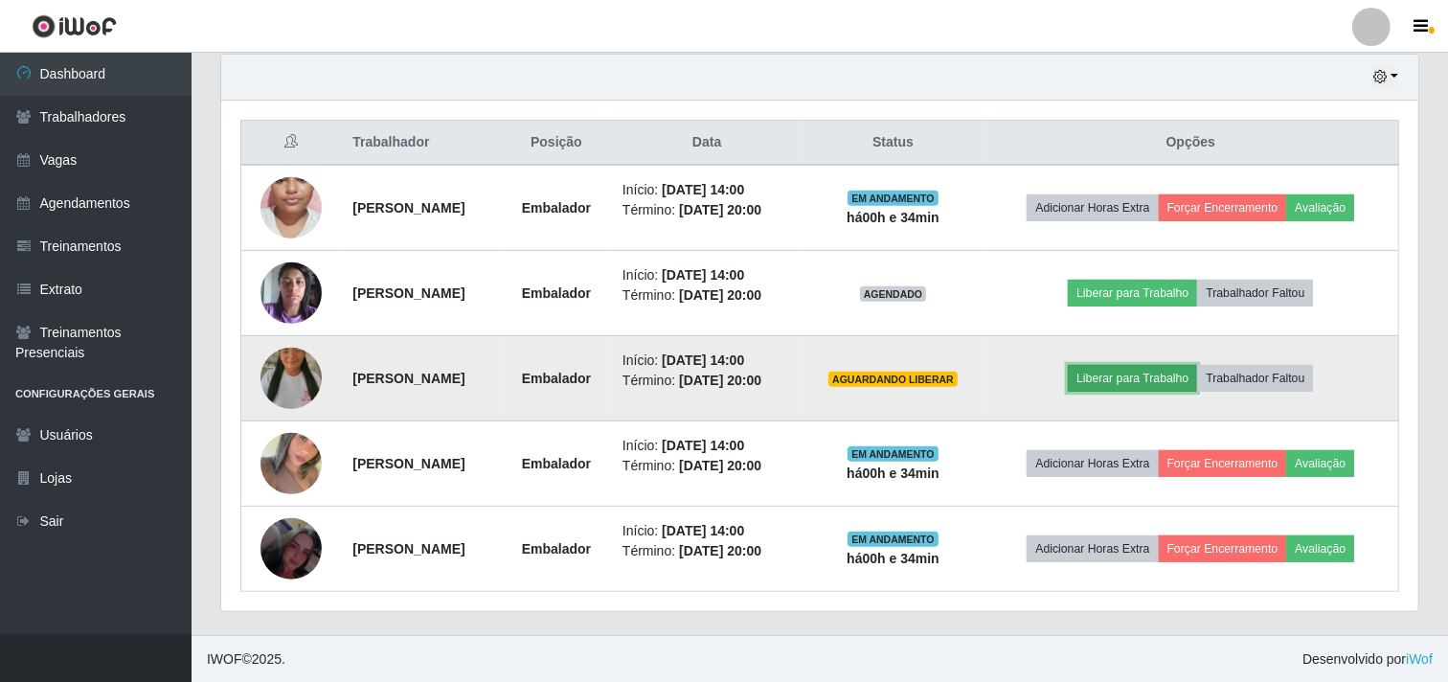
click at [1147, 384] on button "Liberar para Trabalho" at bounding box center [1131, 378] width 129 height 27
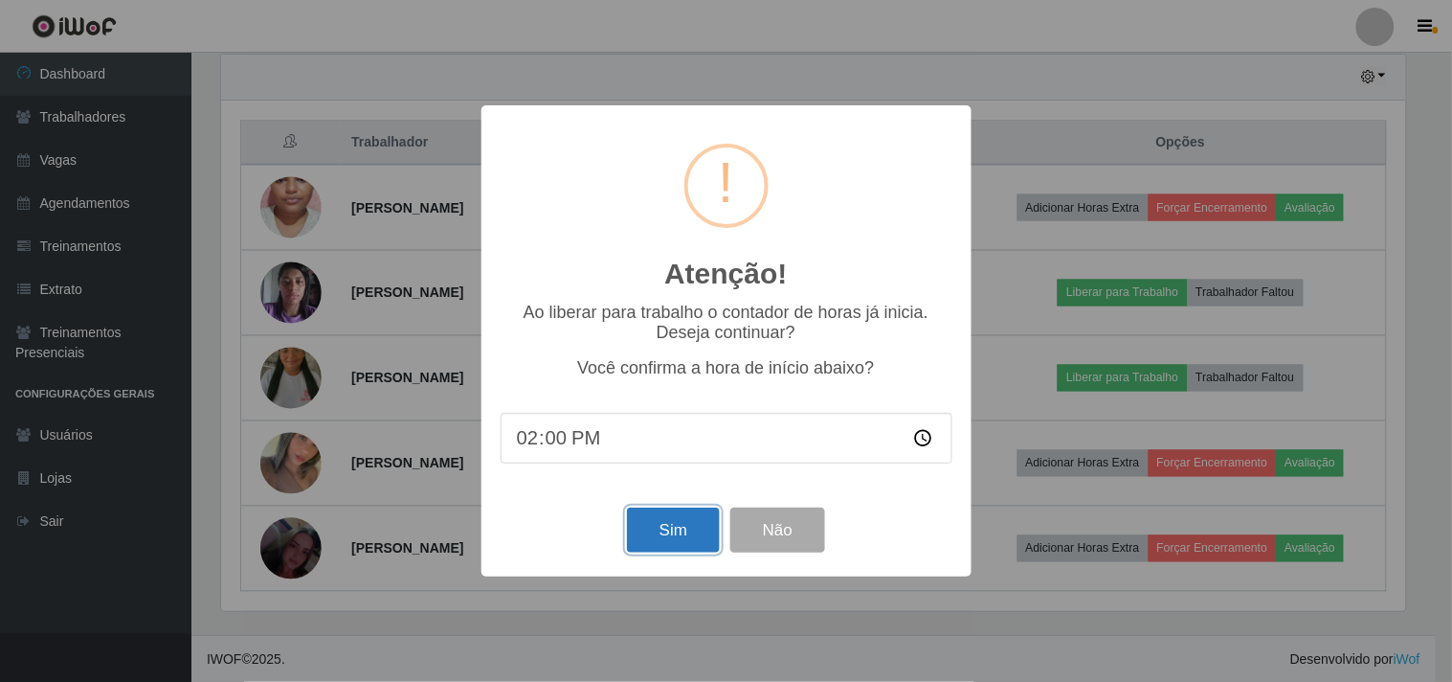
click at [664, 528] on button "Sim" at bounding box center [673, 529] width 93 height 45
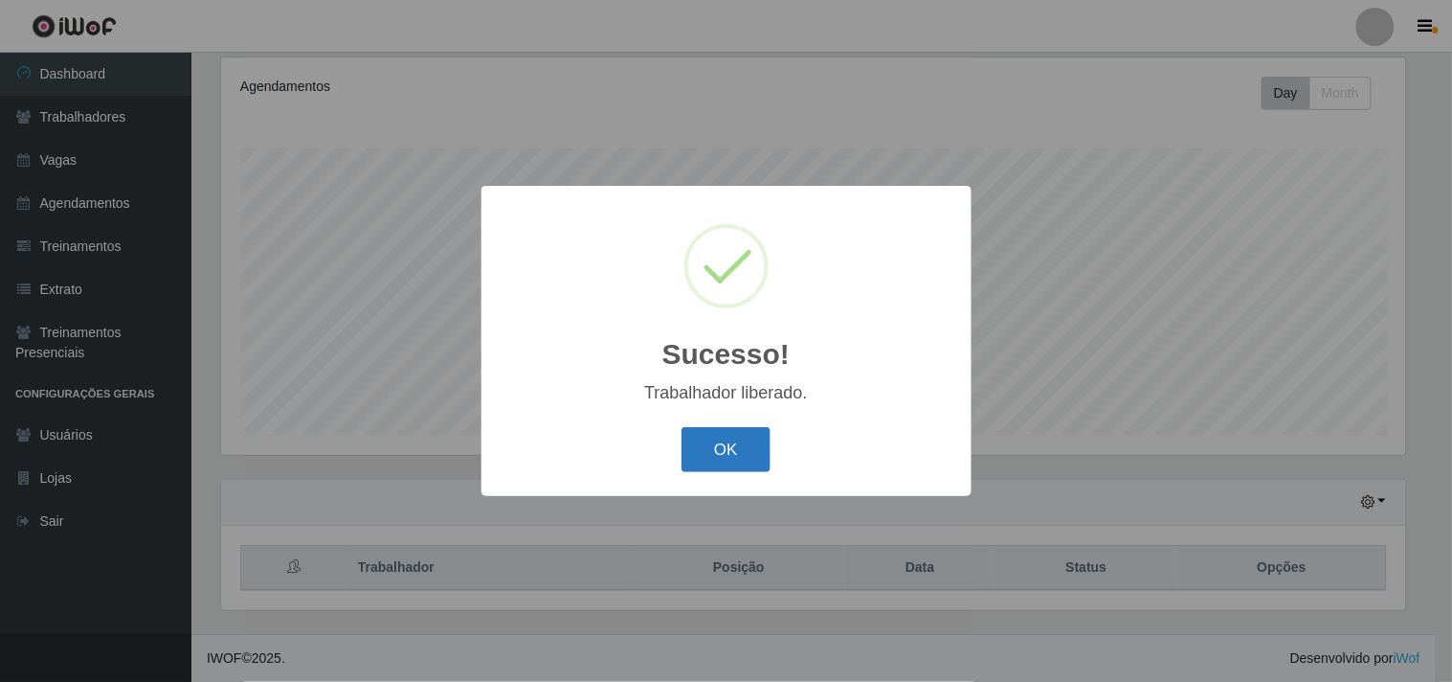
click at [730, 450] on button "OK" at bounding box center [726, 449] width 89 height 45
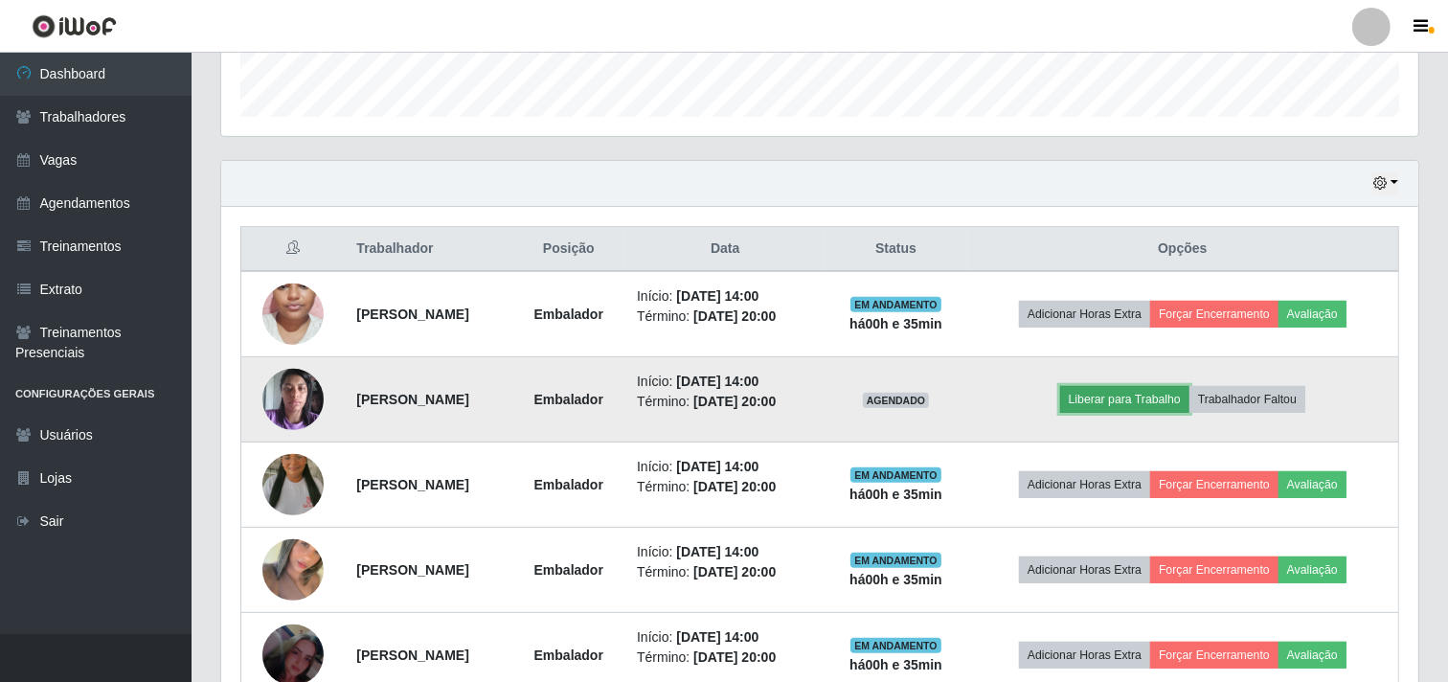
click at [1126, 394] on button "Liberar para Trabalho" at bounding box center [1124, 399] width 129 height 27
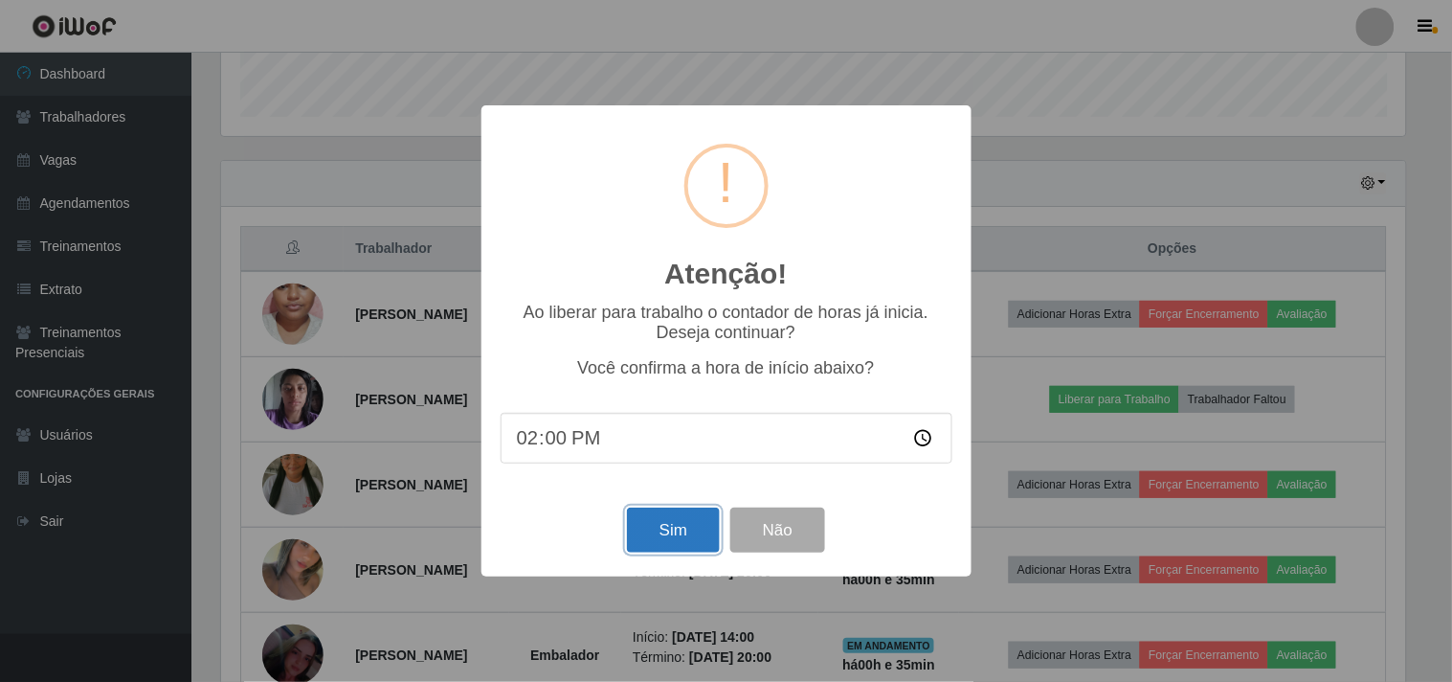
click at [672, 531] on button "Sim" at bounding box center [673, 529] width 93 height 45
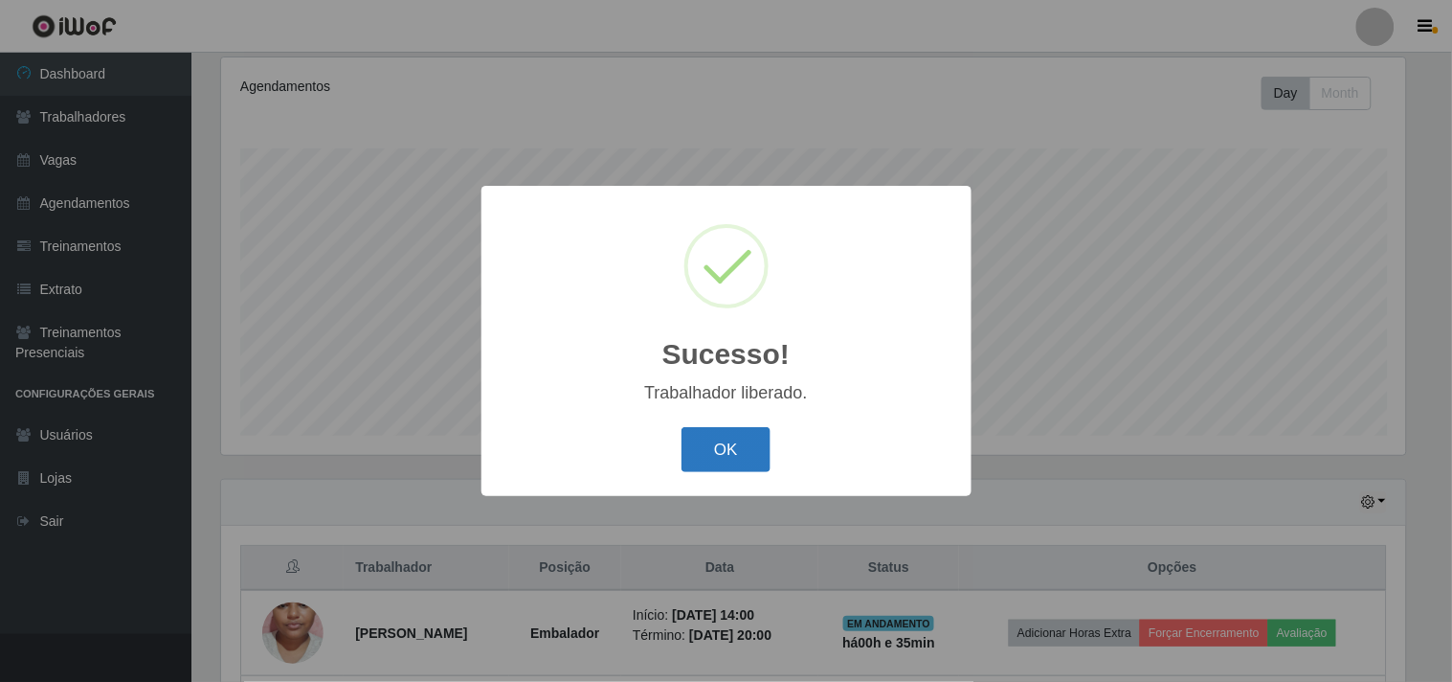
click at [705, 461] on button "OK" at bounding box center [726, 449] width 89 height 45
